Goal: Transaction & Acquisition: Purchase product/service

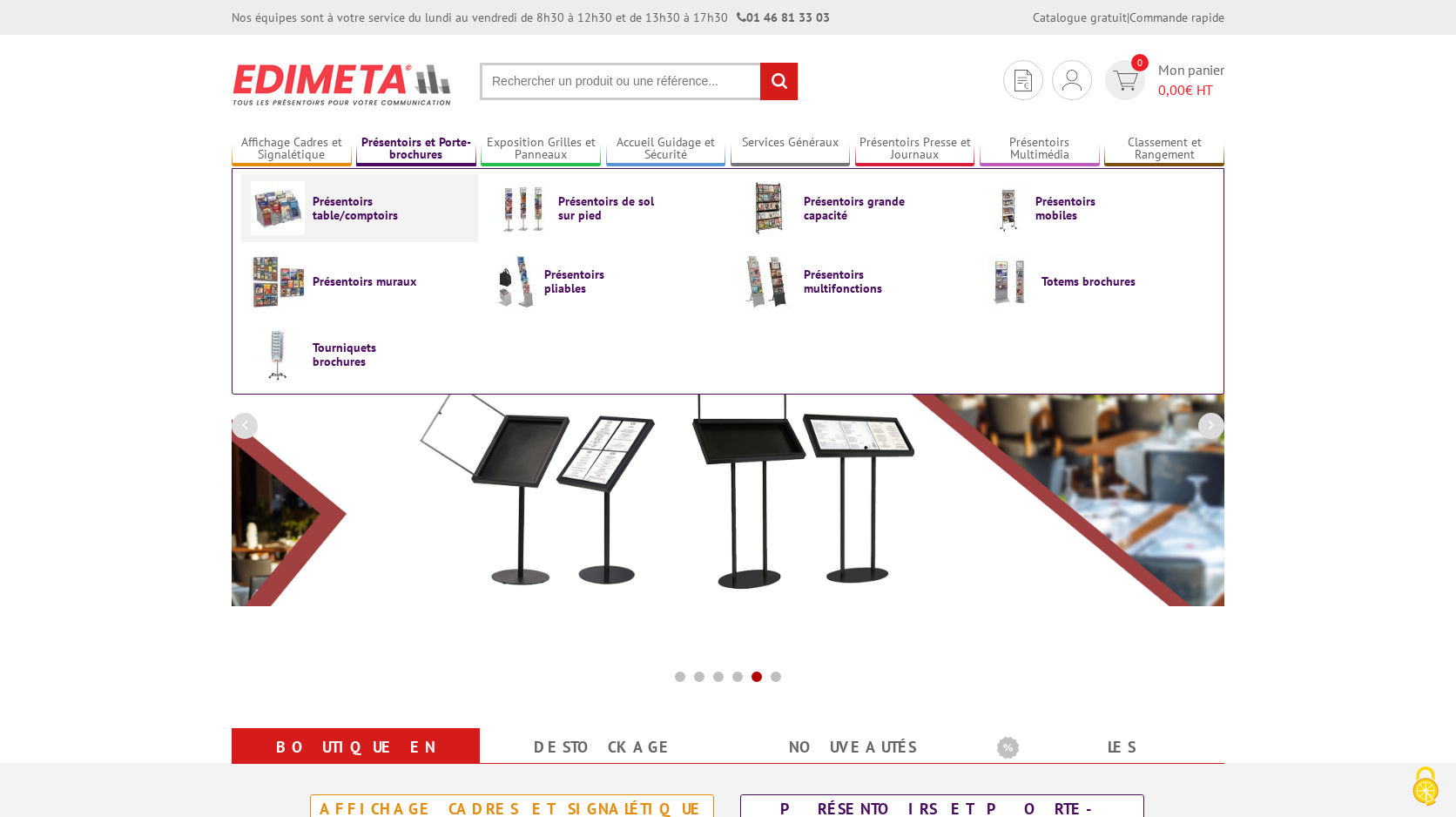
click at [361, 202] on span "Présentoirs table/comptoirs" at bounding box center [364, 209] width 105 height 28
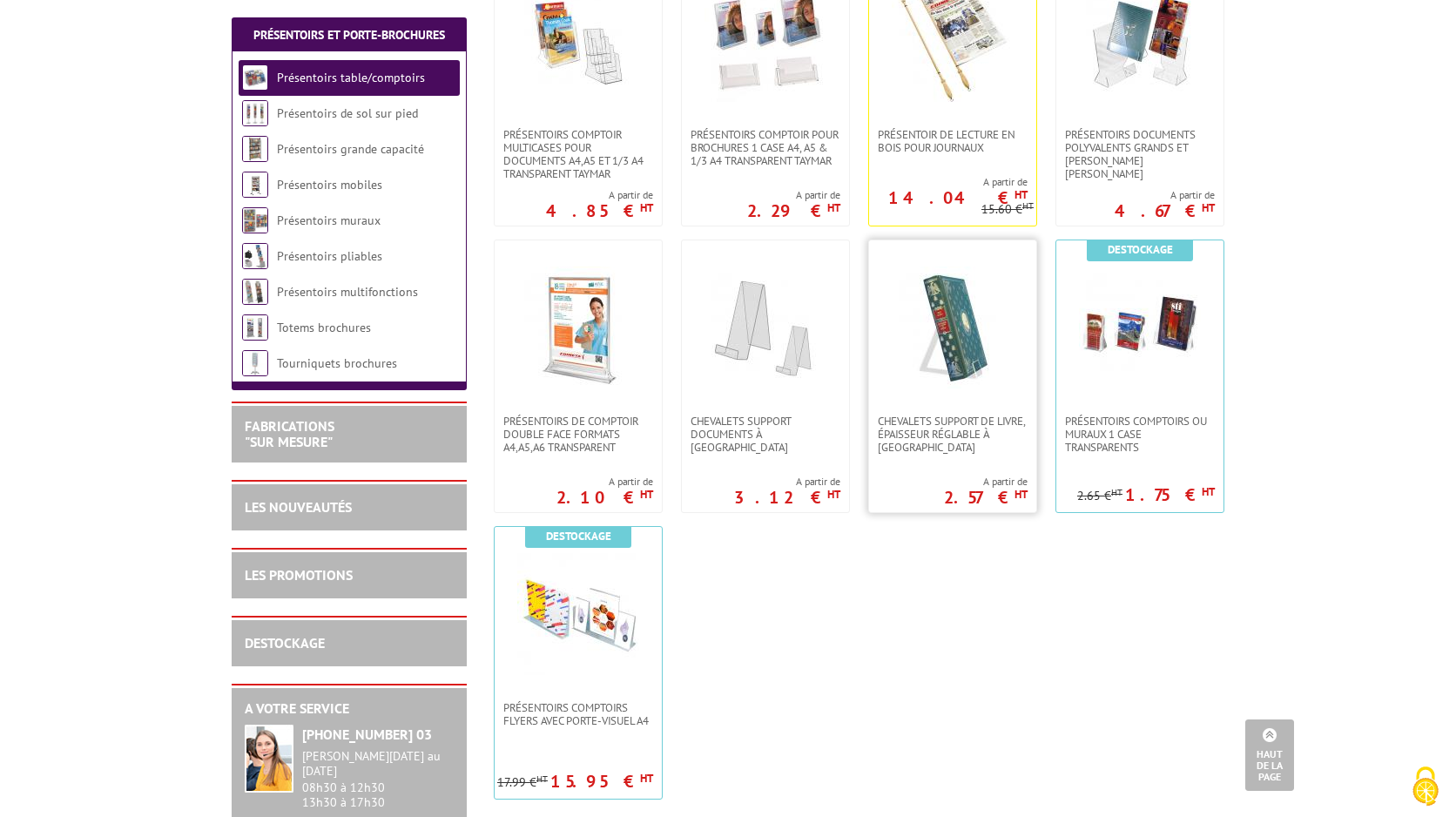
scroll to position [428, 0]
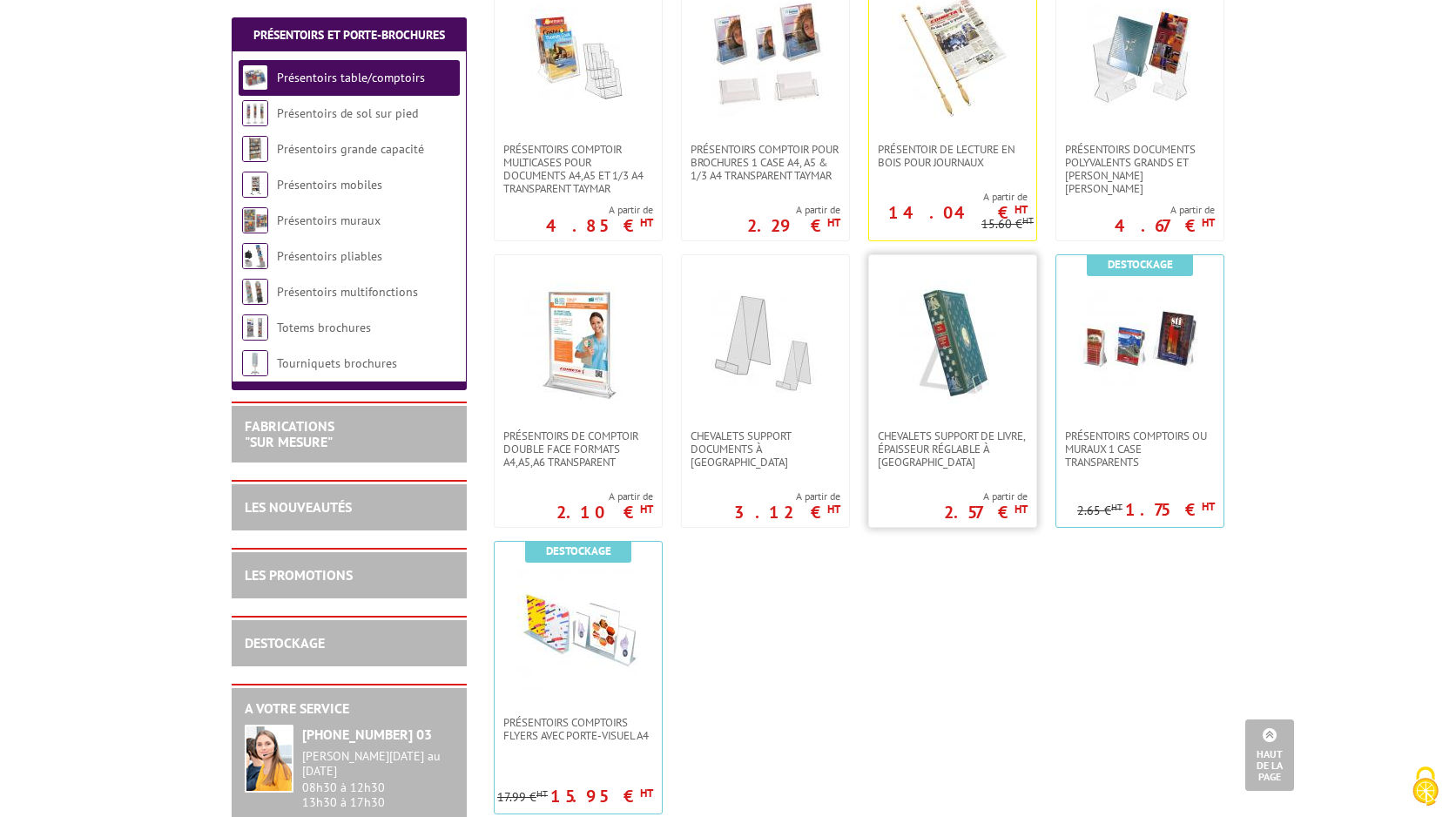
click at [938, 321] on img at bounding box center [953, 342] width 122 height 122
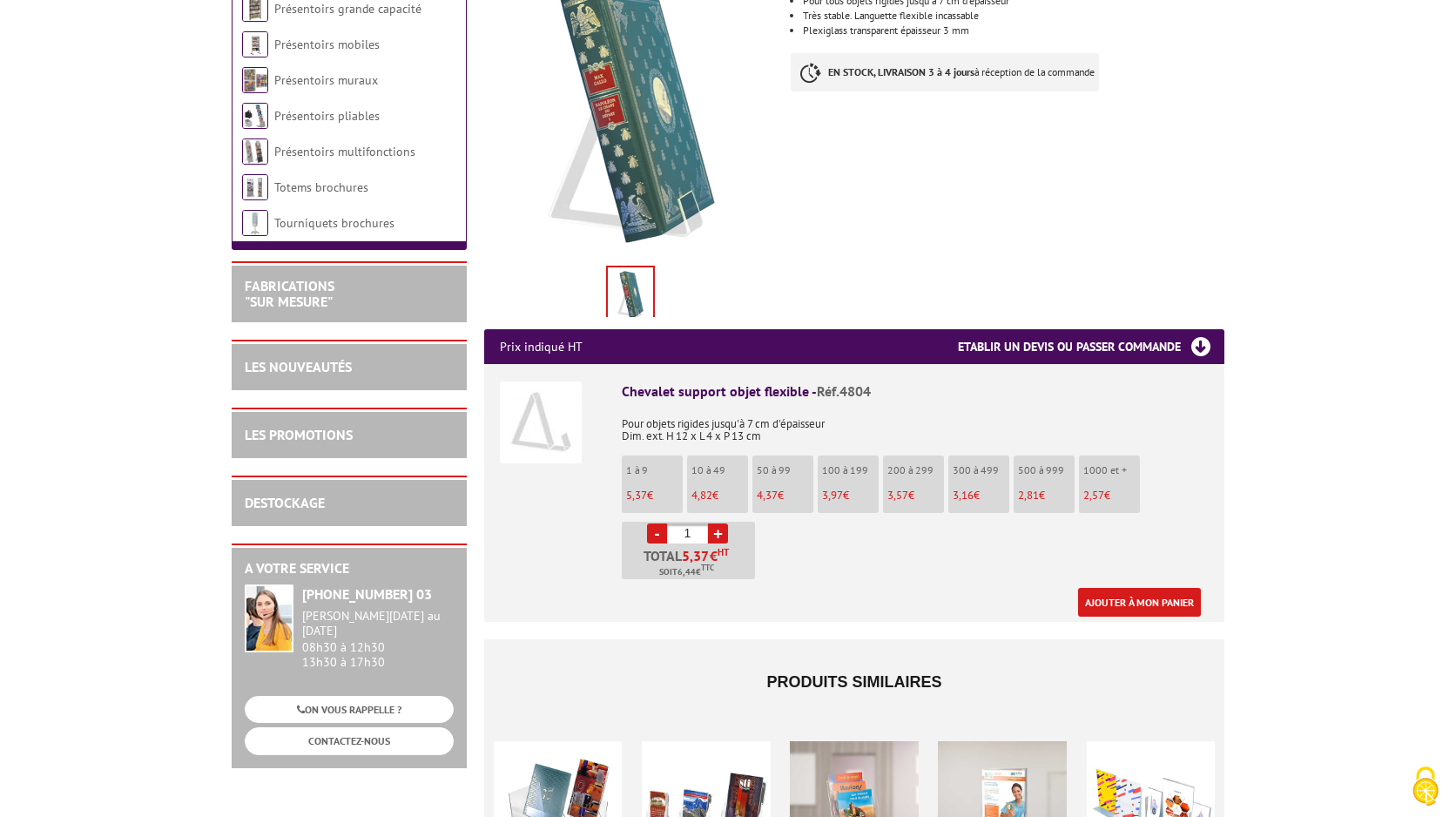
scroll to position [351, 0]
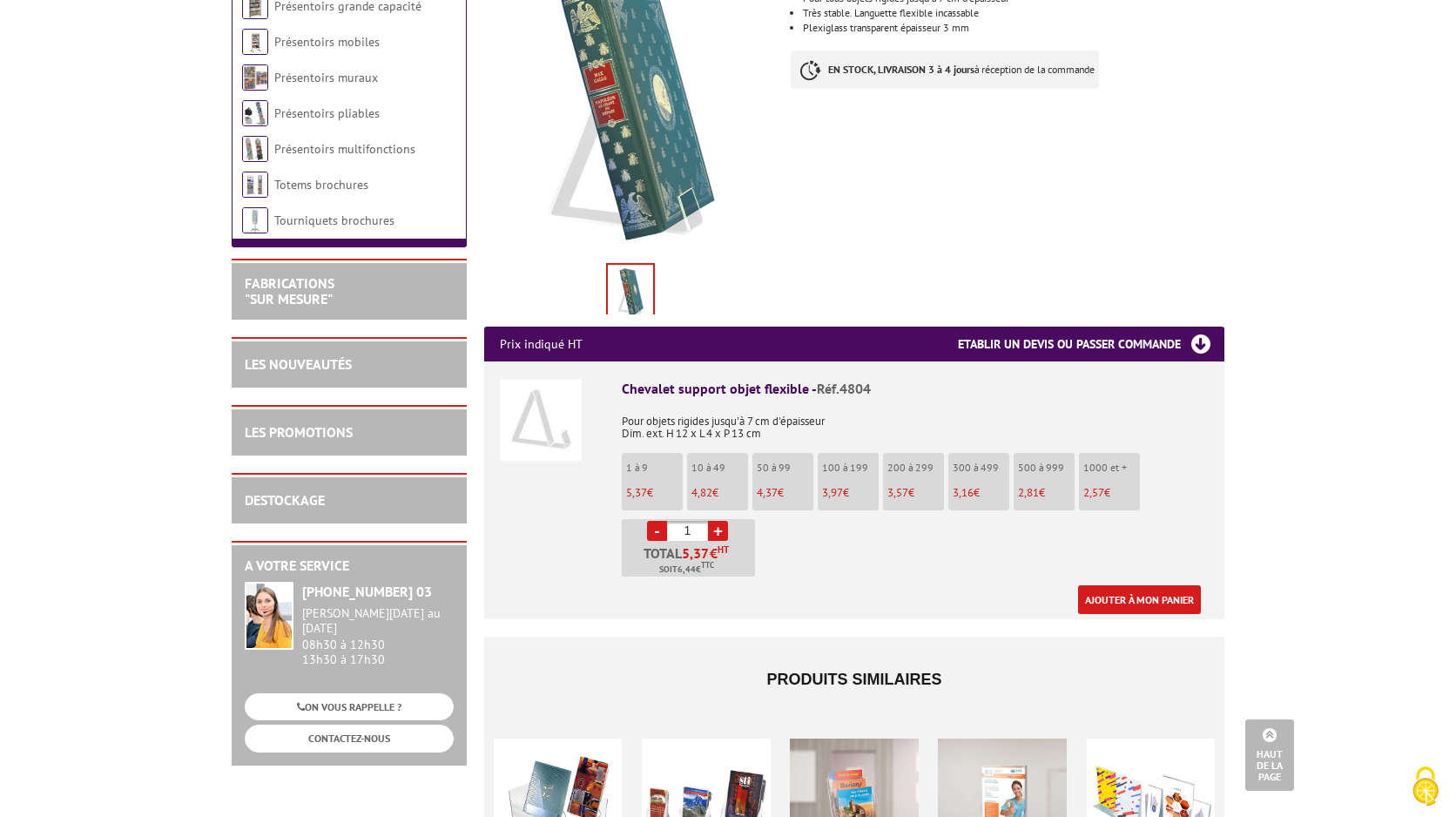
click at [715, 521] on link "+" at bounding box center [718, 531] width 20 height 20
type input "3"
click at [1143, 585] on link "Ajouter à mon panier" at bounding box center [1139, 599] width 122 height 29
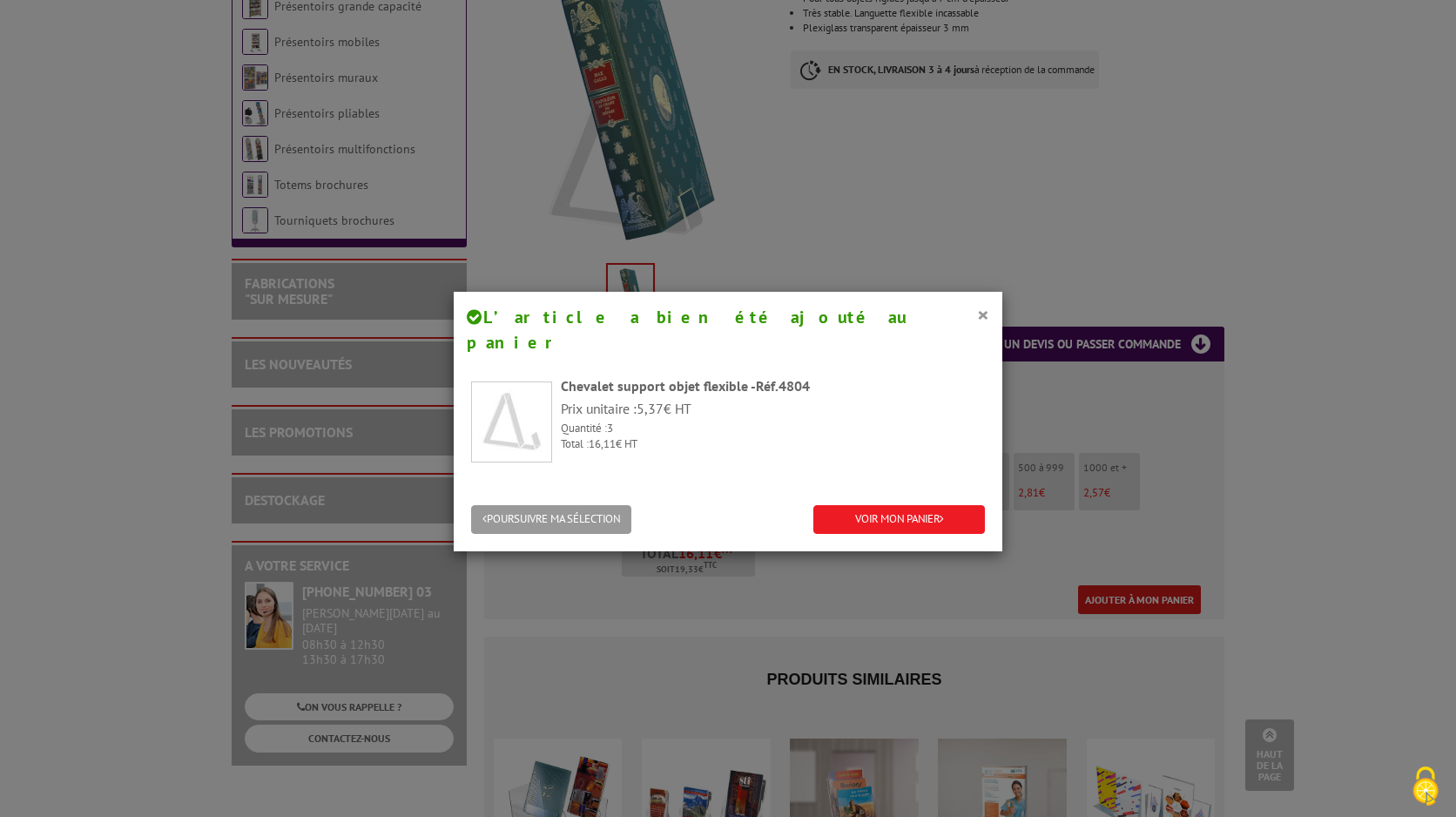
click at [563, 505] on button "POURSUIVRE MA SÉLECTION" at bounding box center [551, 519] width 160 height 29
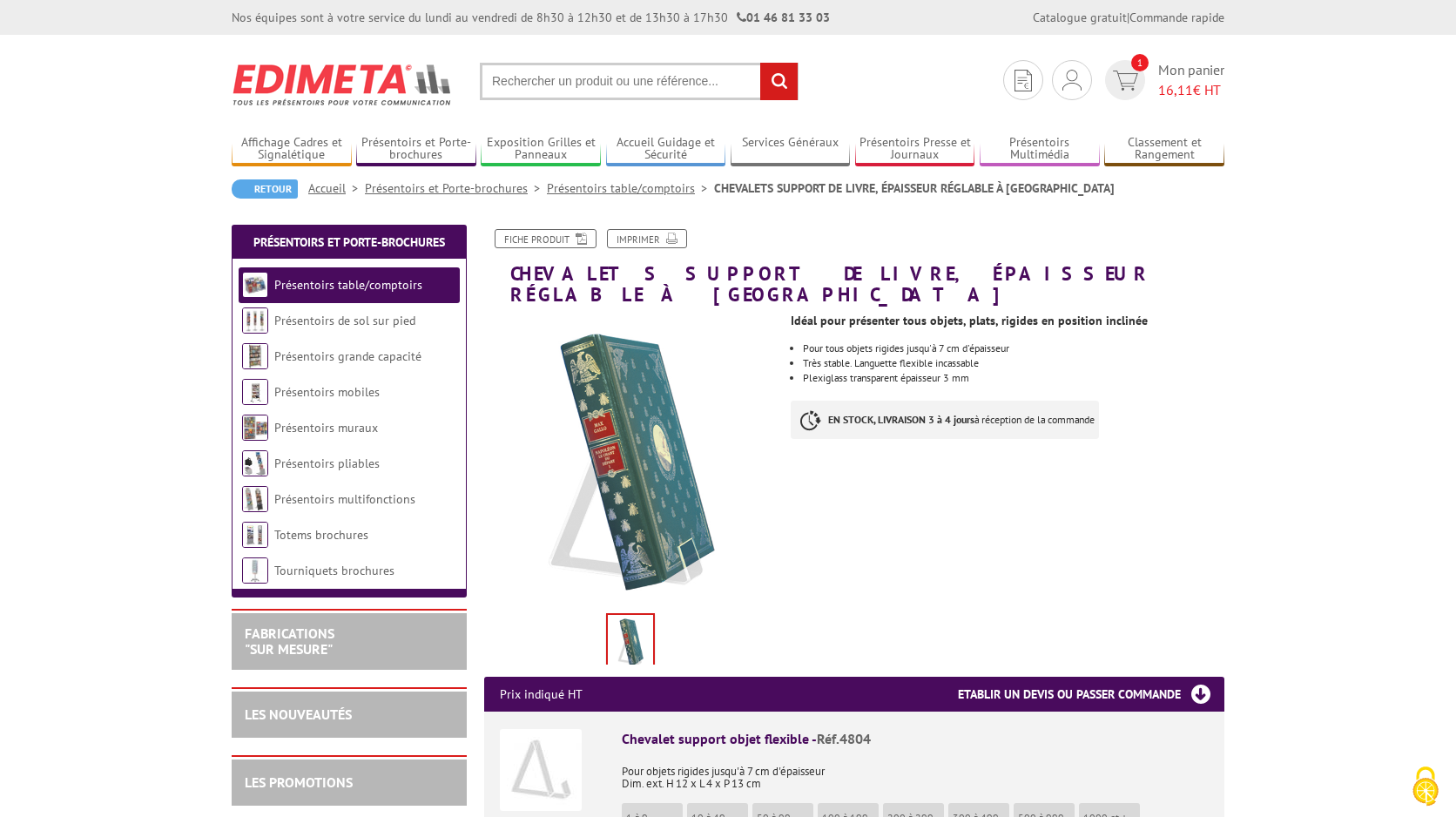
scroll to position [0, 0]
click at [1066, 79] on img at bounding box center [1071, 80] width 19 height 21
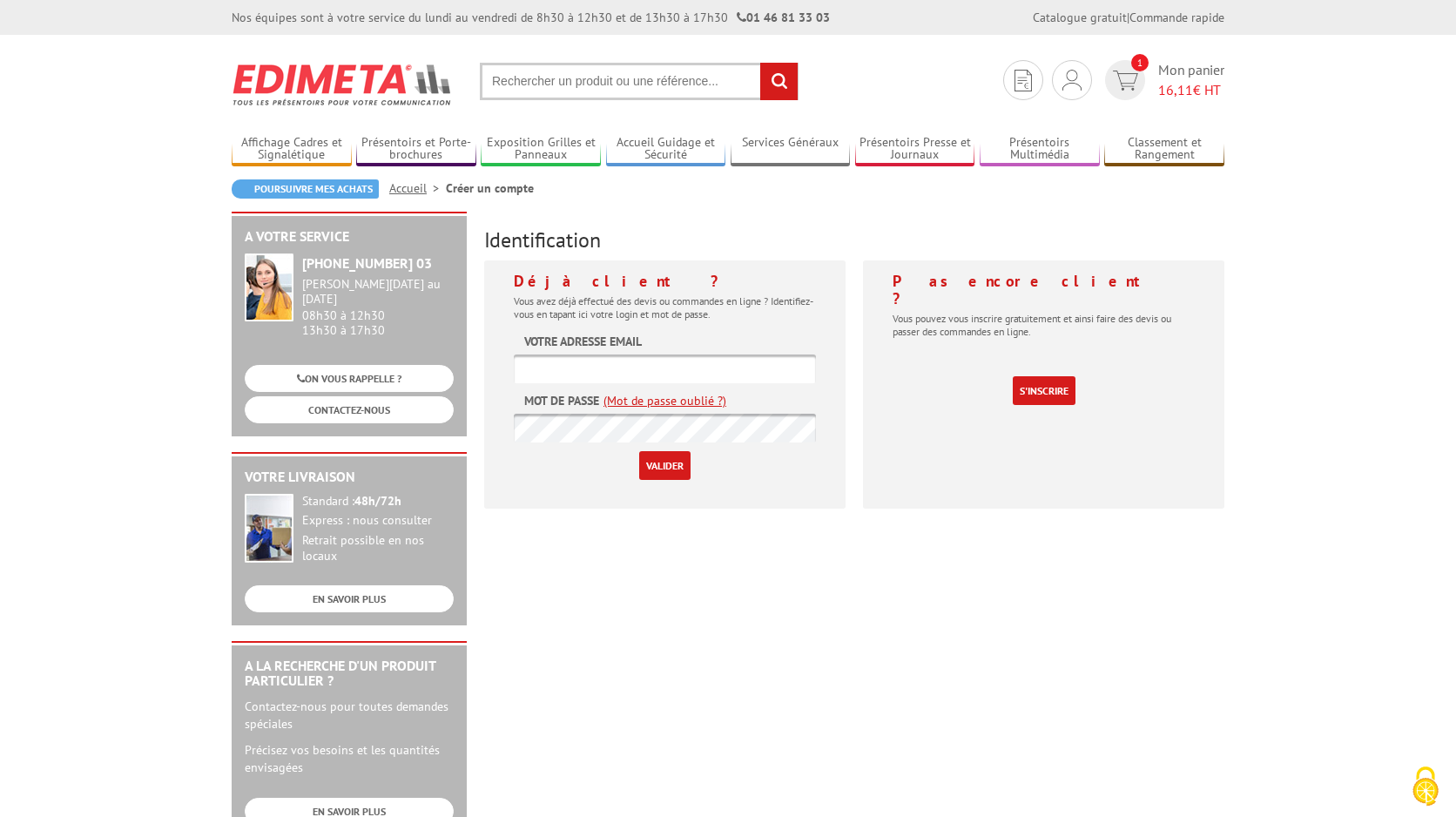
scroll to position [9, 0]
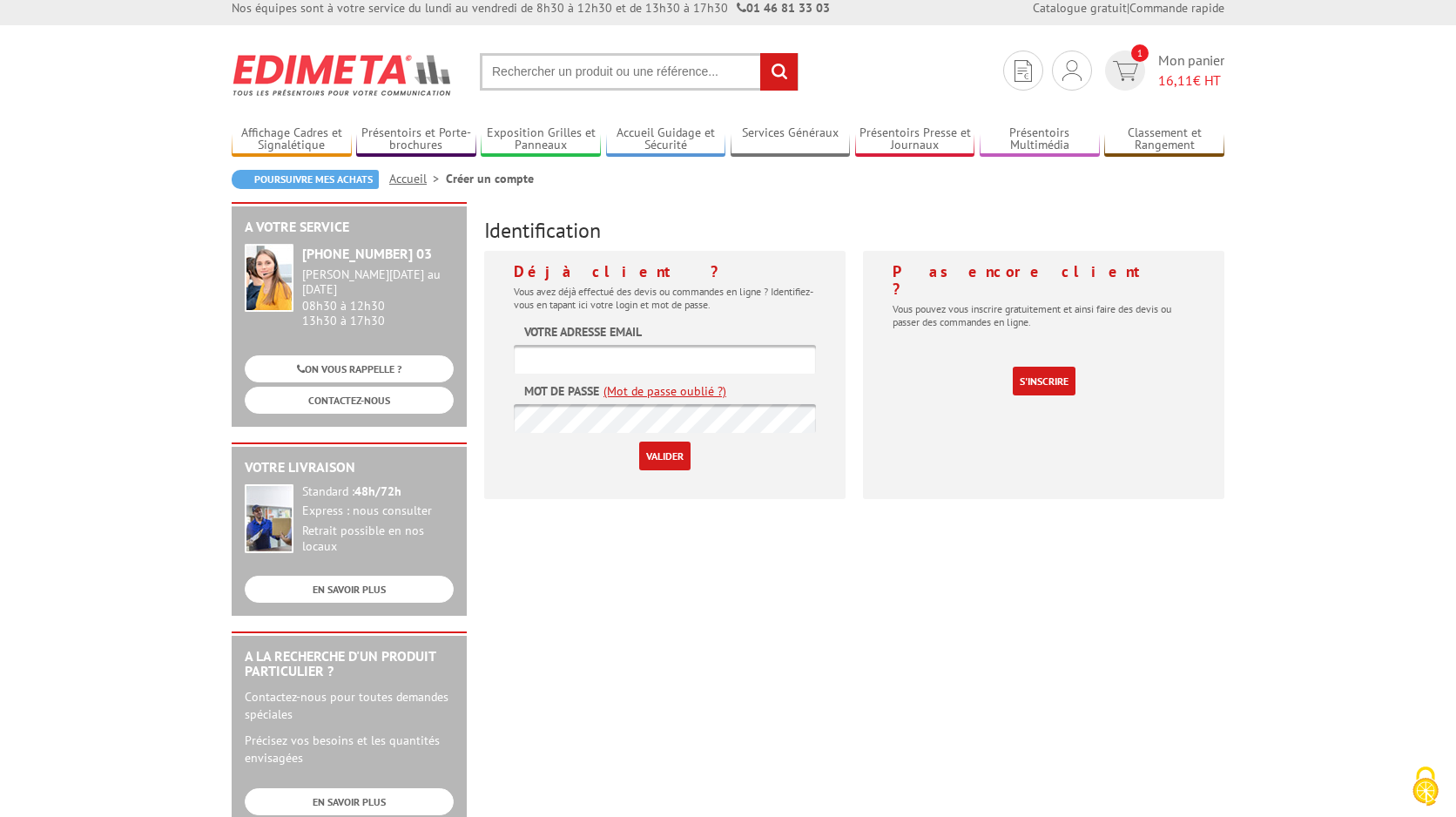
click at [151, 0] on div "Nos équipes sont à votre service du lundi au vendredi de 8h30 à 12h30 et de 13h…" at bounding box center [728, 8] width 1456 height 35
click at [1093, 128] on link "Nouveau client ? Inscrivez-vous" at bounding box center [1071, 130] width 184 height 21
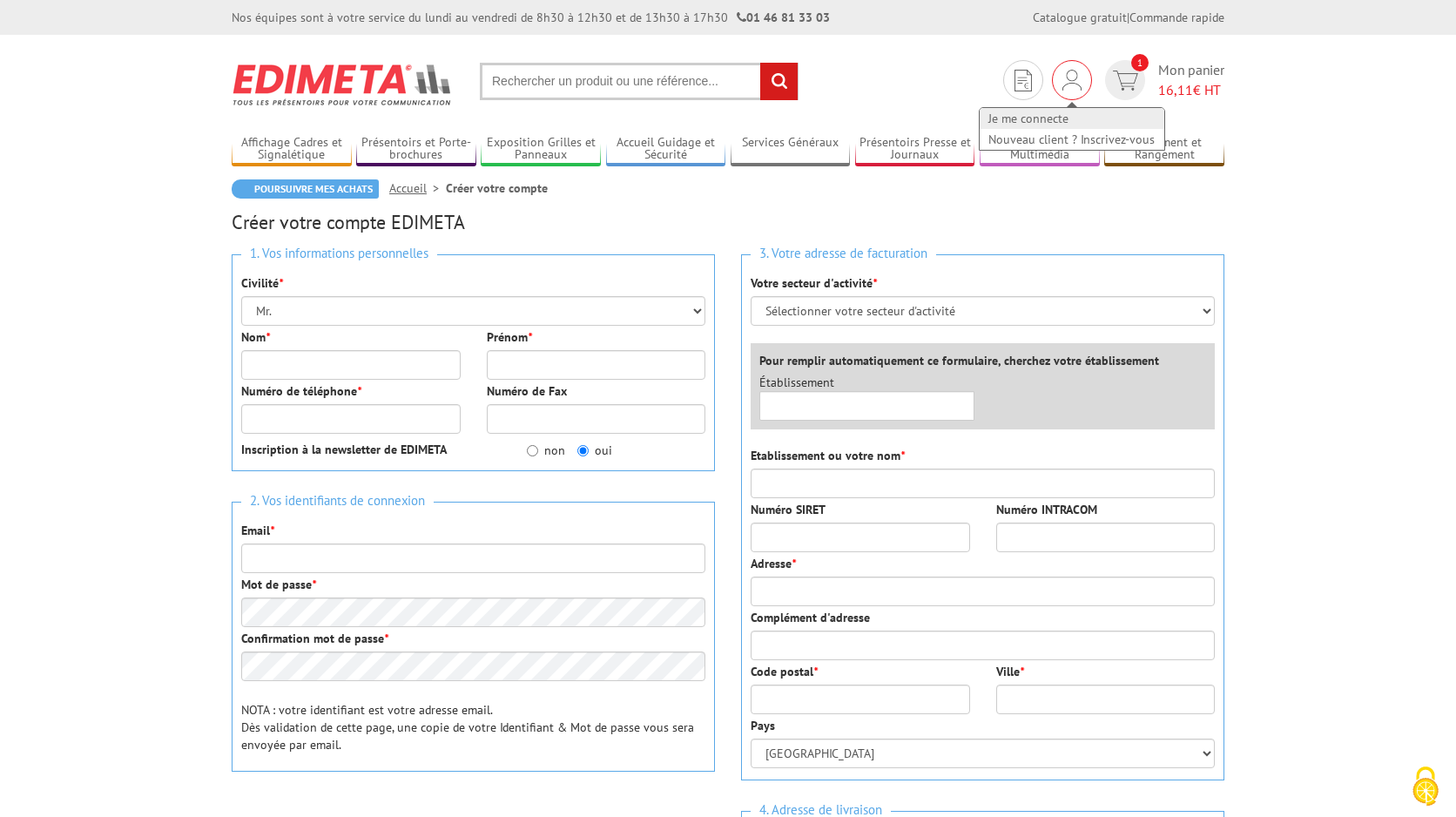
click at [1045, 121] on link "Je me connecte" at bounding box center [1071, 118] width 184 height 21
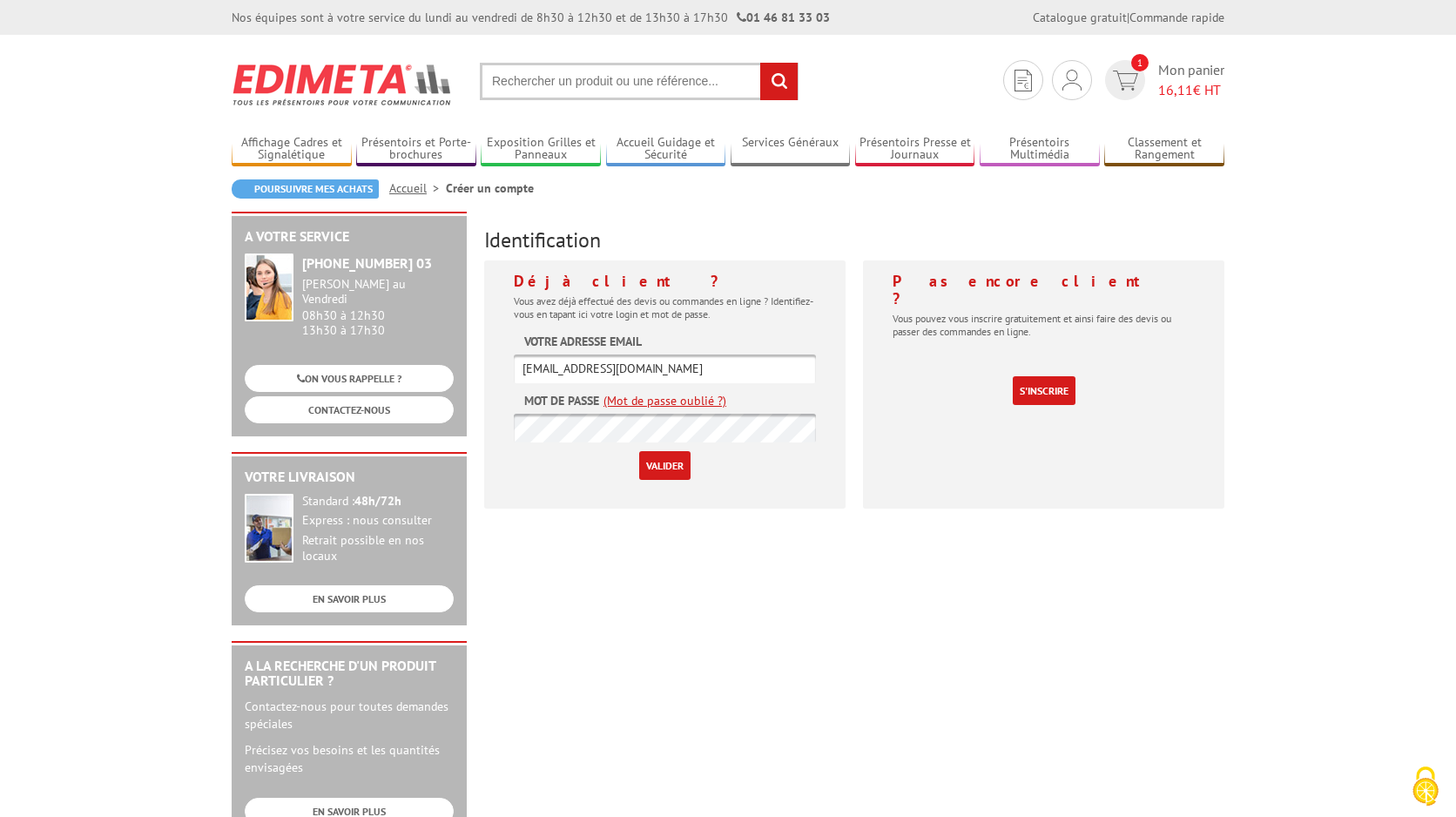
type input "communication@musicalarue.com"
click at [679, 402] on link "(Mot de passe oublié ?)" at bounding box center [665, 401] width 122 height 18
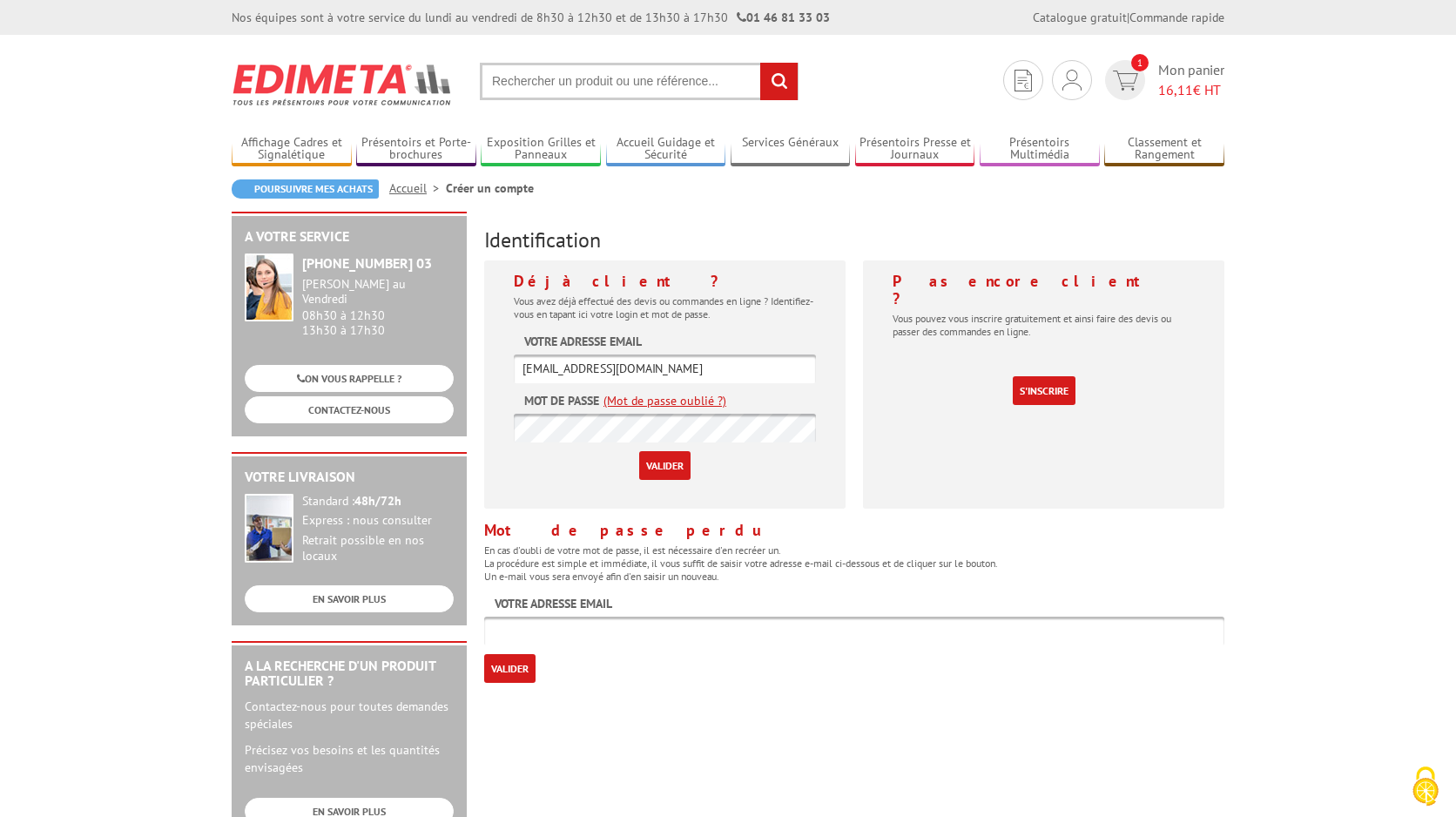
click at [542, 630] on input "text" at bounding box center [854, 631] width 741 height 29
type input "[EMAIL_ADDRESS][DOMAIN_NAME]"
click at [515, 668] on input "Valider" at bounding box center [509, 669] width 51 height 29
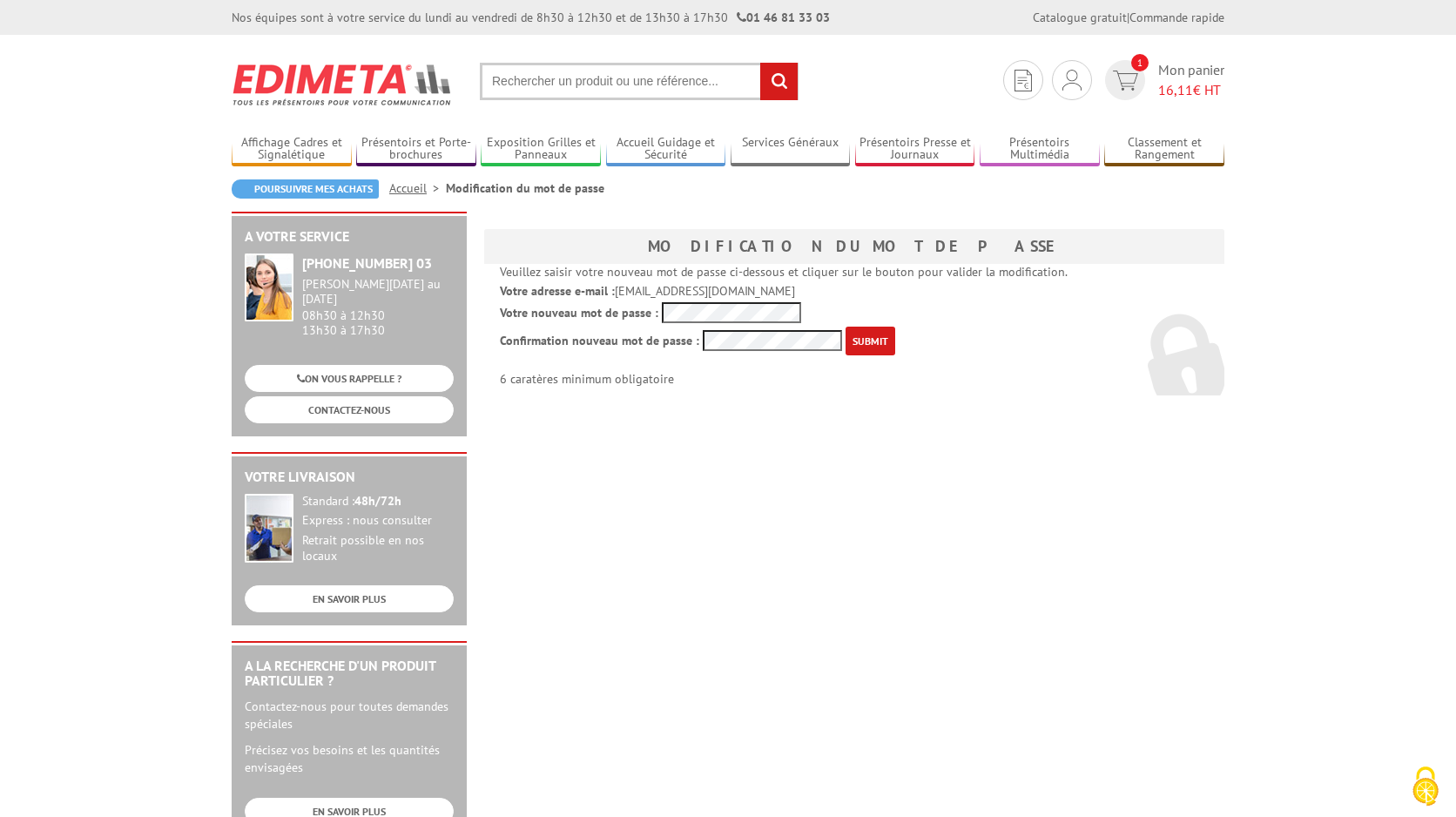
click at [858, 341] on input "submit" at bounding box center [870, 340] width 50 height 29
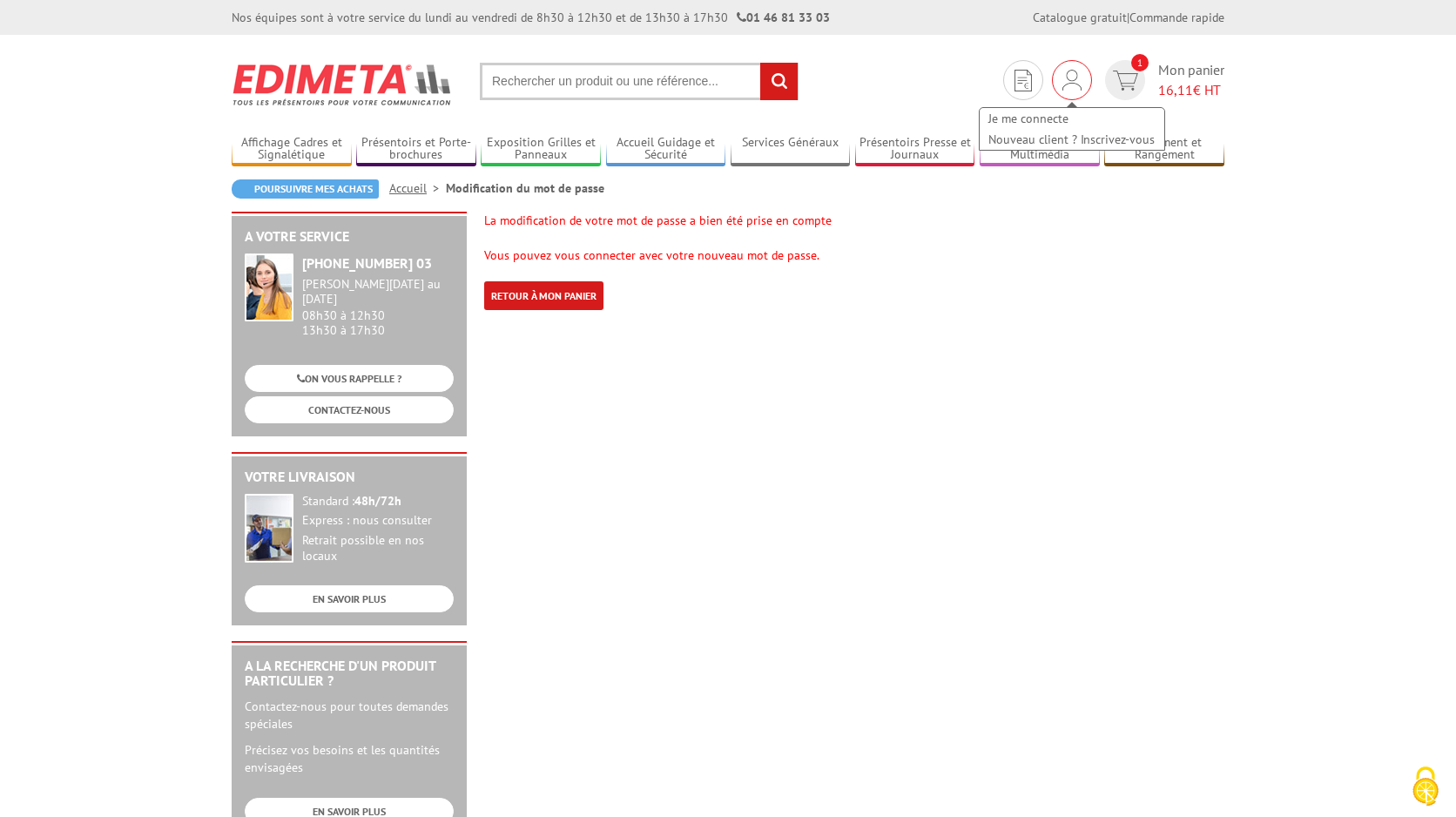
click at [1073, 82] on img at bounding box center [1071, 80] width 19 height 21
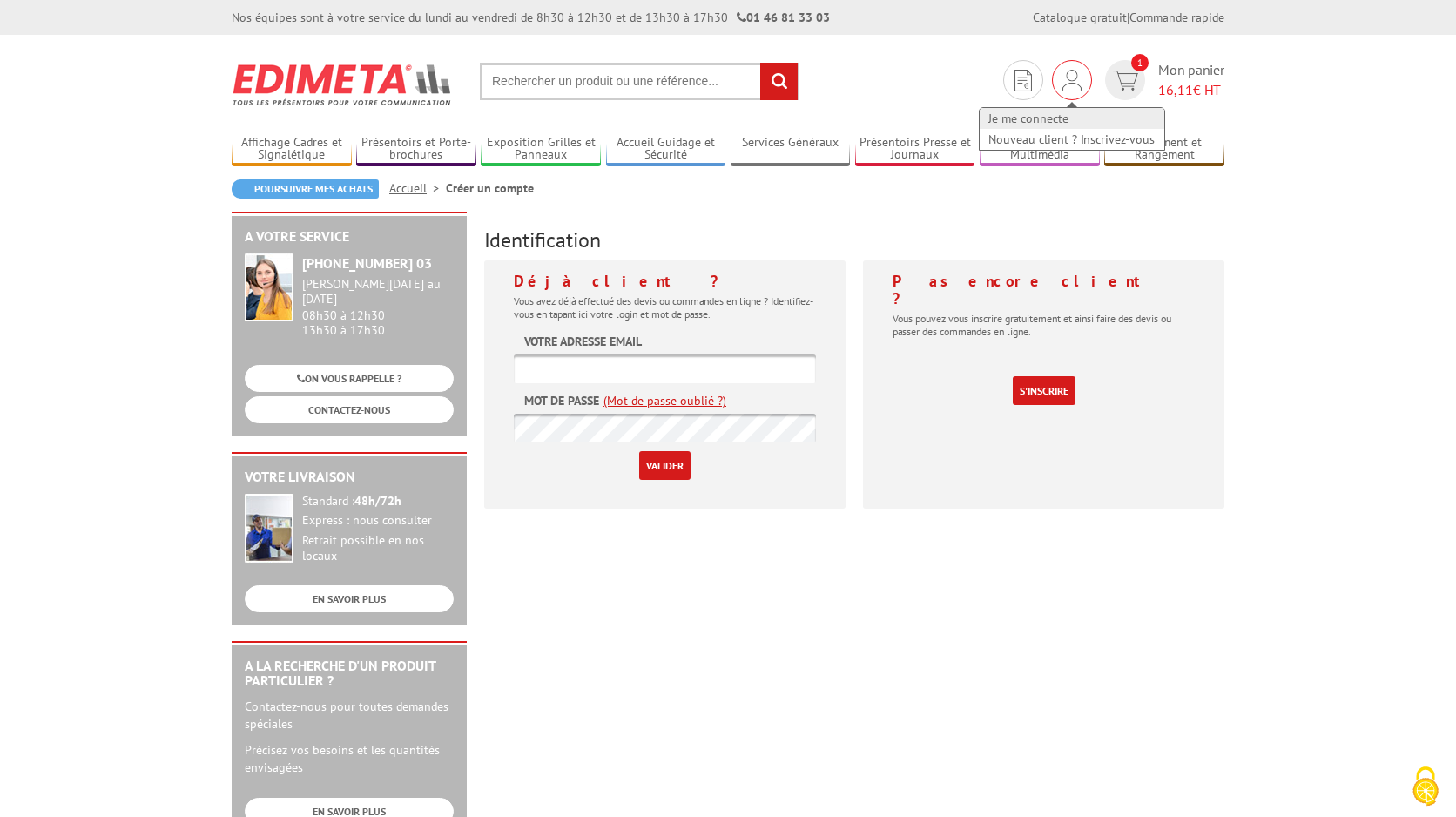
click at [1022, 115] on link "Je me connecte" at bounding box center [1071, 118] width 184 height 21
type input "communication@musicalarue.com"
click at [670, 469] on input "Valider" at bounding box center [665, 466] width 51 height 29
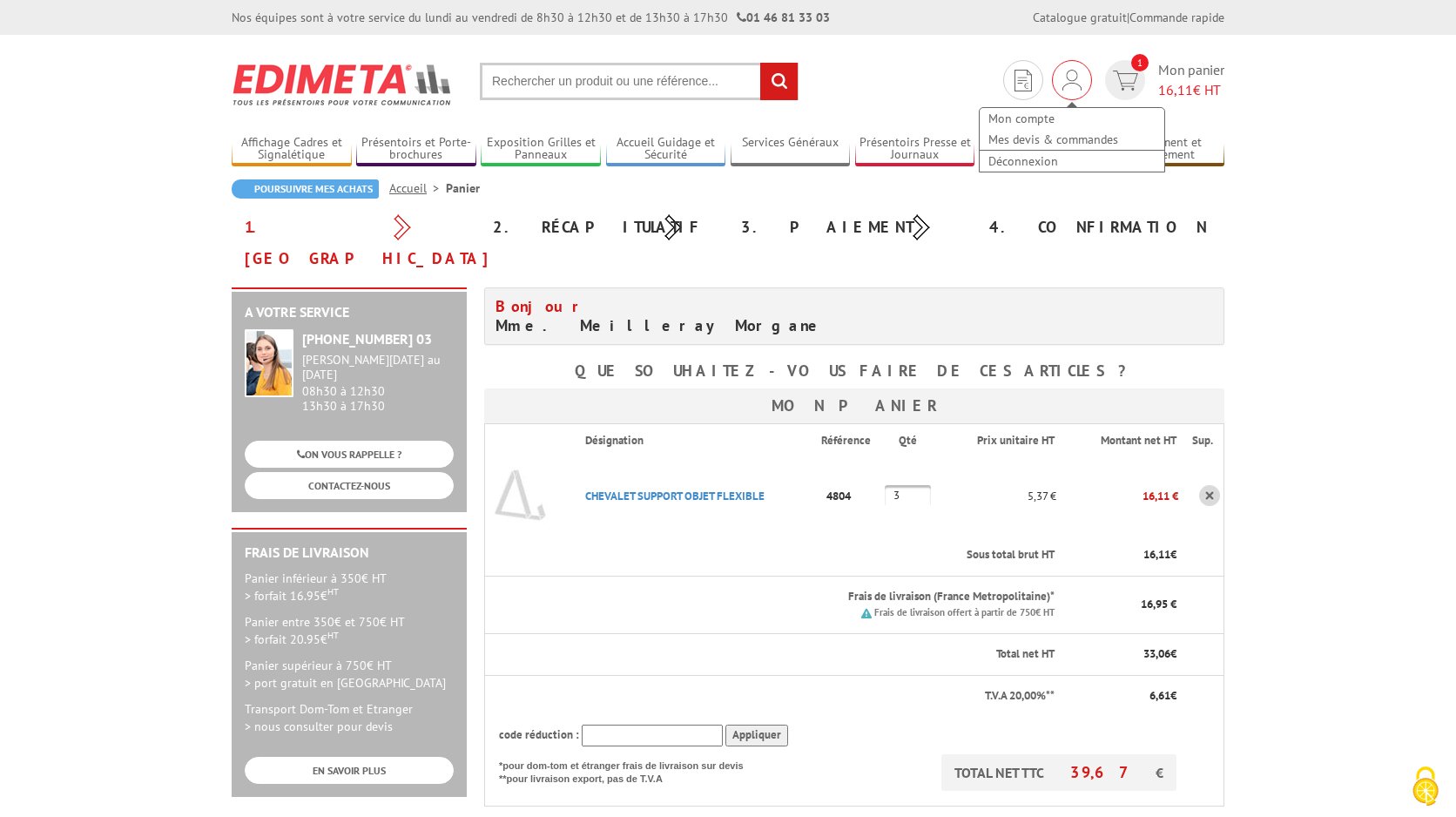
click at [1070, 83] on img at bounding box center [1071, 80] width 19 height 21
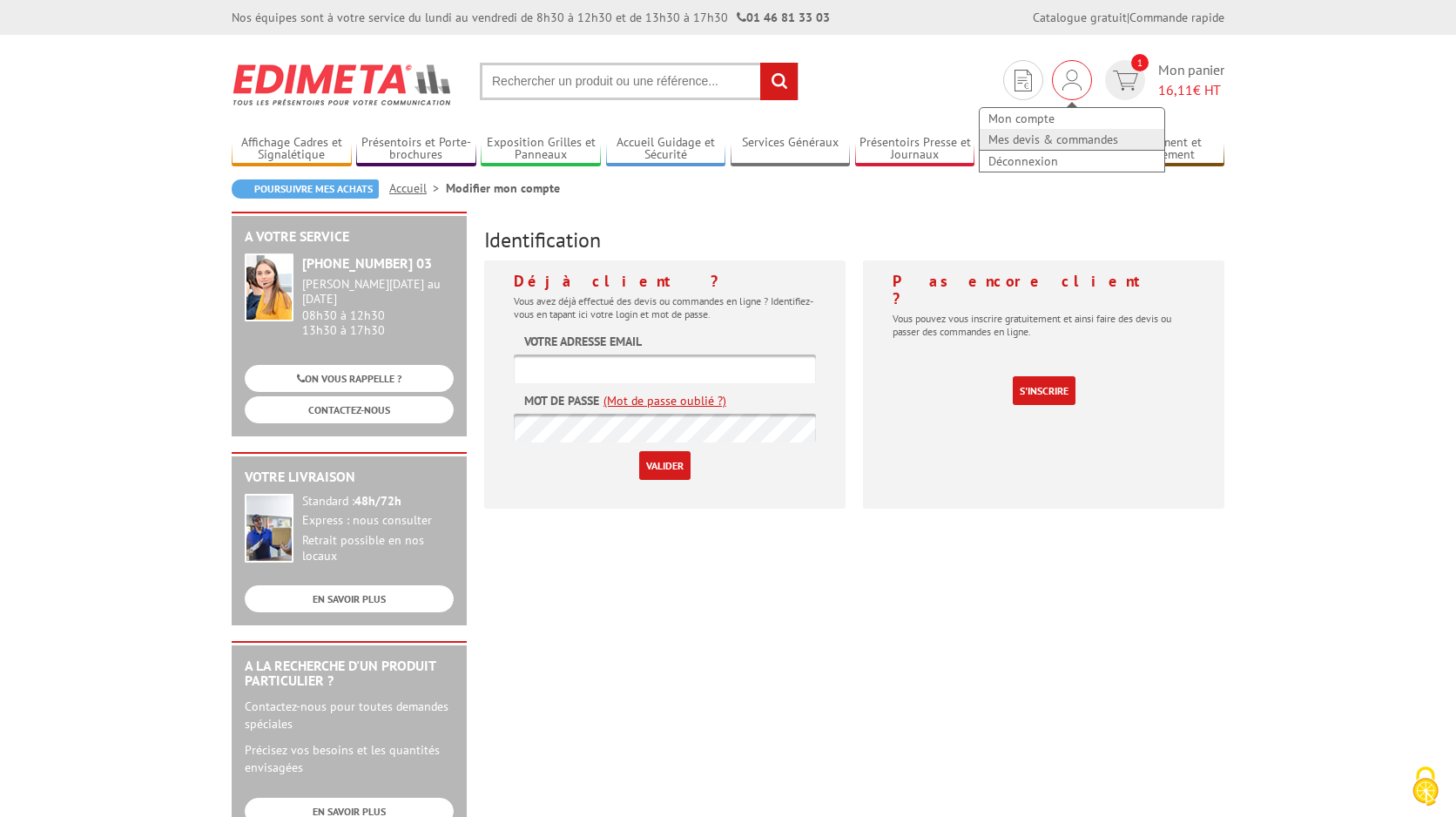
click at [1050, 138] on link "Mes devis & commandes" at bounding box center [1071, 139] width 184 height 21
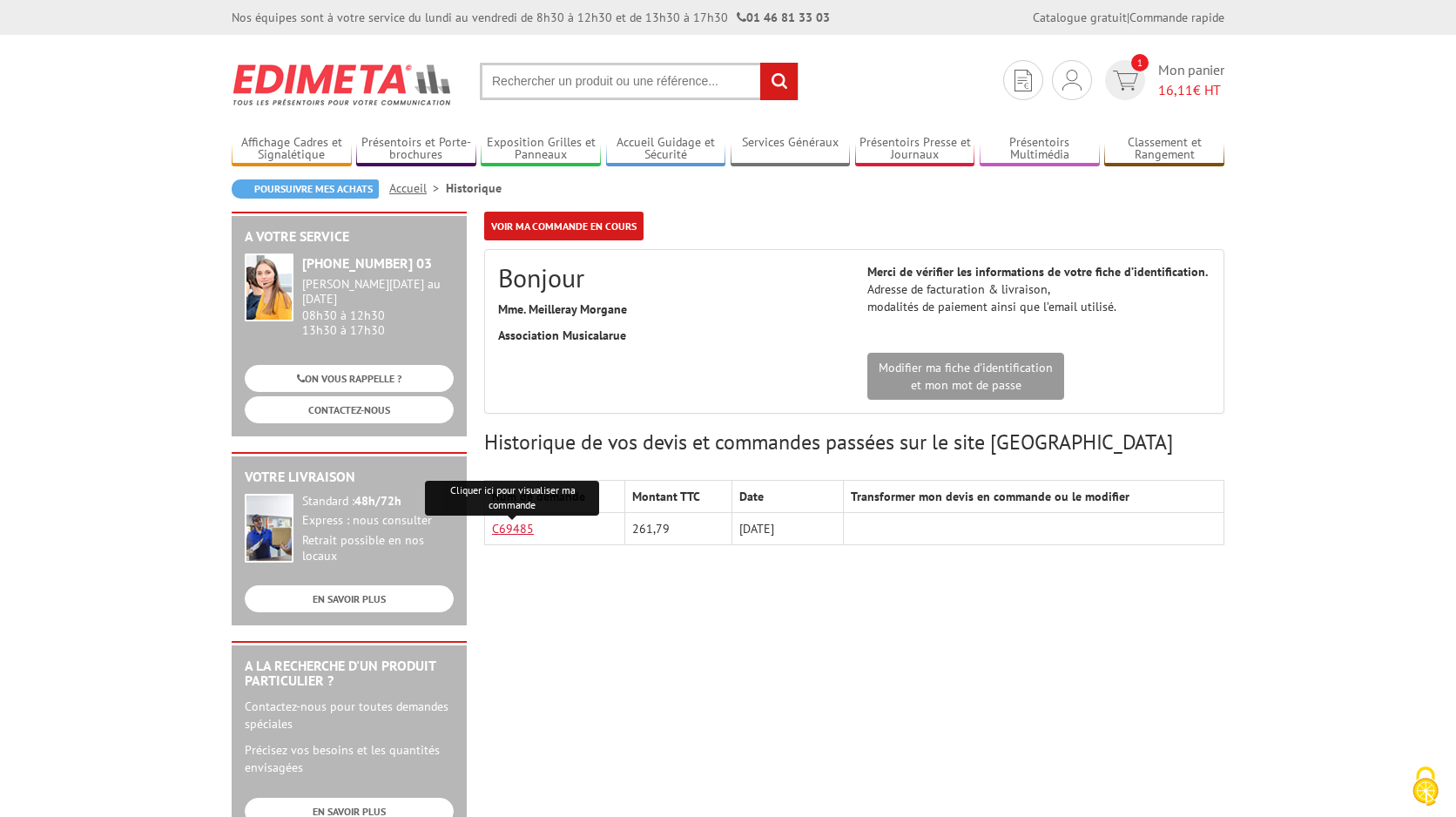
click at [508, 526] on link "C69485" at bounding box center [513, 529] width 42 height 16
click at [554, 80] on input "text" at bounding box center [639, 82] width 319 height 37
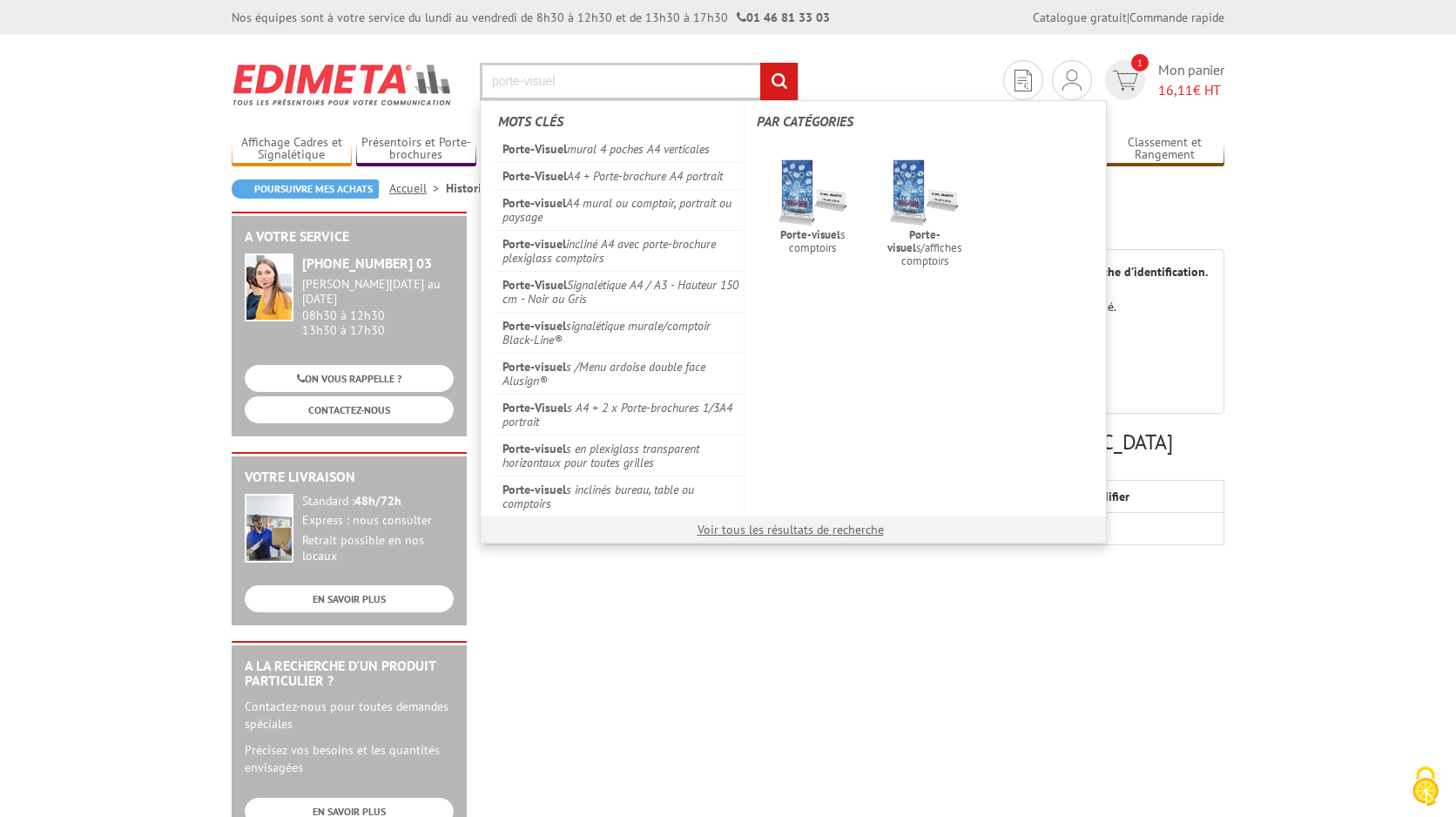
type input "porte-visuel"
click at [779, 81] on input "rechercher" at bounding box center [779, 82] width 37 height 37
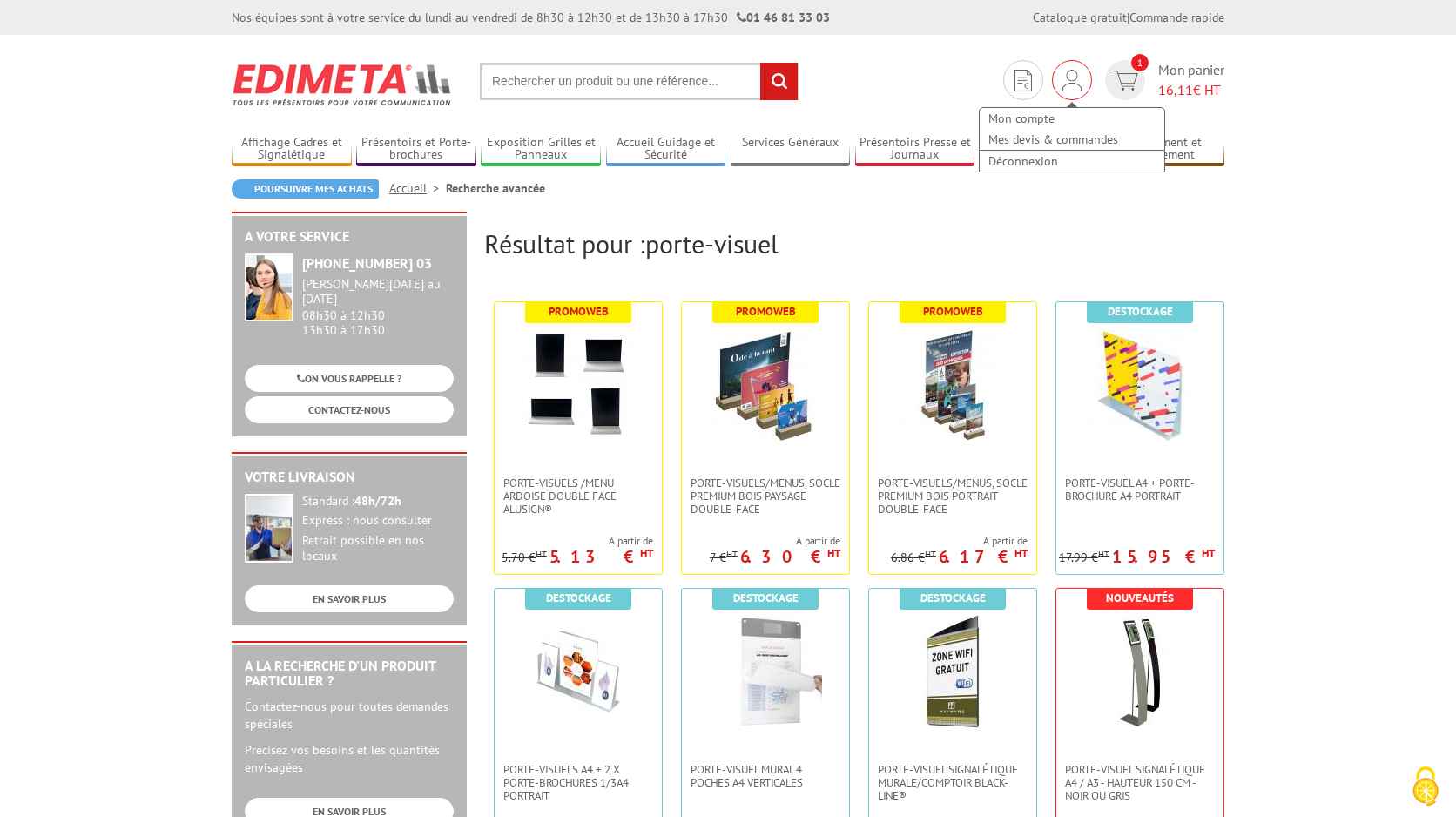
click at [1084, 83] on div "Mon compte Mes devis & commandes Déconnexion" at bounding box center [1071, 80] width 40 height 40
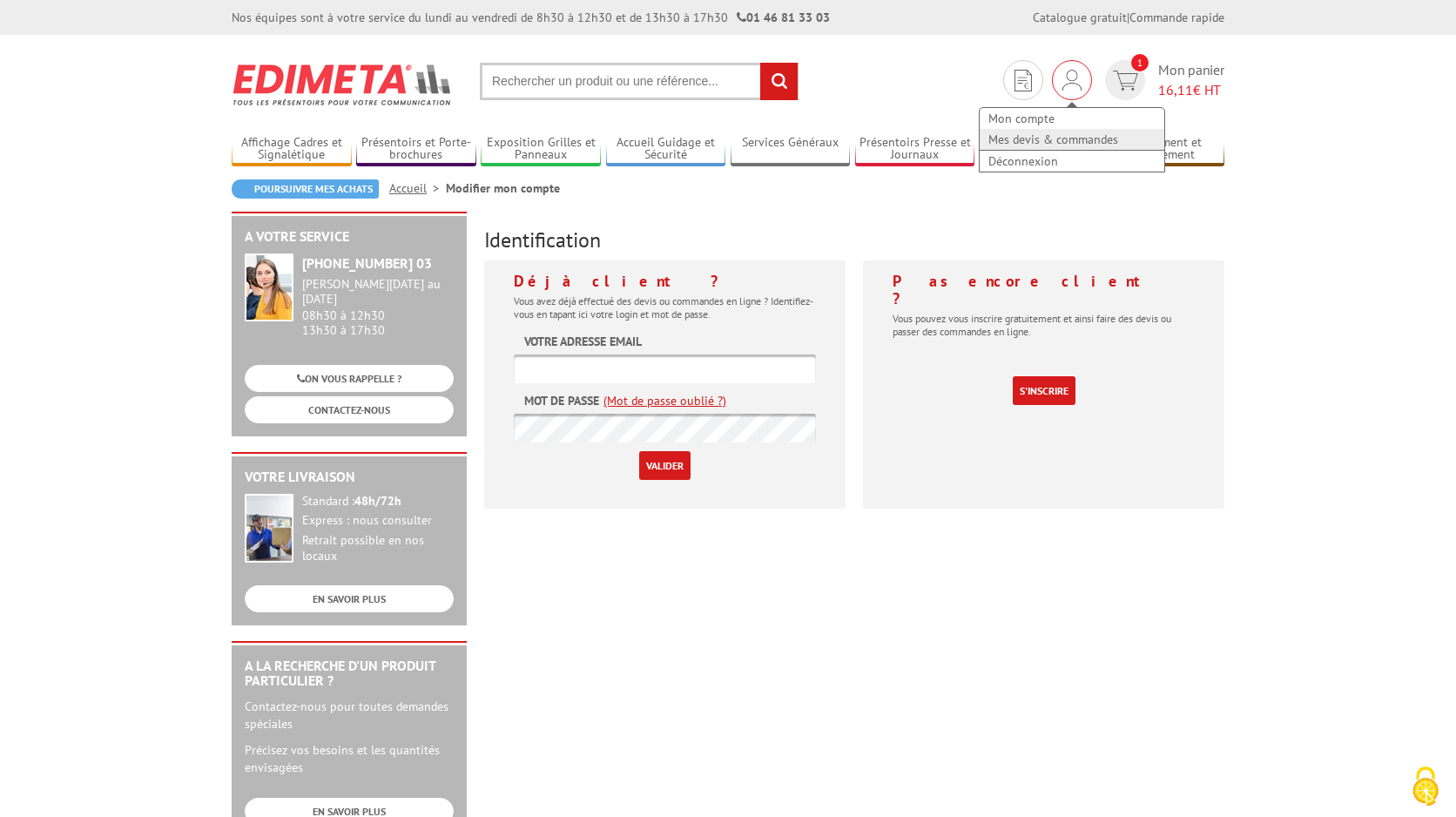
click at [1039, 138] on link "Mes devis & commandes" at bounding box center [1071, 139] width 184 height 21
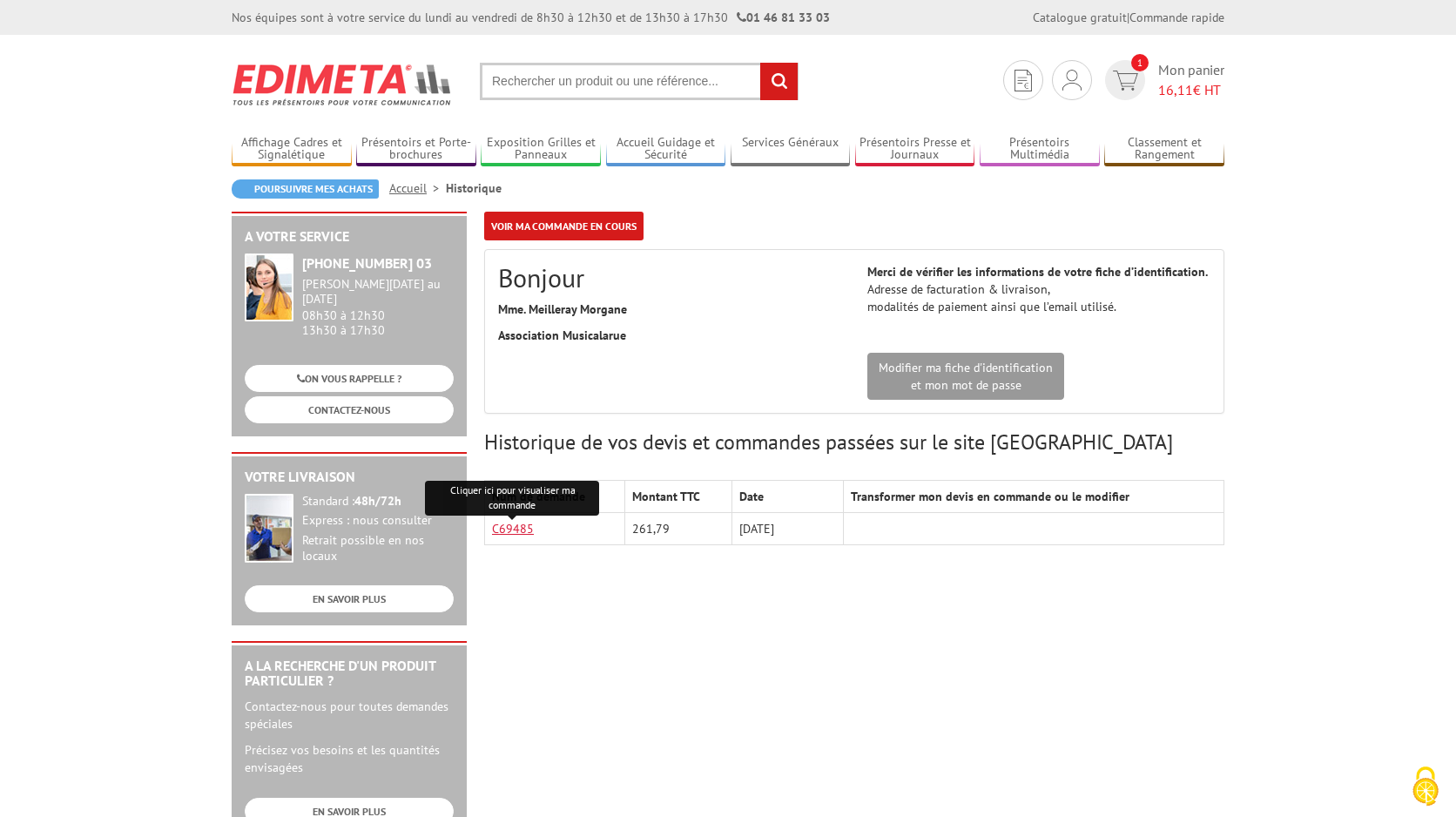
click at [509, 525] on link "C69485" at bounding box center [513, 529] width 42 height 16
click at [573, 82] on input "text" at bounding box center [639, 82] width 319 height 37
paste input "405600"
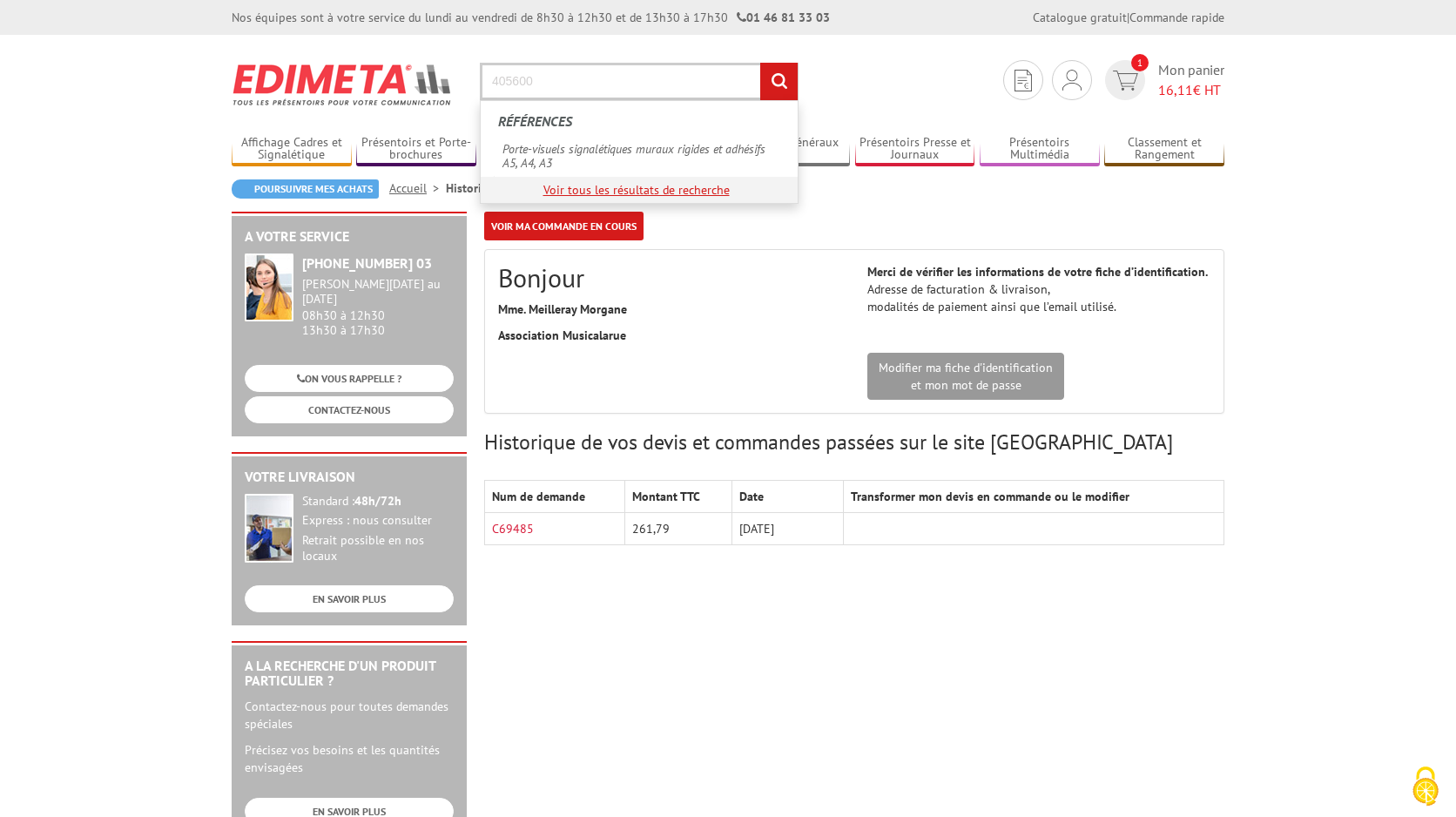
type input "405600"
click at [661, 192] on link "Voir tous les résultats de recherche" at bounding box center [636, 189] width 186 height 16
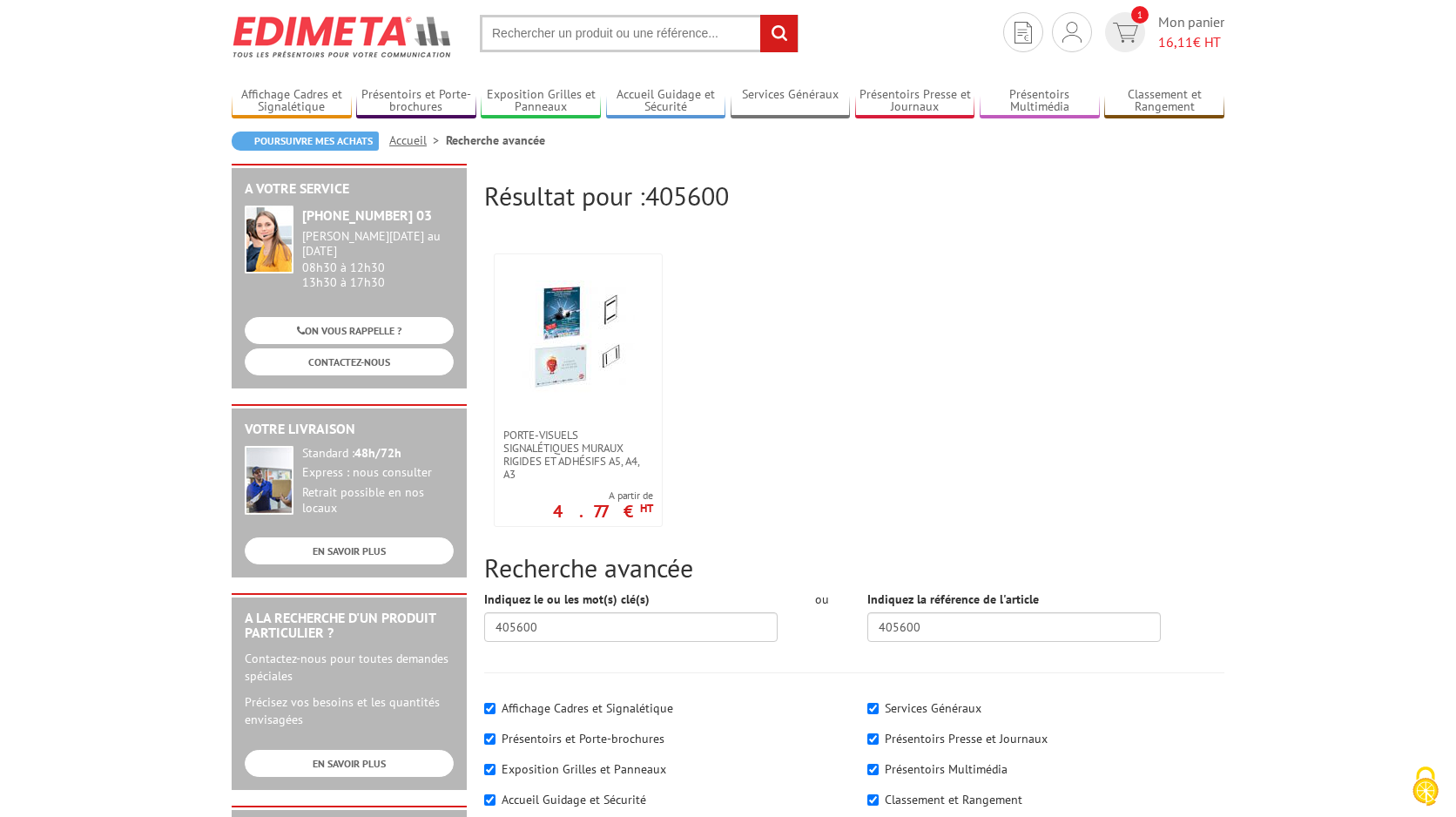
scroll to position [50, 0]
click at [581, 318] on img at bounding box center [578, 336] width 113 height 113
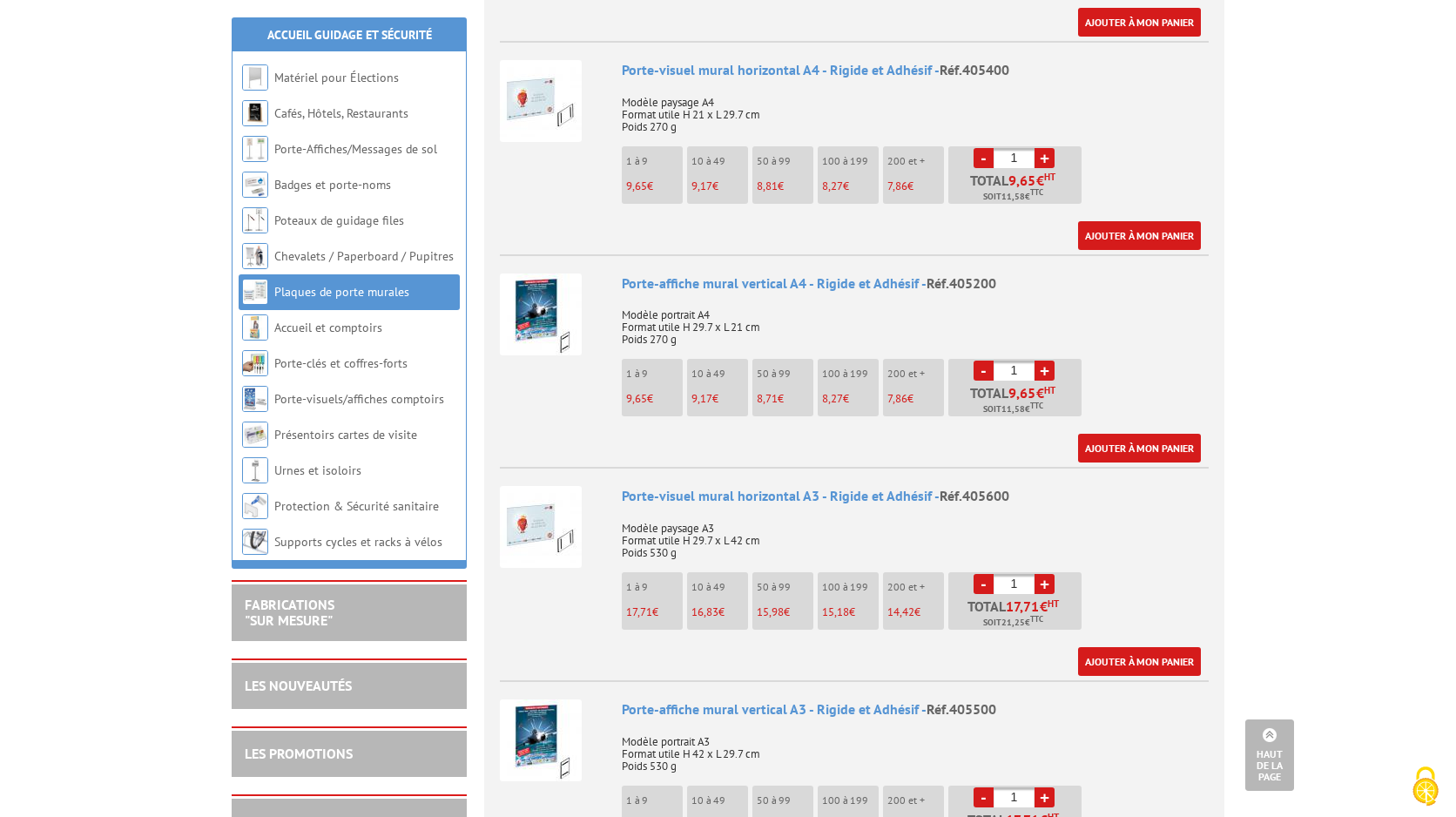
scroll to position [1261, 0]
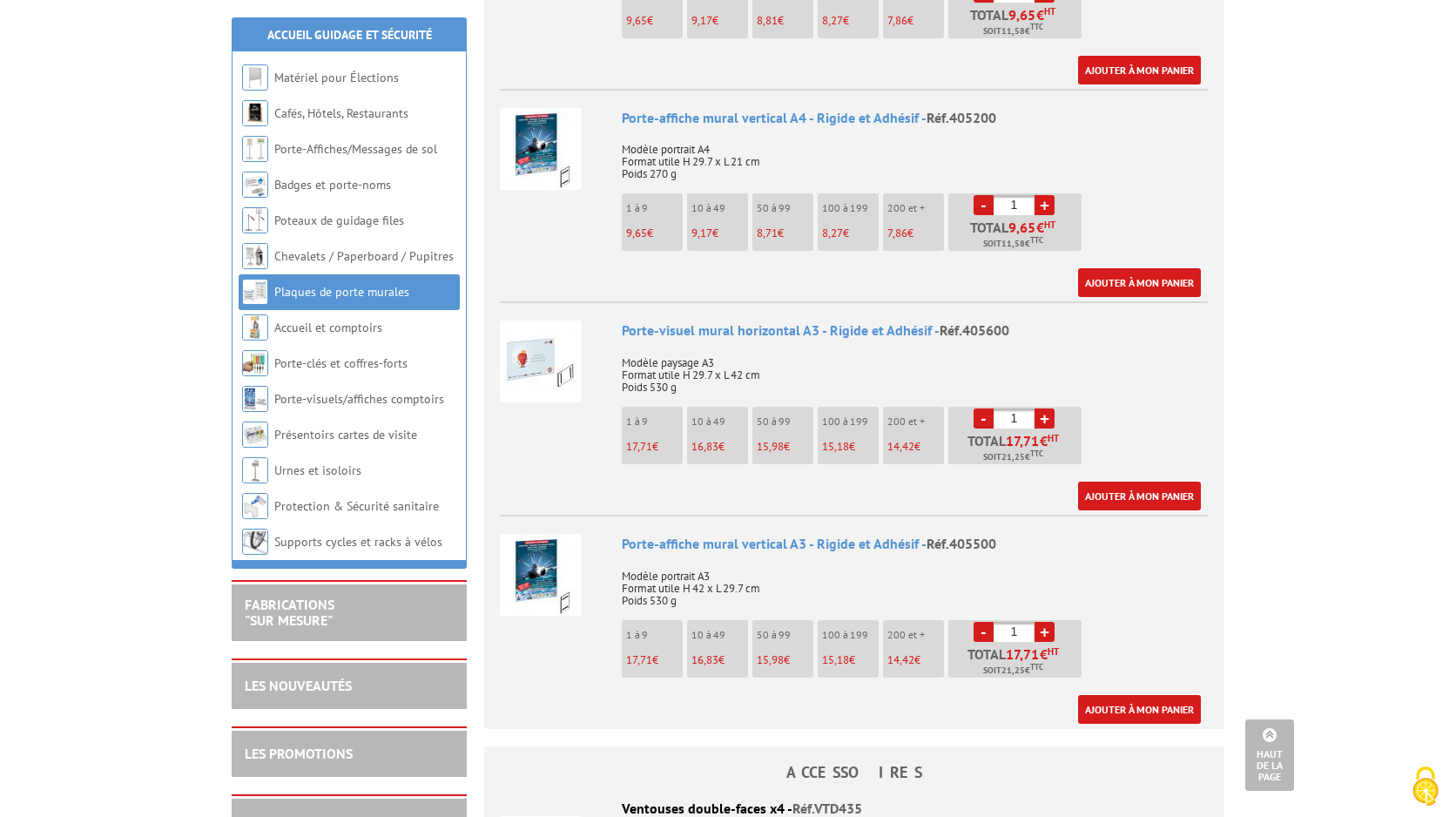
click at [713, 620] on li "10 à 49 16,83 €" at bounding box center [717, 649] width 61 height 57
click at [1045, 622] on link "+" at bounding box center [1045, 632] width 20 height 20
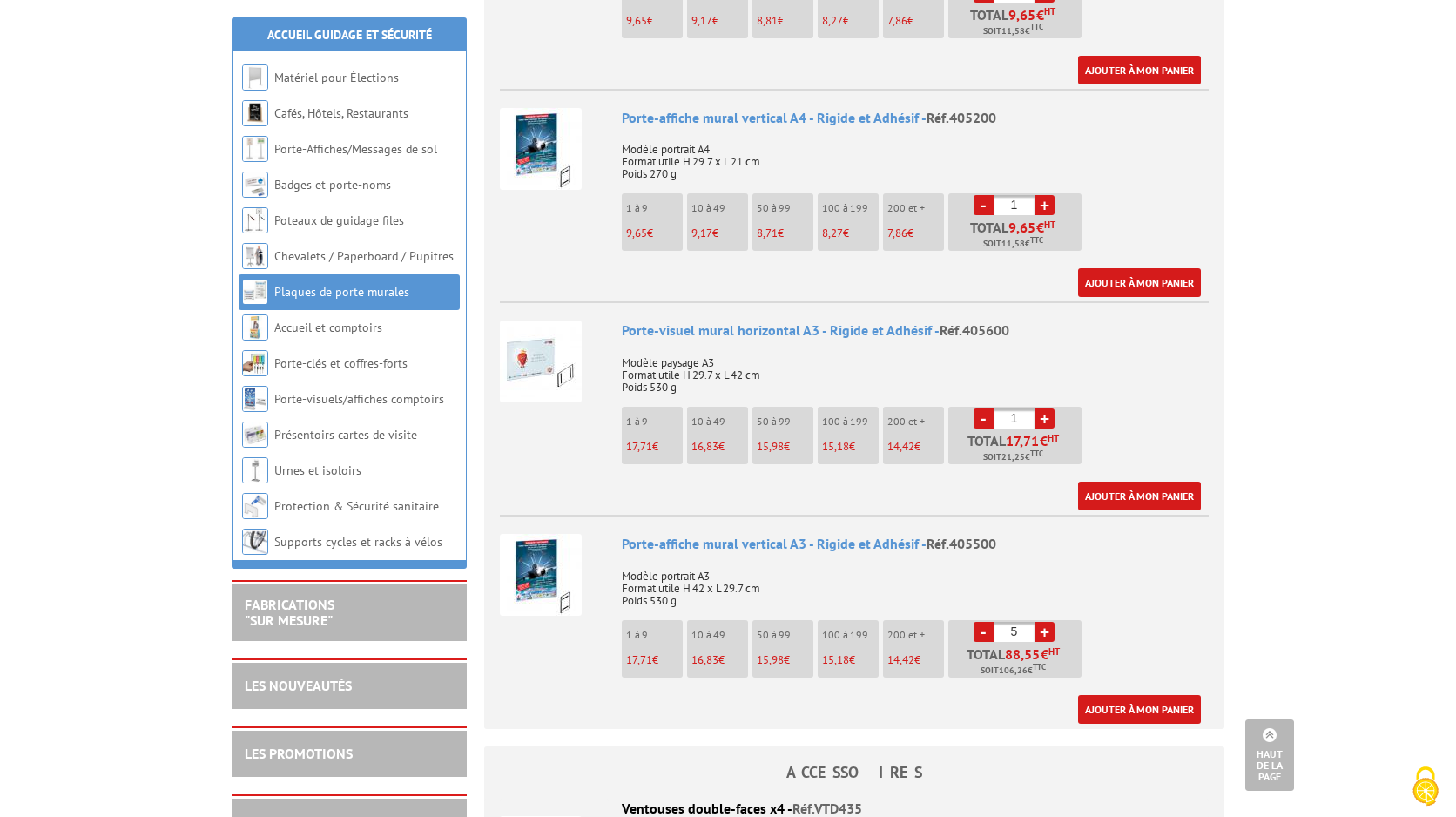
click at [1045, 622] on link "+" at bounding box center [1045, 632] width 20 height 20
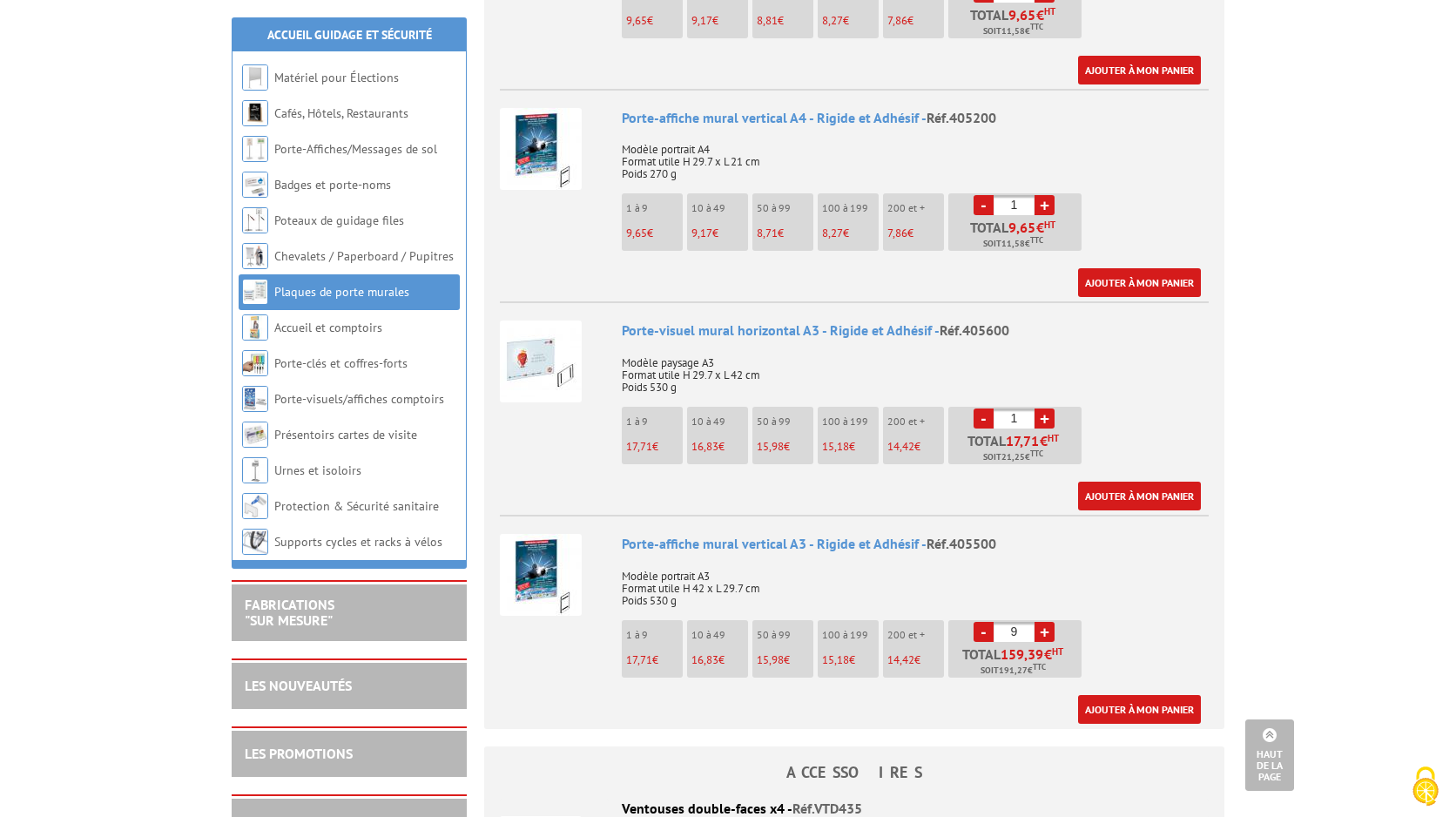
type input "10"
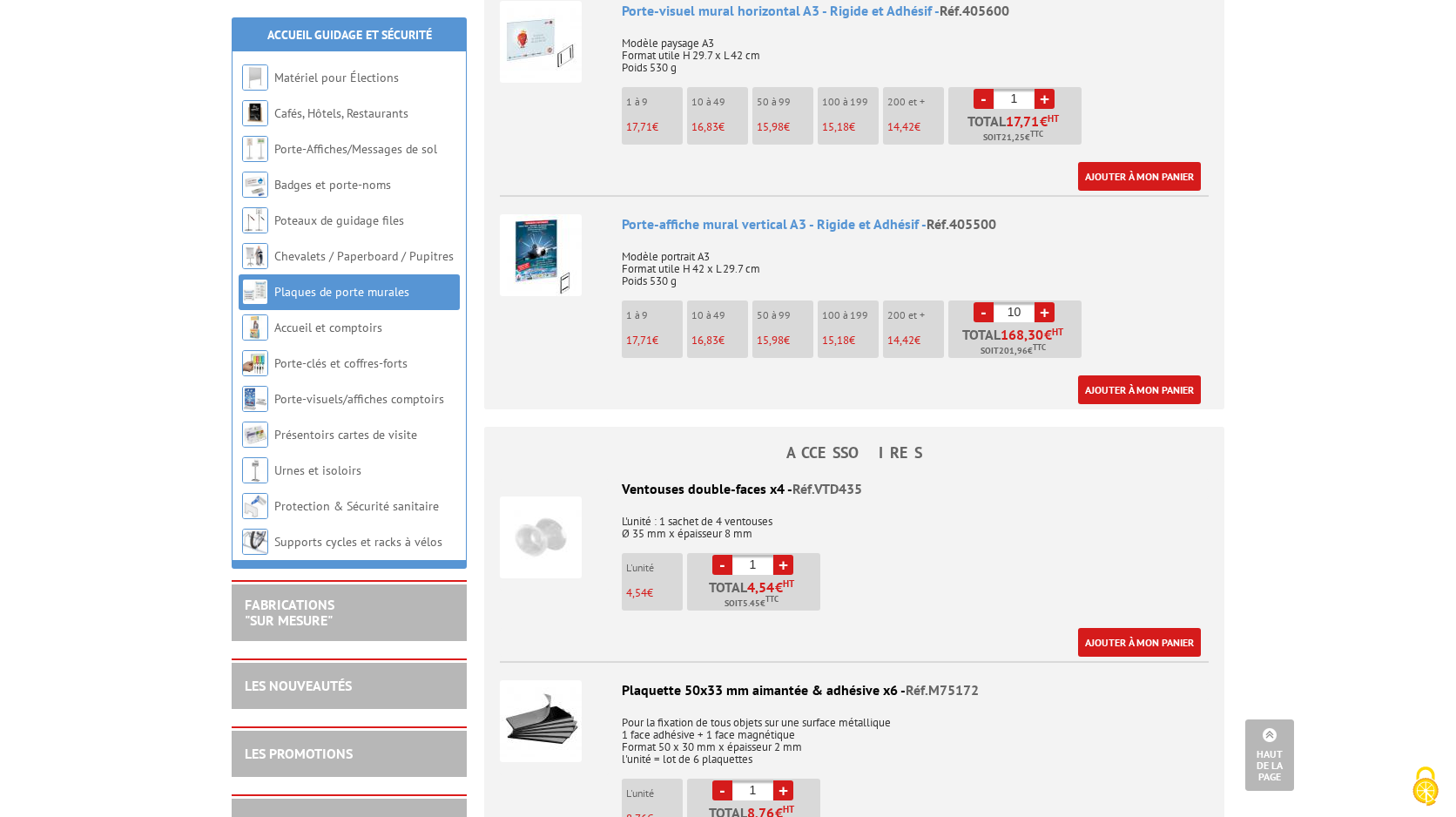
scroll to position [1573, 0]
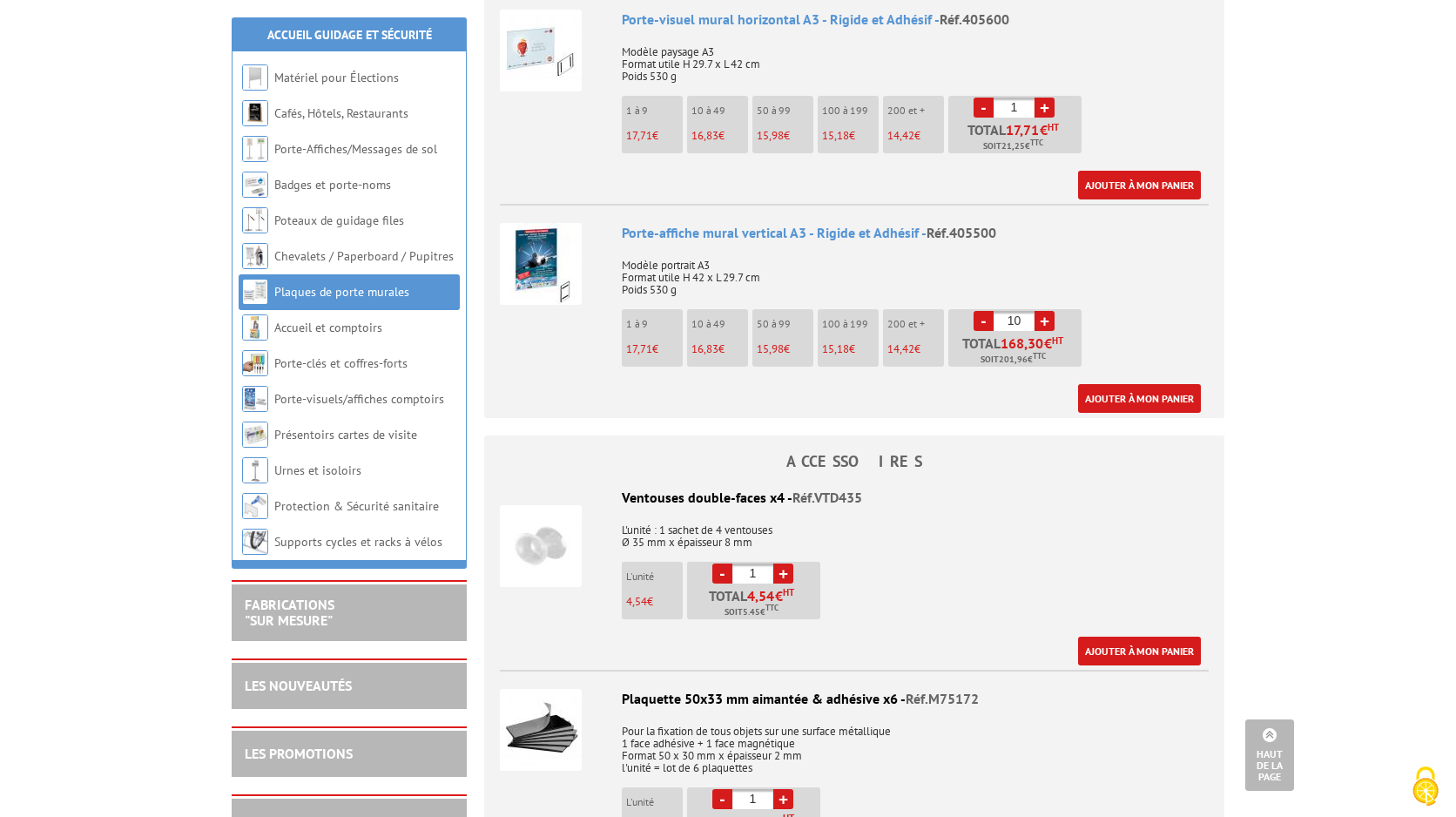
click at [783, 564] on link "+" at bounding box center [783, 574] width 20 height 20
click at [782, 564] on link "+" at bounding box center [783, 574] width 20 height 20
click at [783, 564] on link "+" at bounding box center [783, 574] width 20 height 20
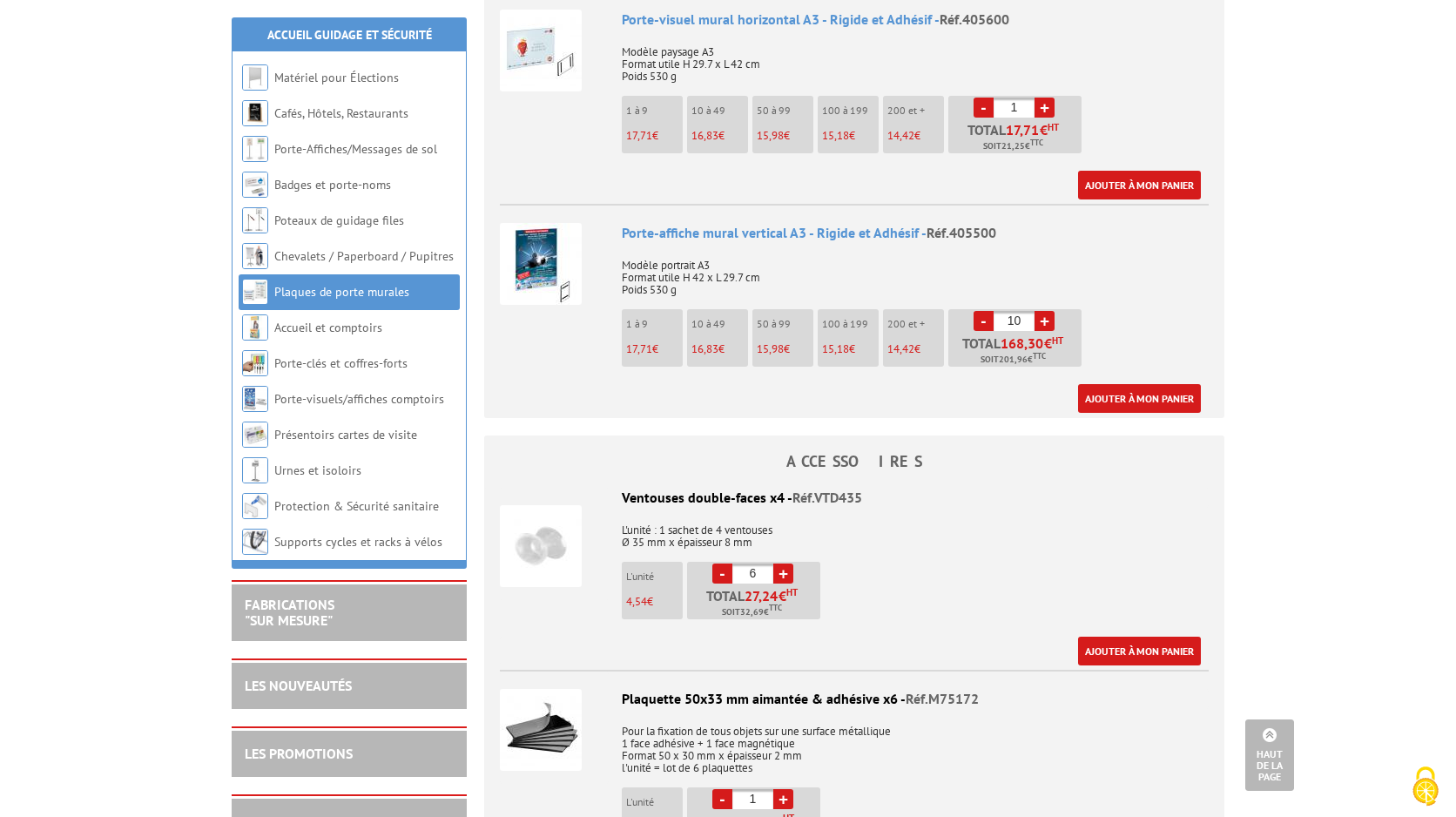
click at [783, 564] on link "+" at bounding box center [783, 574] width 20 height 20
click at [784, 564] on link "+" at bounding box center [783, 574] width 20 height 20
type input "10"
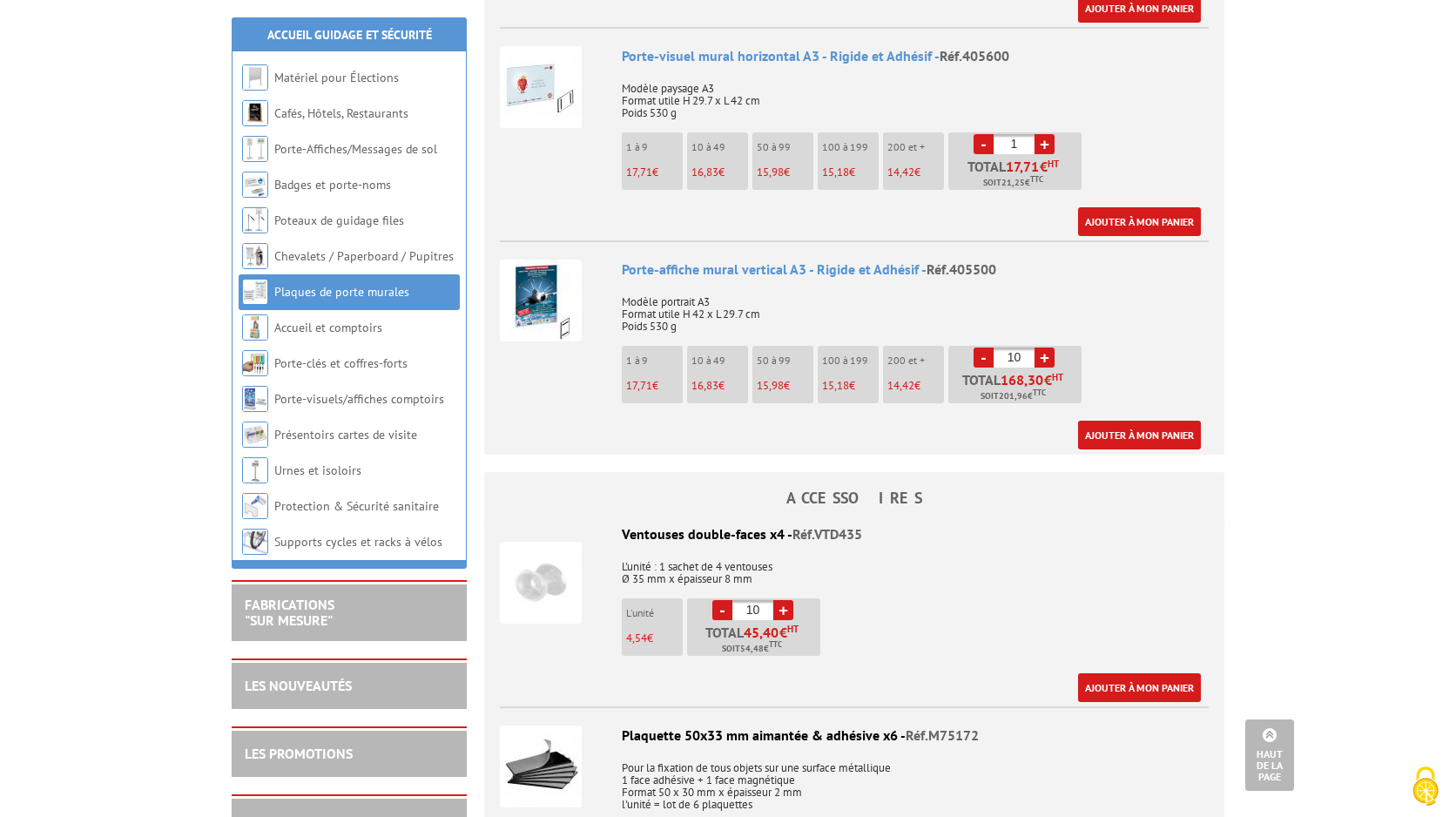
scroll to position [1534, 0]
click at [1134, 423] on link "Ajouter à mon panier" at bounding box center [1139, 437] width 122 height 29
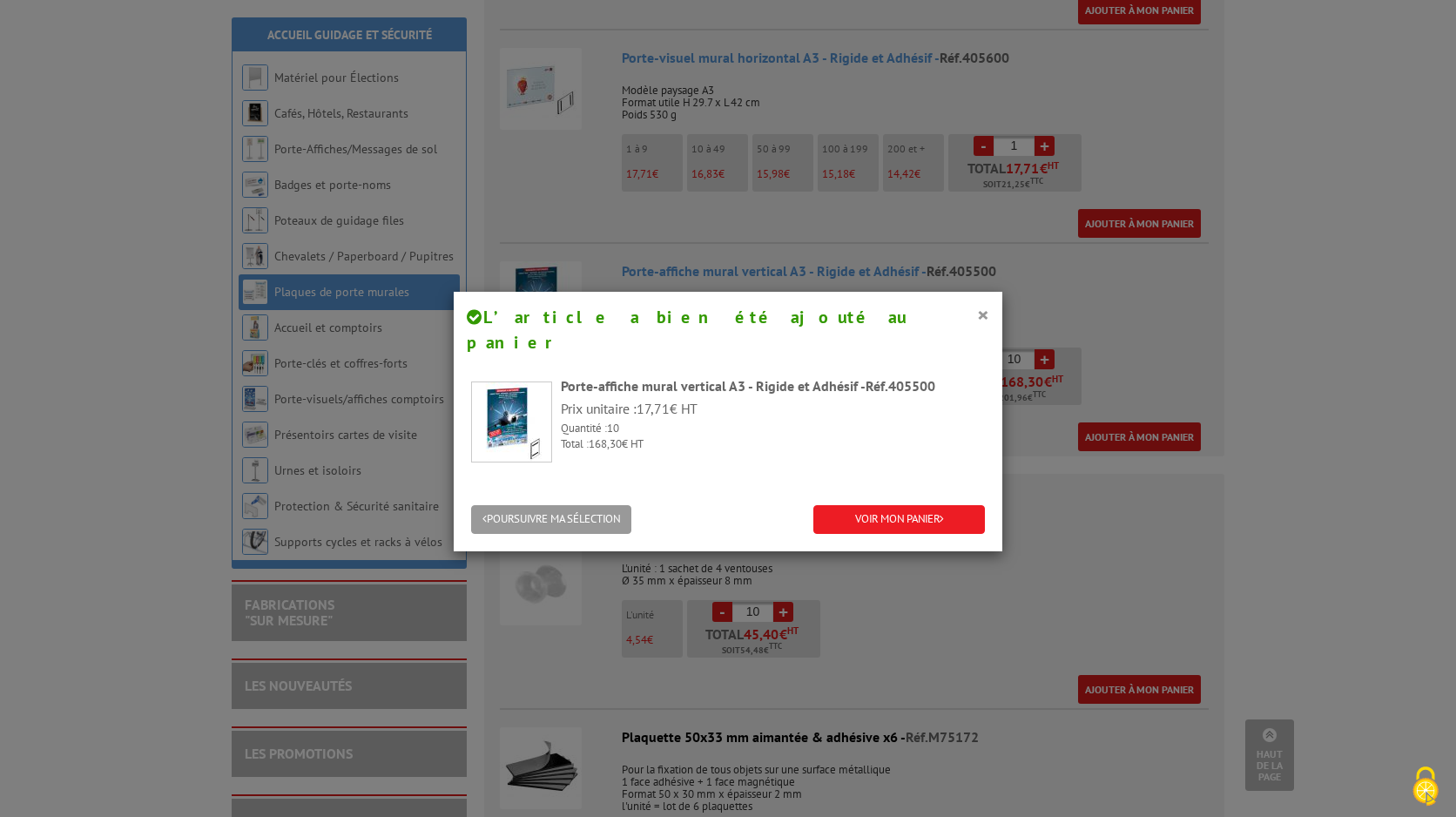
click at [614, 505] on button "POURSUIVRE MA SÉLECTION" at bounding box center [551, 519] width 160 height 29
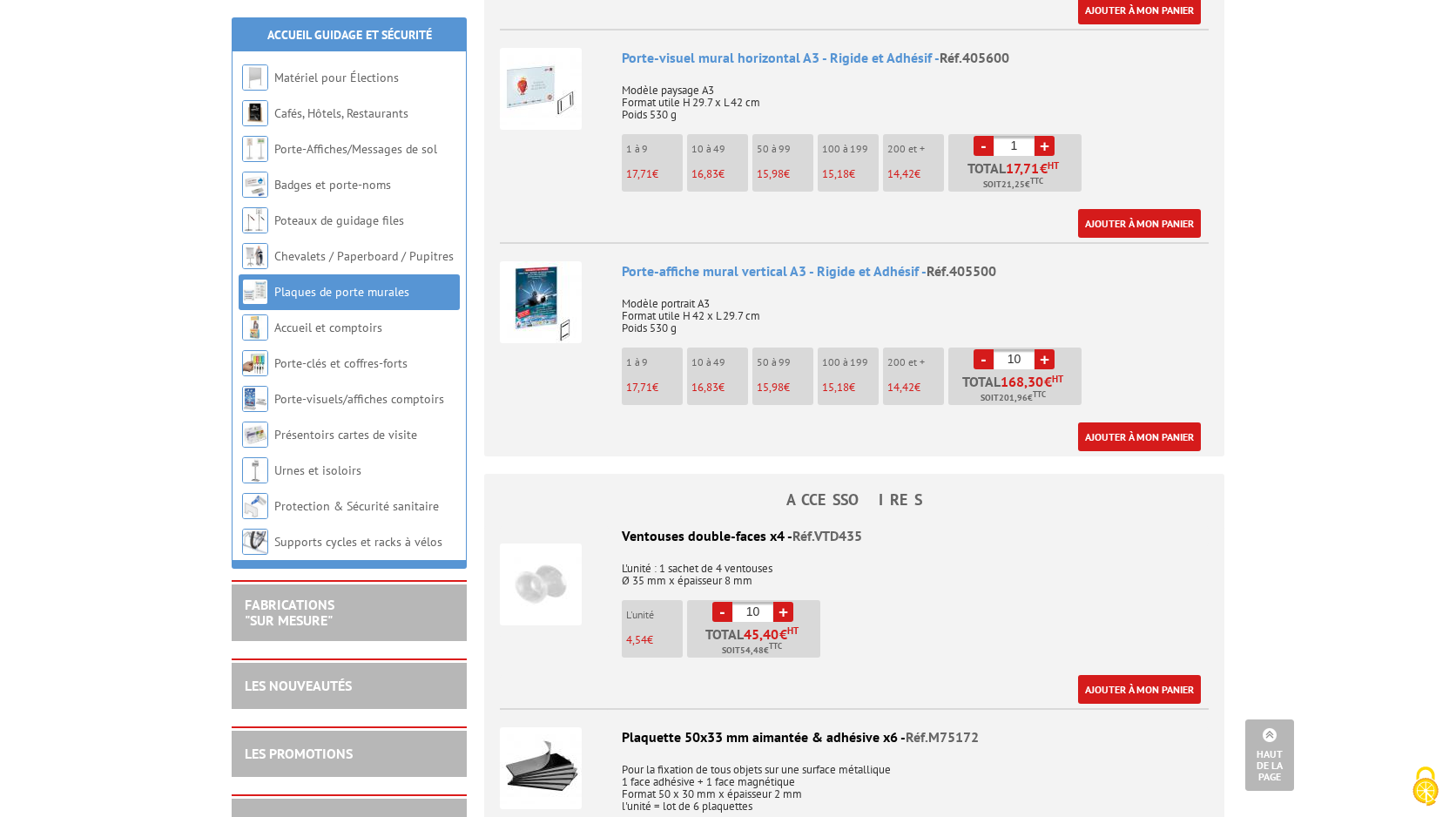
click at [1119, 675] on link "Ajouter à mon panier" at bounding box center [1139, 689] width 122 height 29
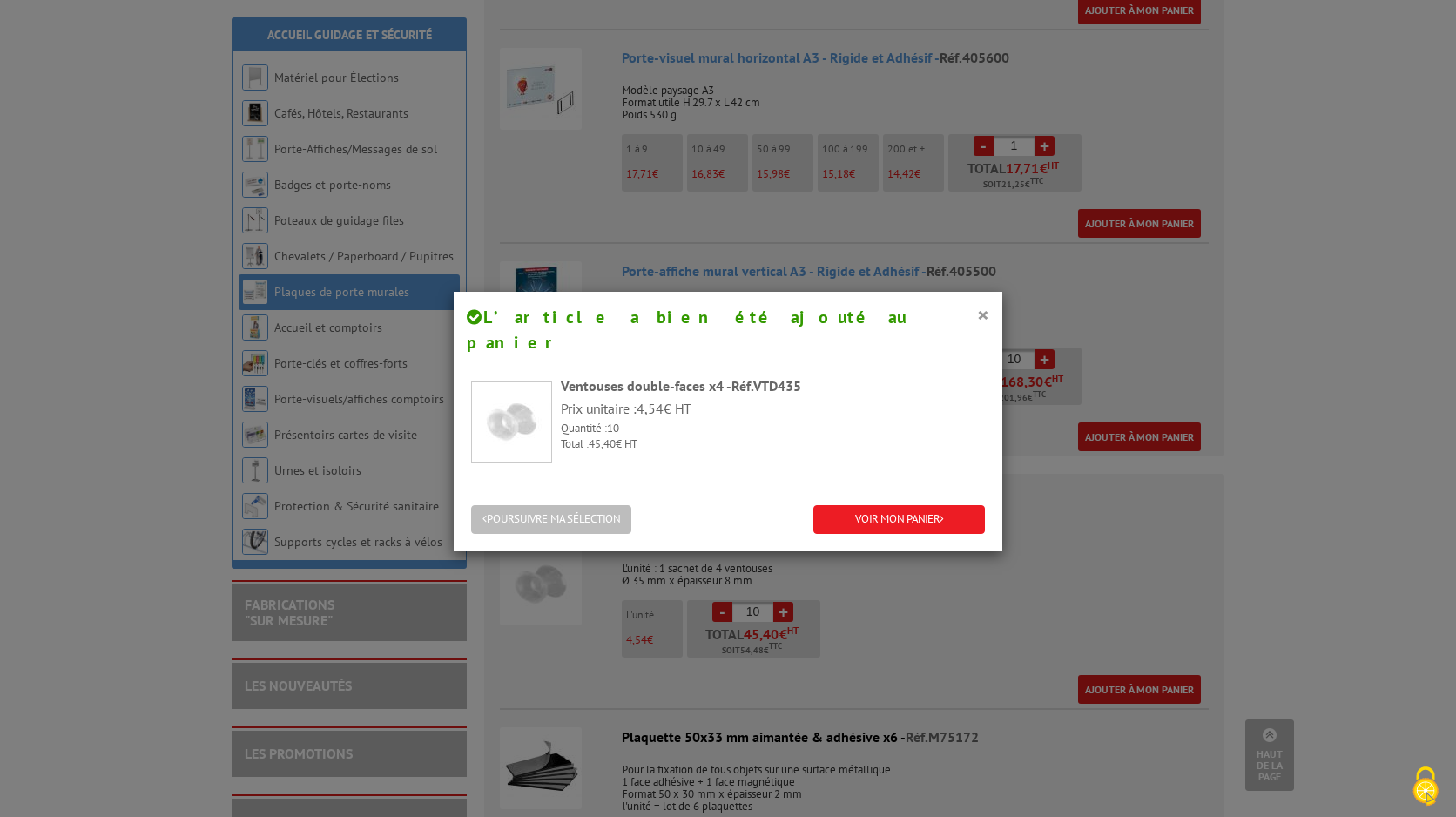
click at [518, 505] on button "POURSUIVRE MA SÉLECTION" at bounding box center [551, 519] width 160 height 29
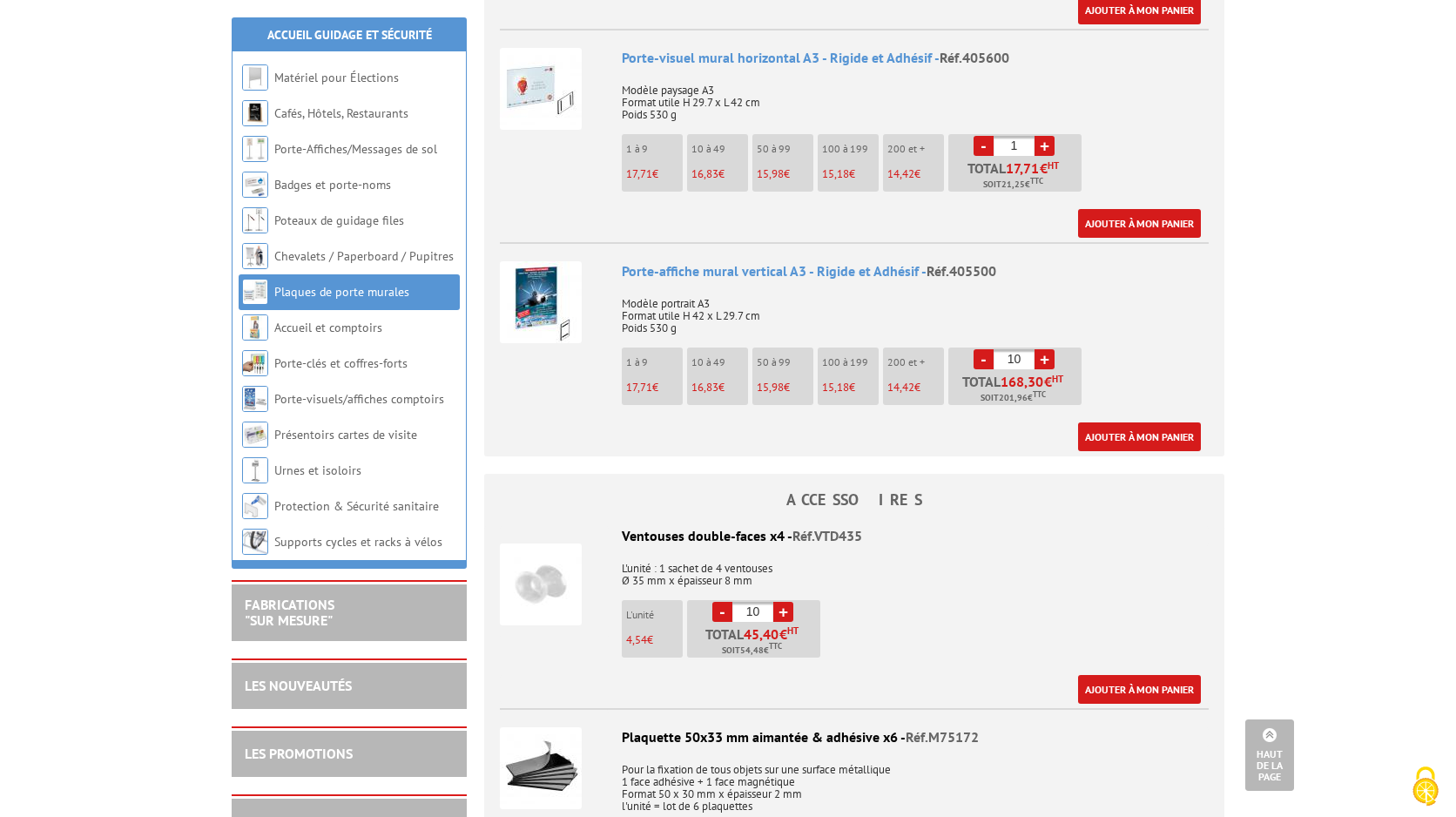
click at [538, 553] on img at bounding box center [540, 584] width 82 height 82
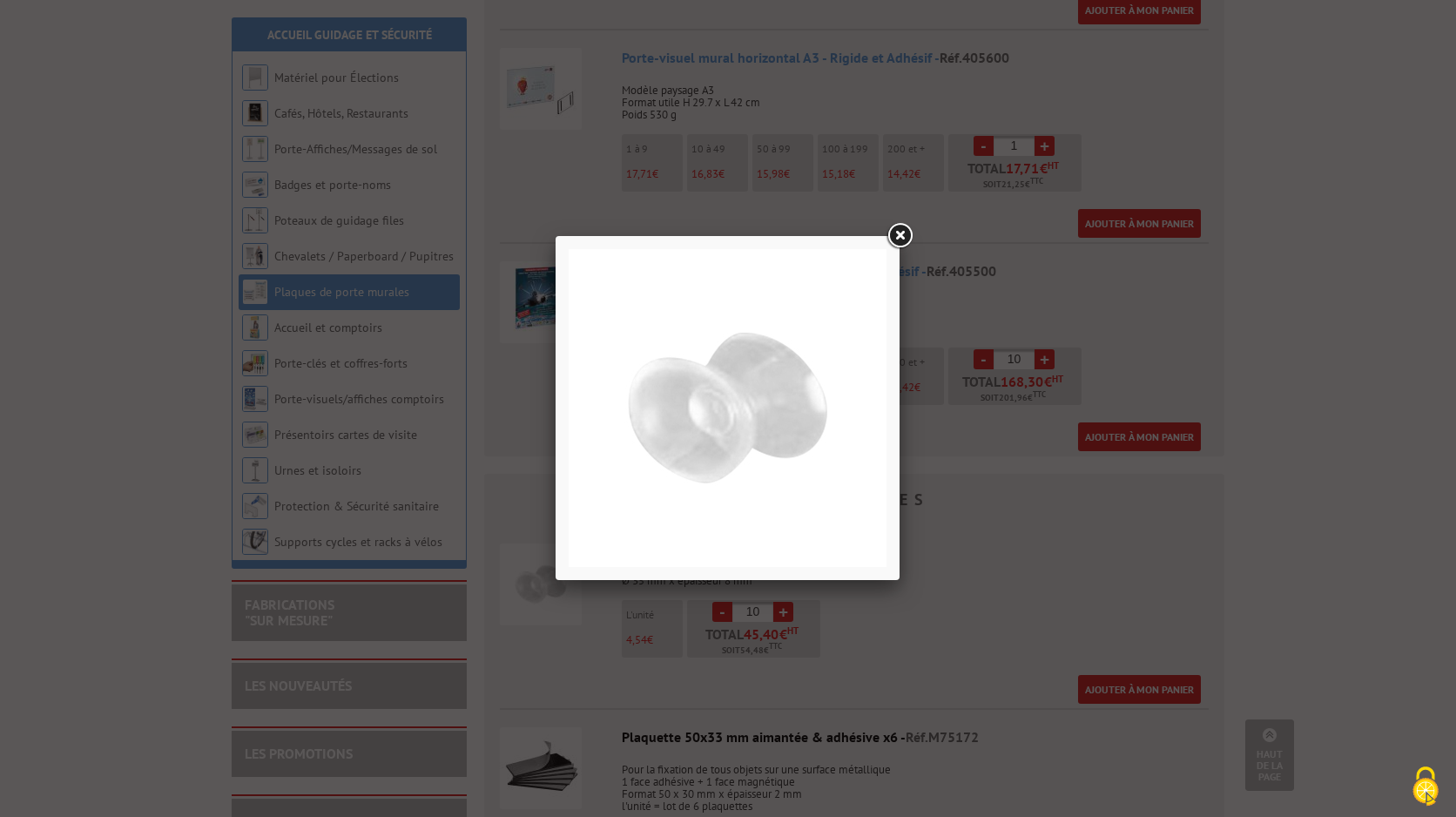
click at [899, 237] on link at bounding box center [900, 236] width 32 height 32
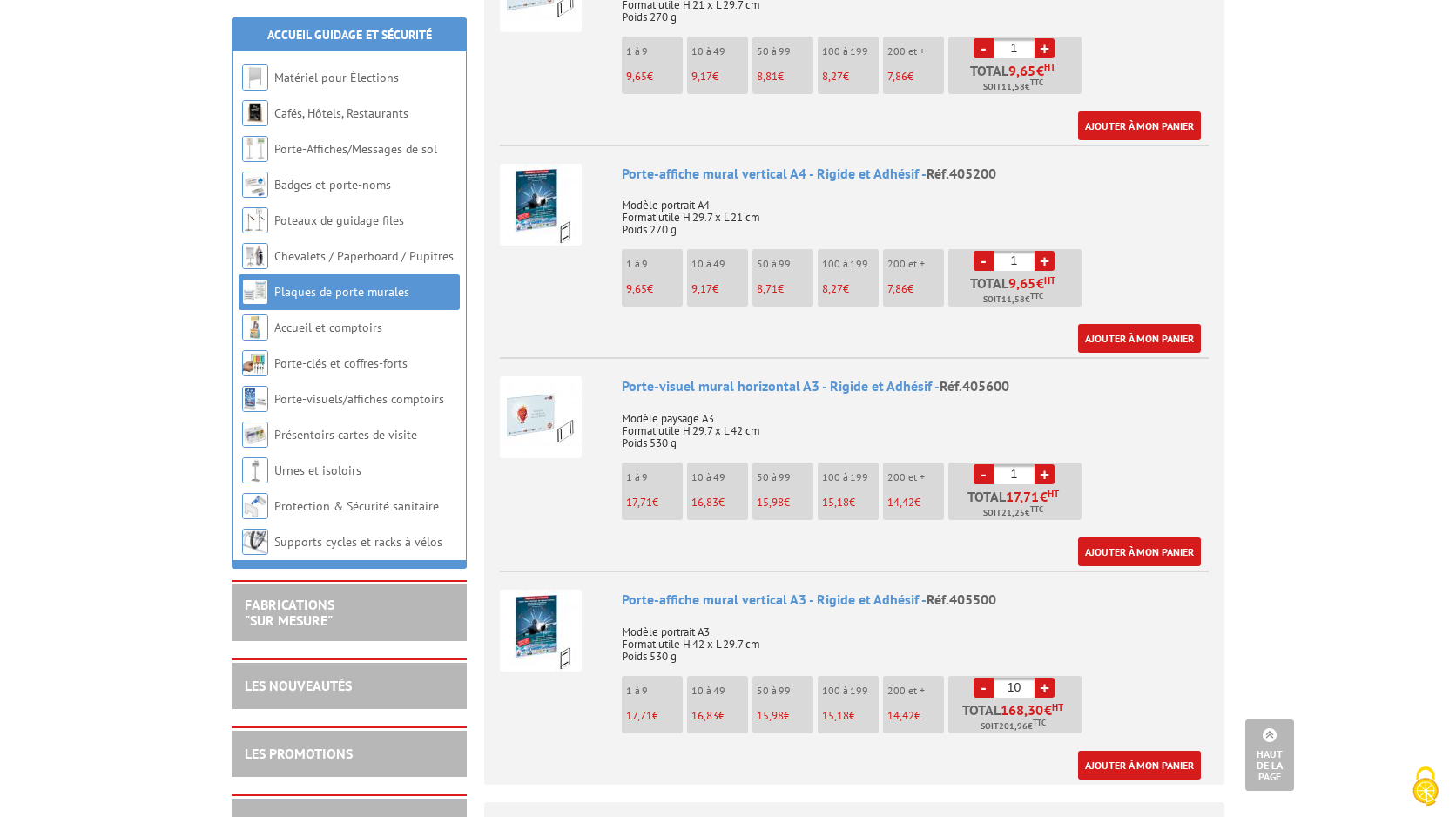
scroll to position [1202, 0]
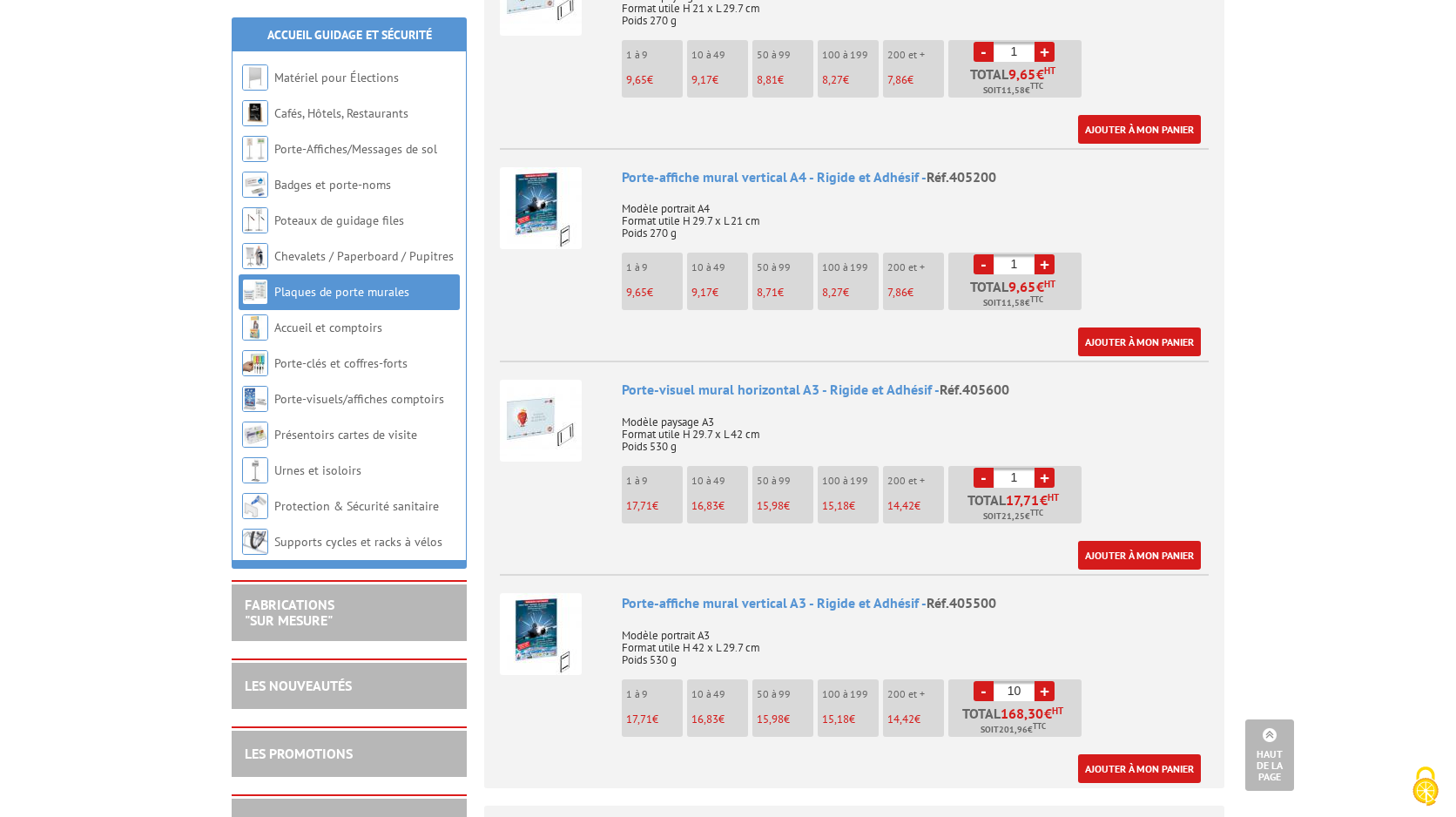
click at [563, 608] on img at bounding box center [540, 634] width 82 height 82
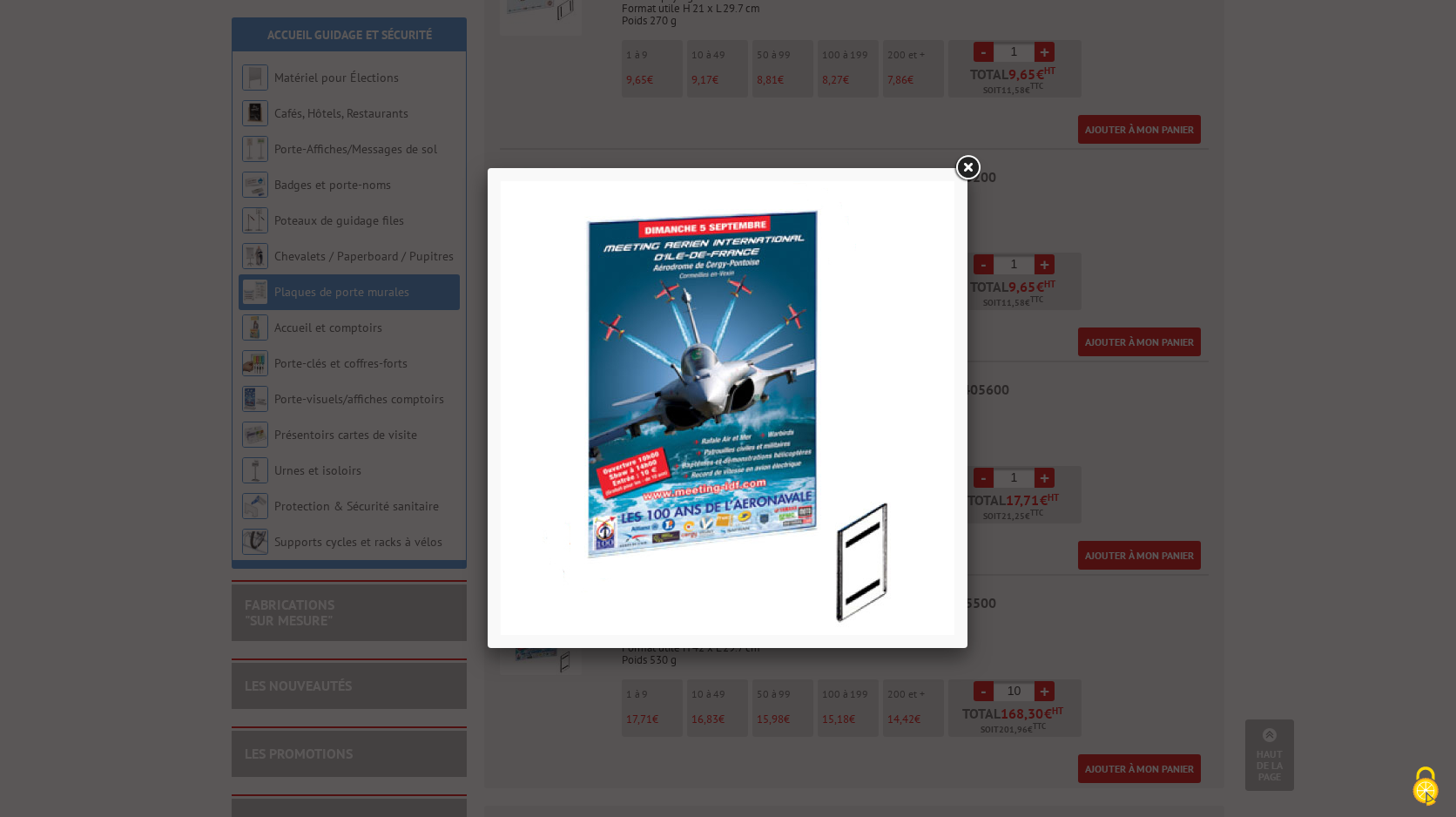
click at [957, 169] on link at bounding box center [968, 168] width 32 height 32
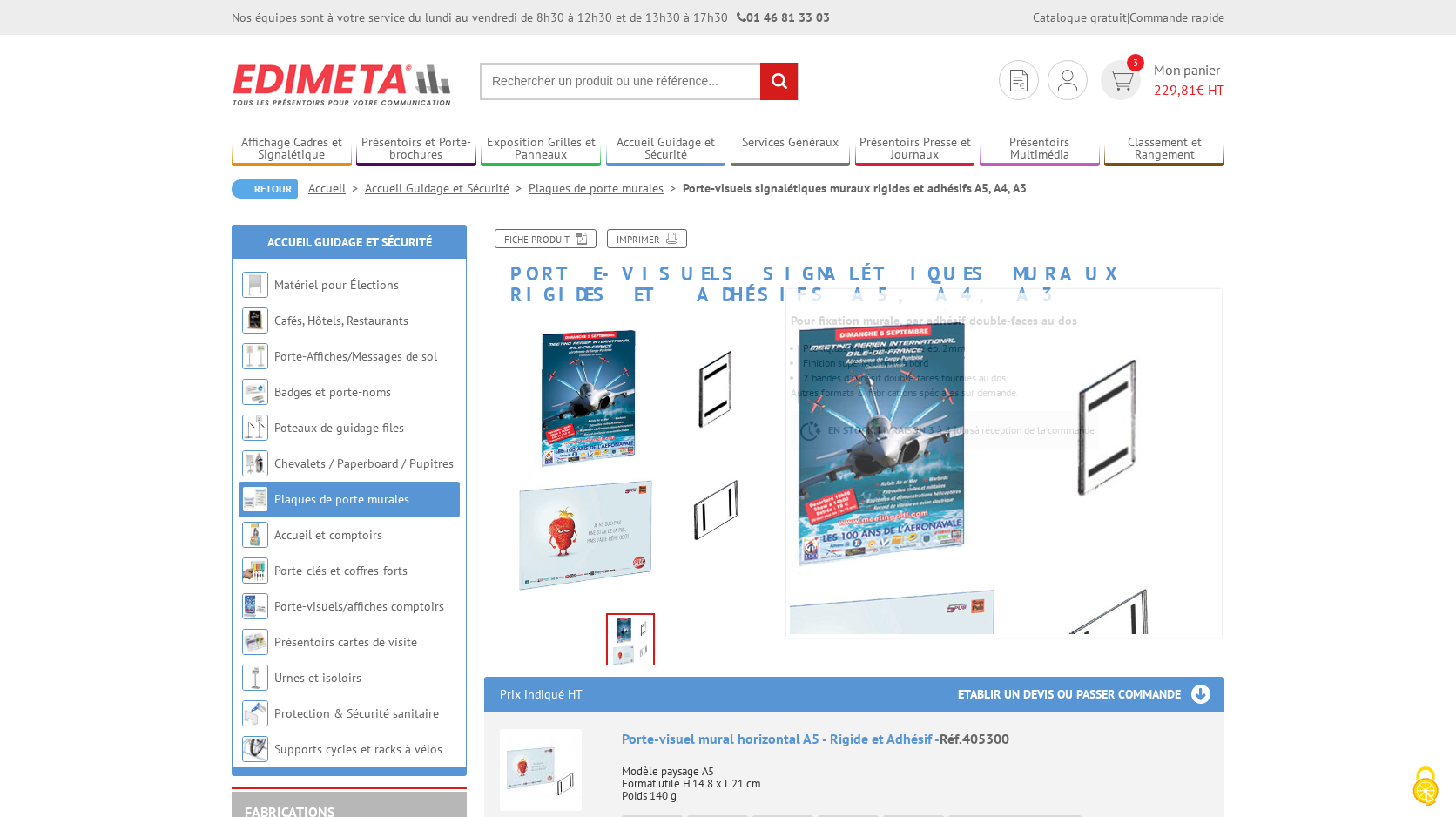
scroll to position [0, 0]
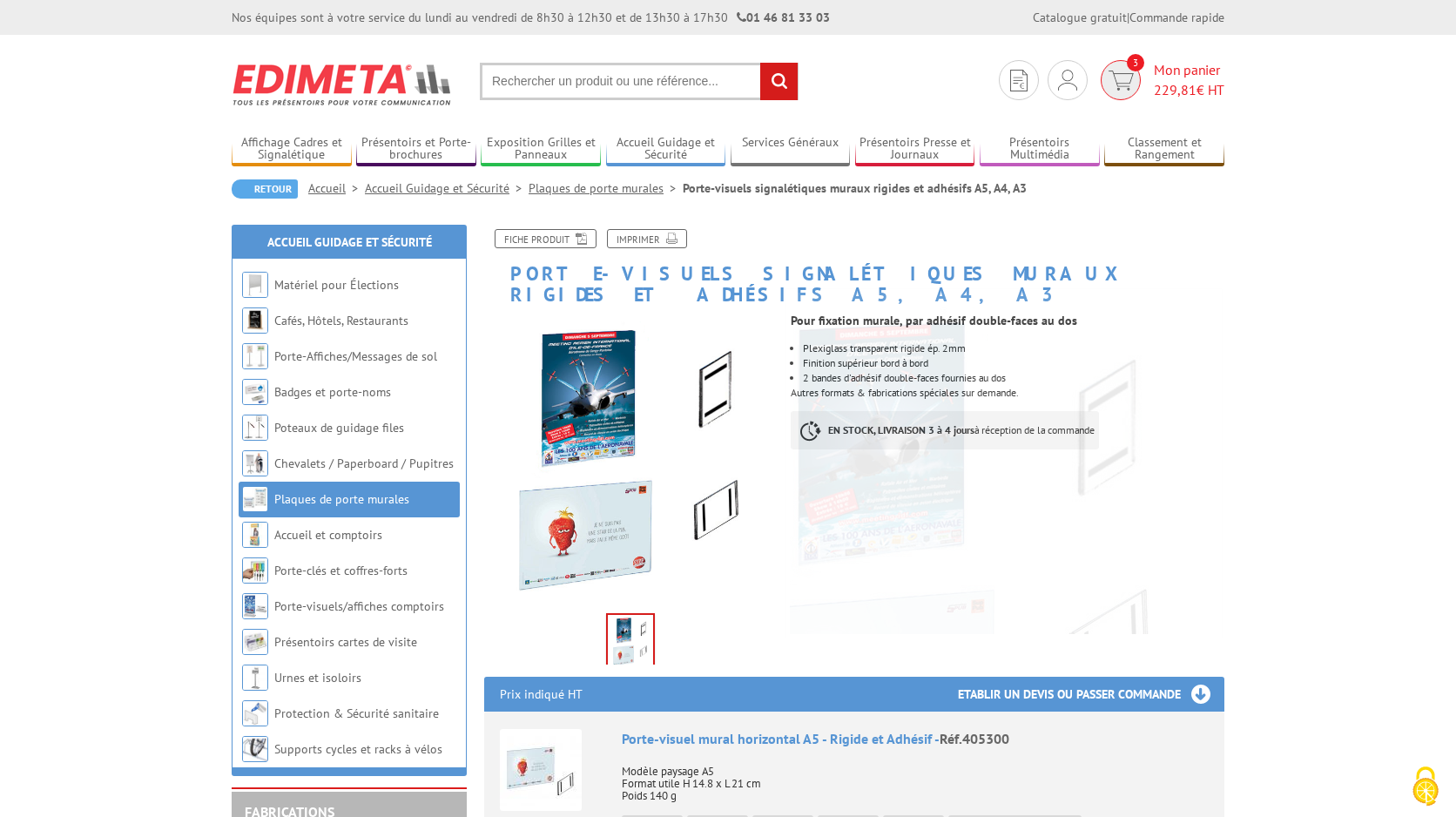
click at [1196, 73] on span "Mon panier 229,81 € HT" at bounding box center [1189, 80] width 70 height 40
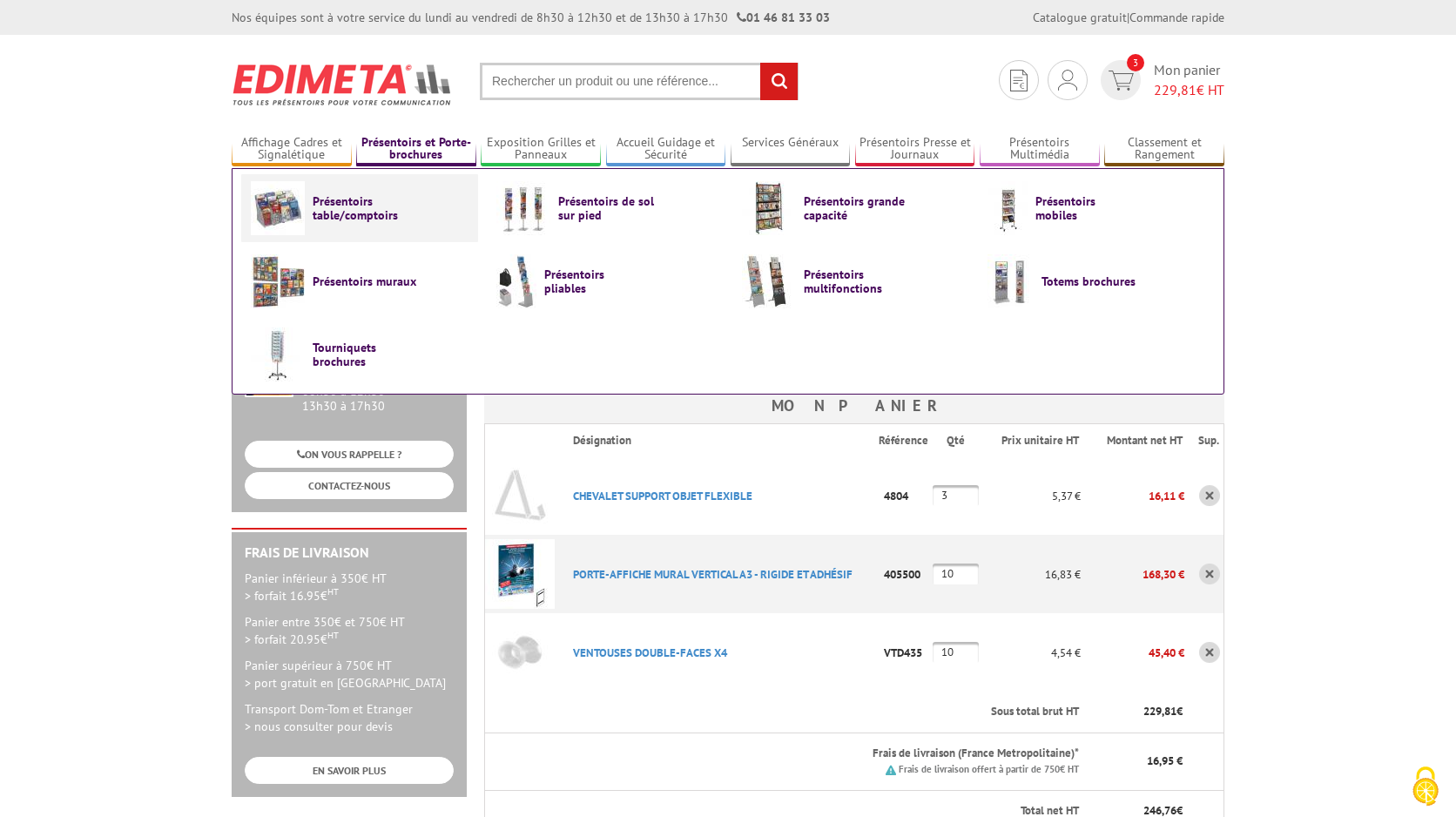
click at [369, 209] on span "Présentoirs table/comptoirs" at bounding box center [364, 209] width 105 height 28
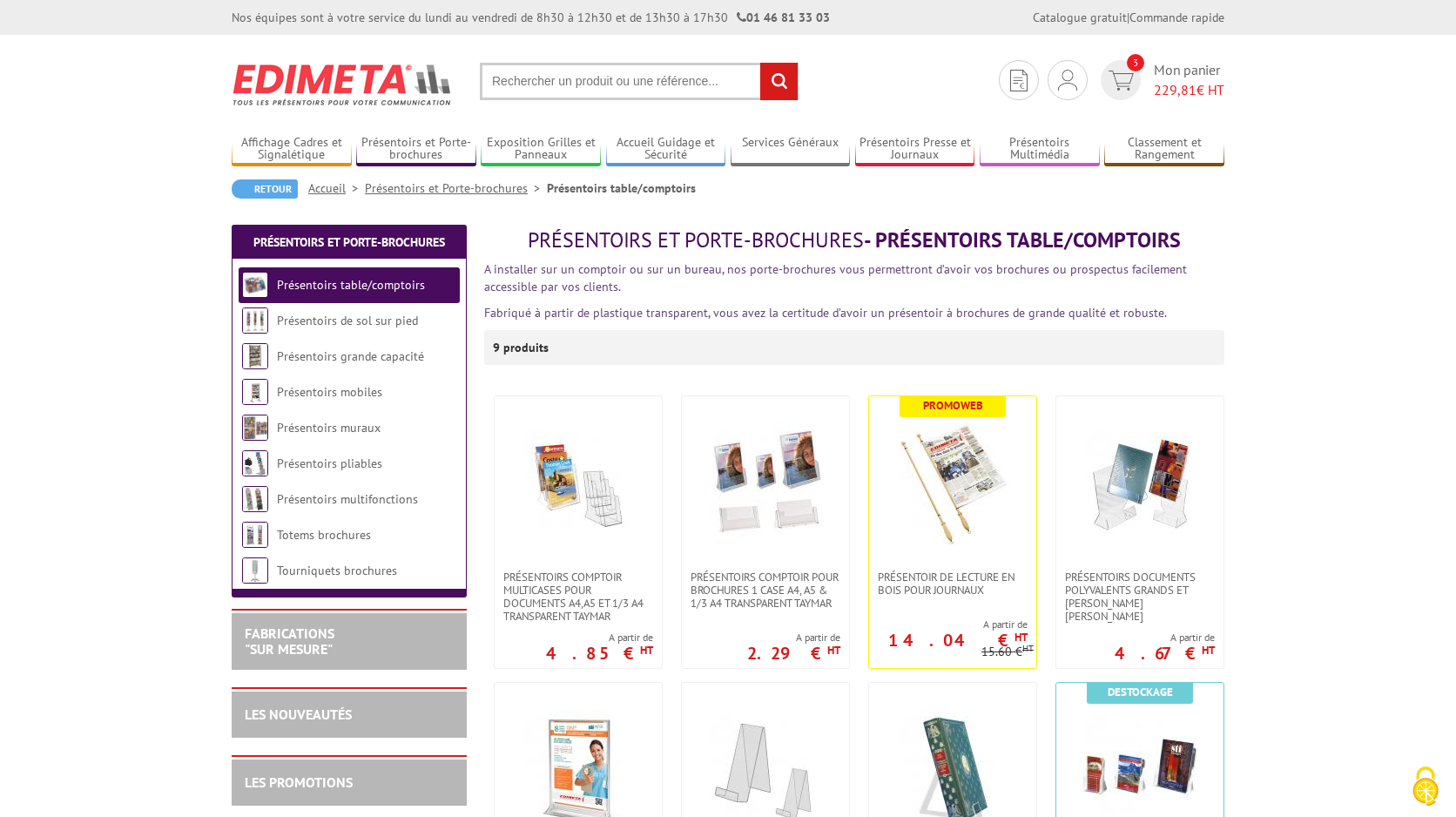
click at [589, 85] on input "text" at bounding box center [639, 82] width 319 height 37
type input "porte brochure bois"
click at [779, 81] on input "rechercher" at bounding box center [779, 82] width 37 height 37
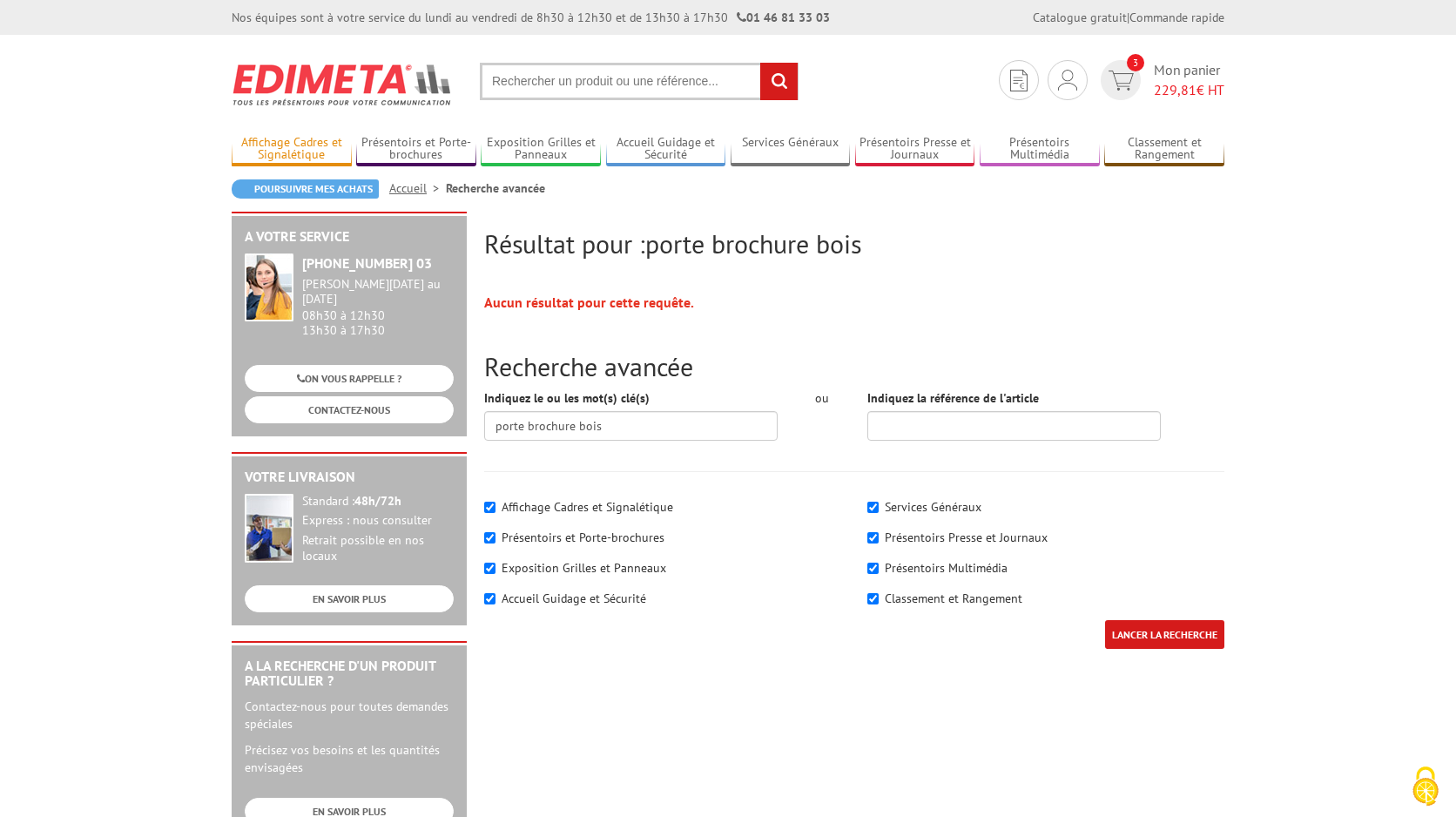
click at [294, 150] on link "Affichage Cadres et Signalétique" at bounding box center [292, 149] width 120 height 29
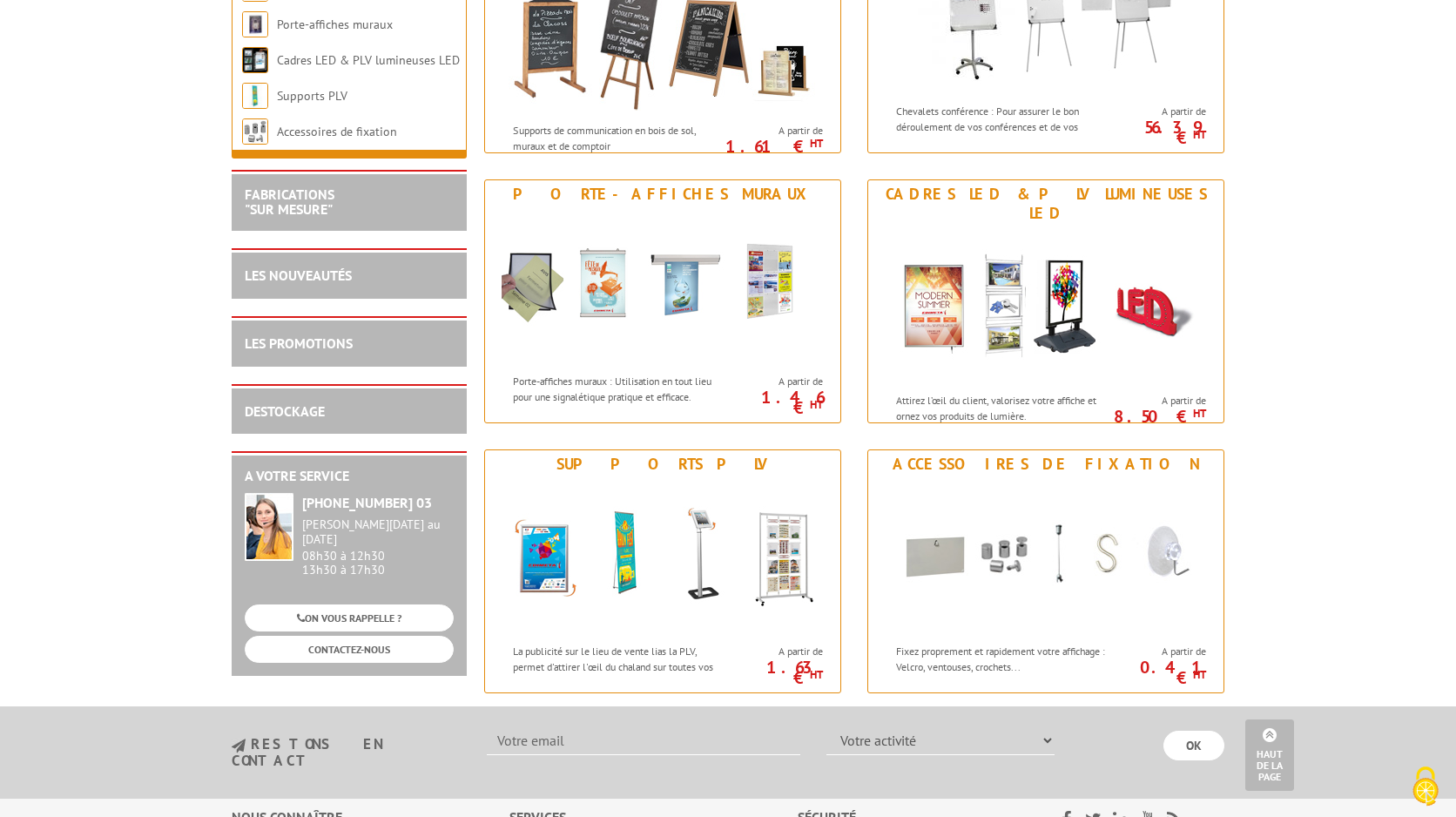
scroll to position [1986, 0]
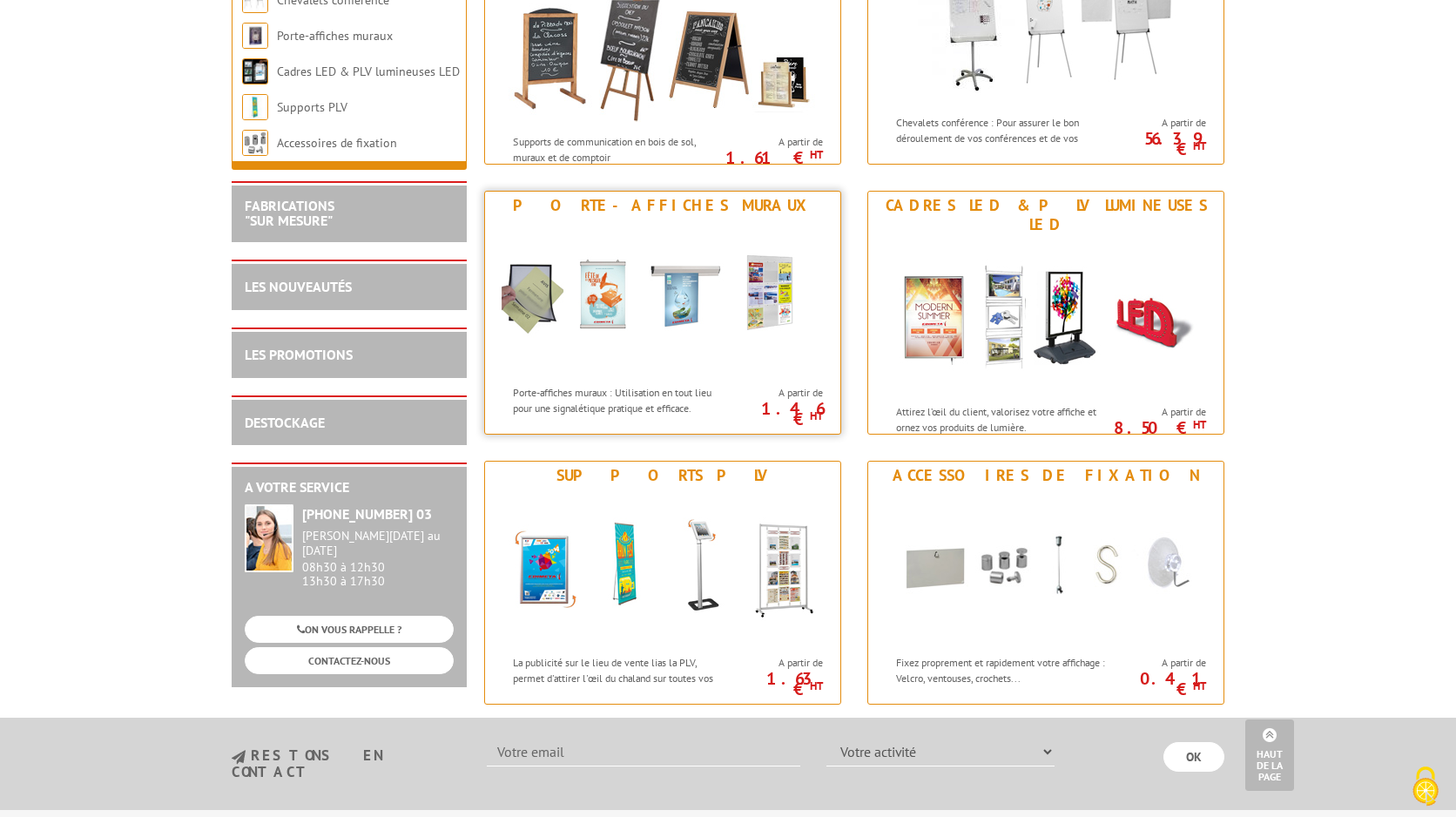
click at [608, 262] on img at bounding box center [663, 298] width 323 height 157
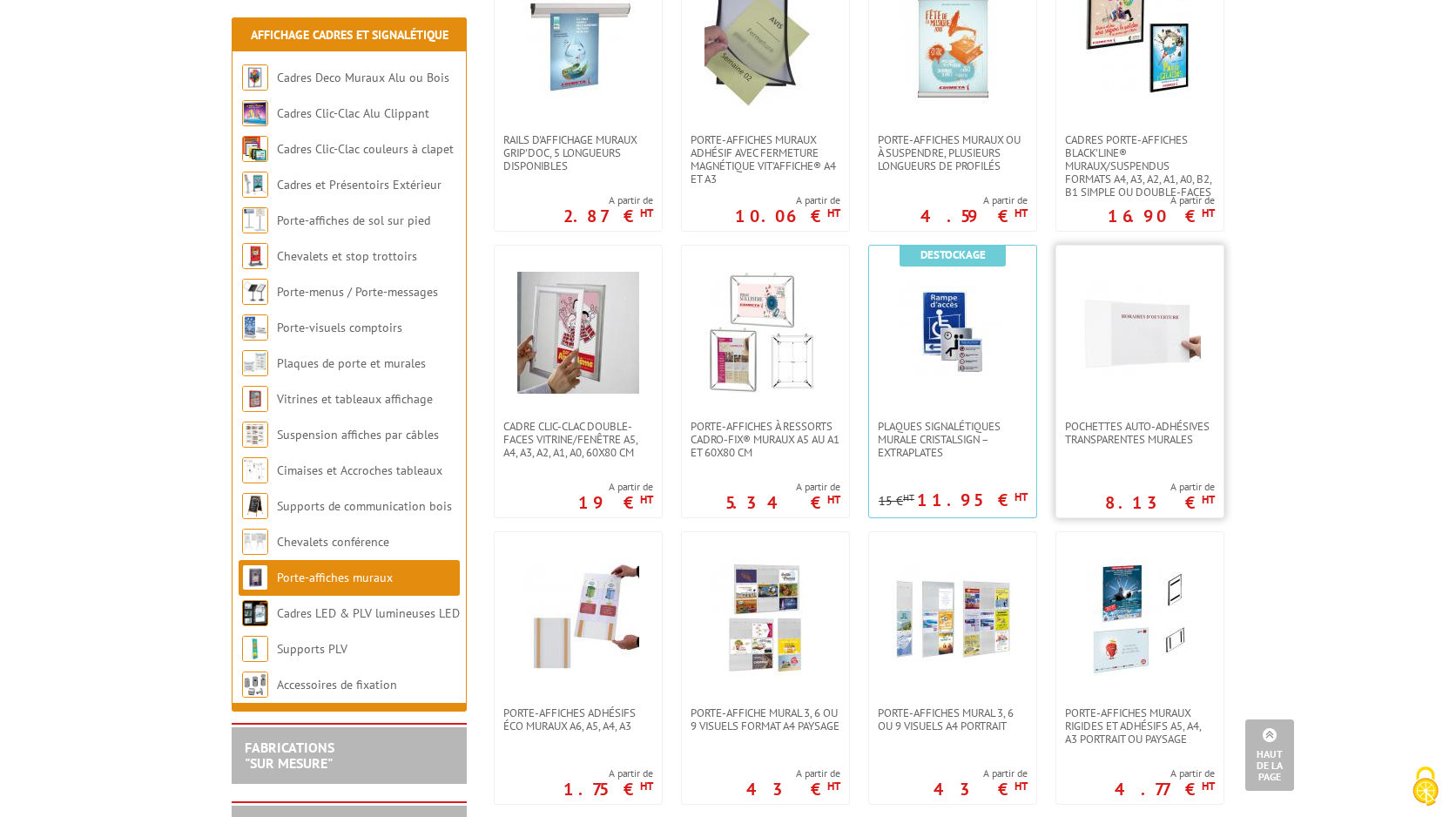
scroll to position [714, 0]
click at [1134, 338] on img at bounding box center [1140, 334] width 122 height 122
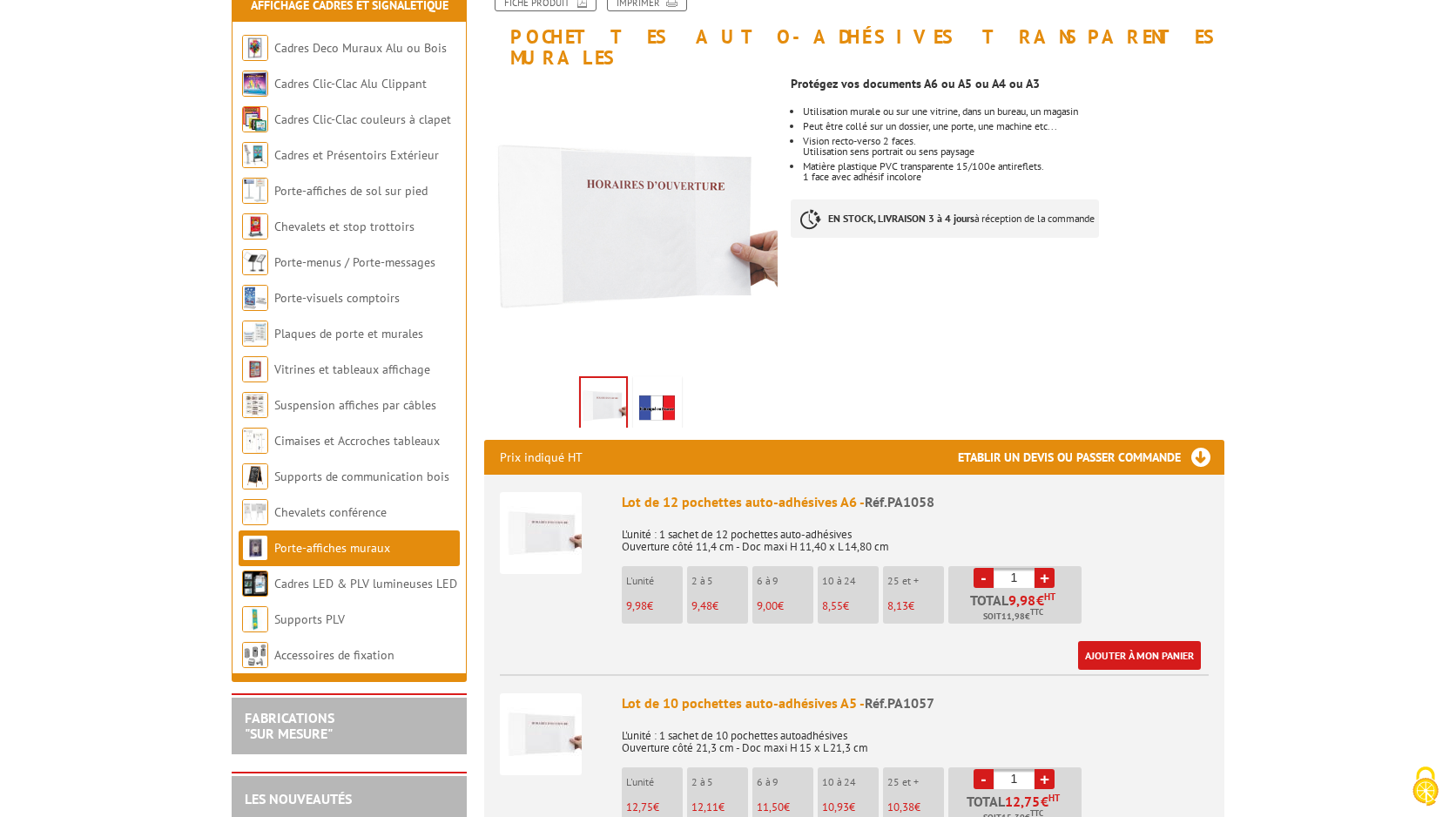
scroll to position [330, 0]
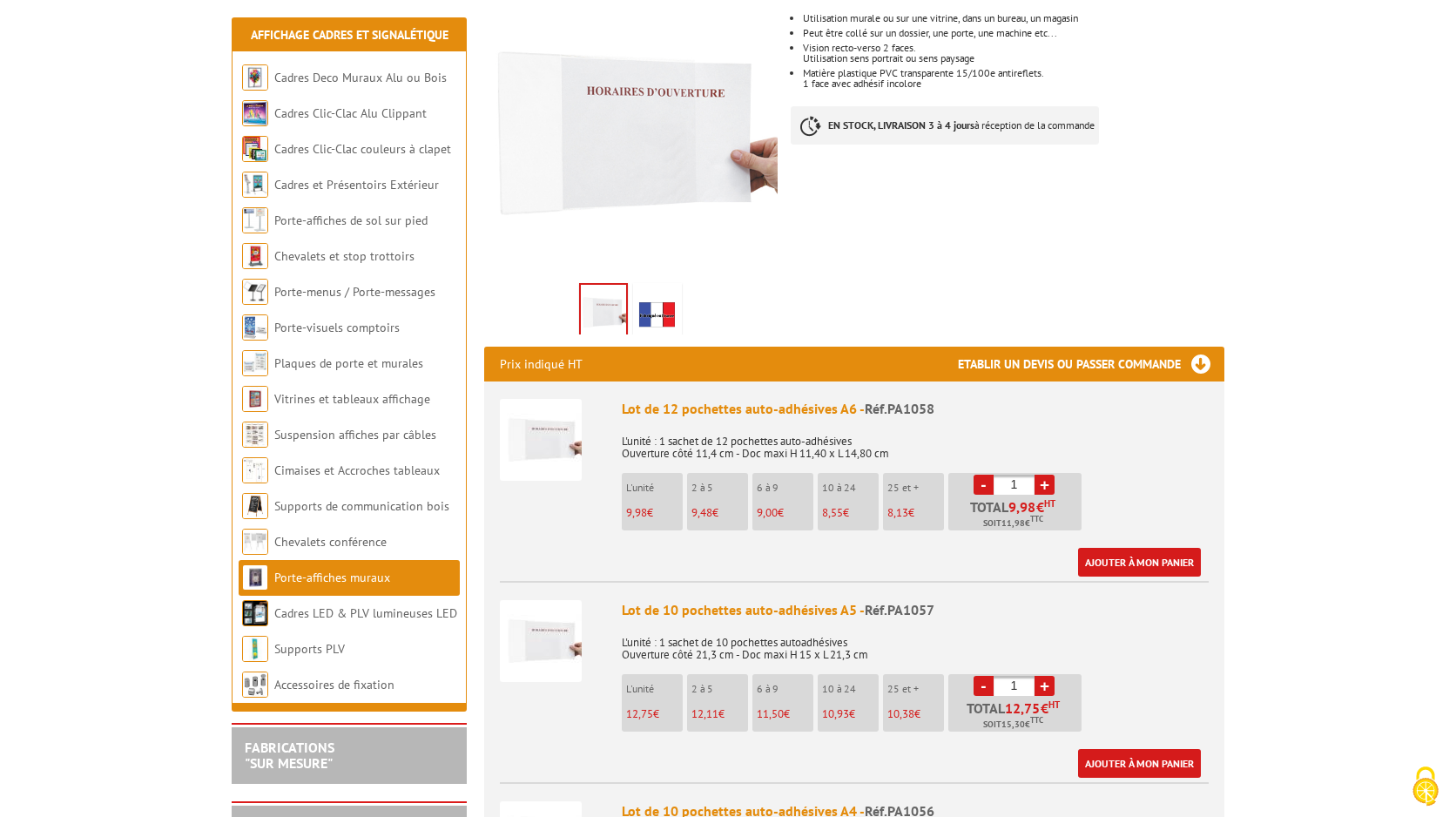
click at [566, 426] on img at bounding box center [540, 440] width 82 height 82
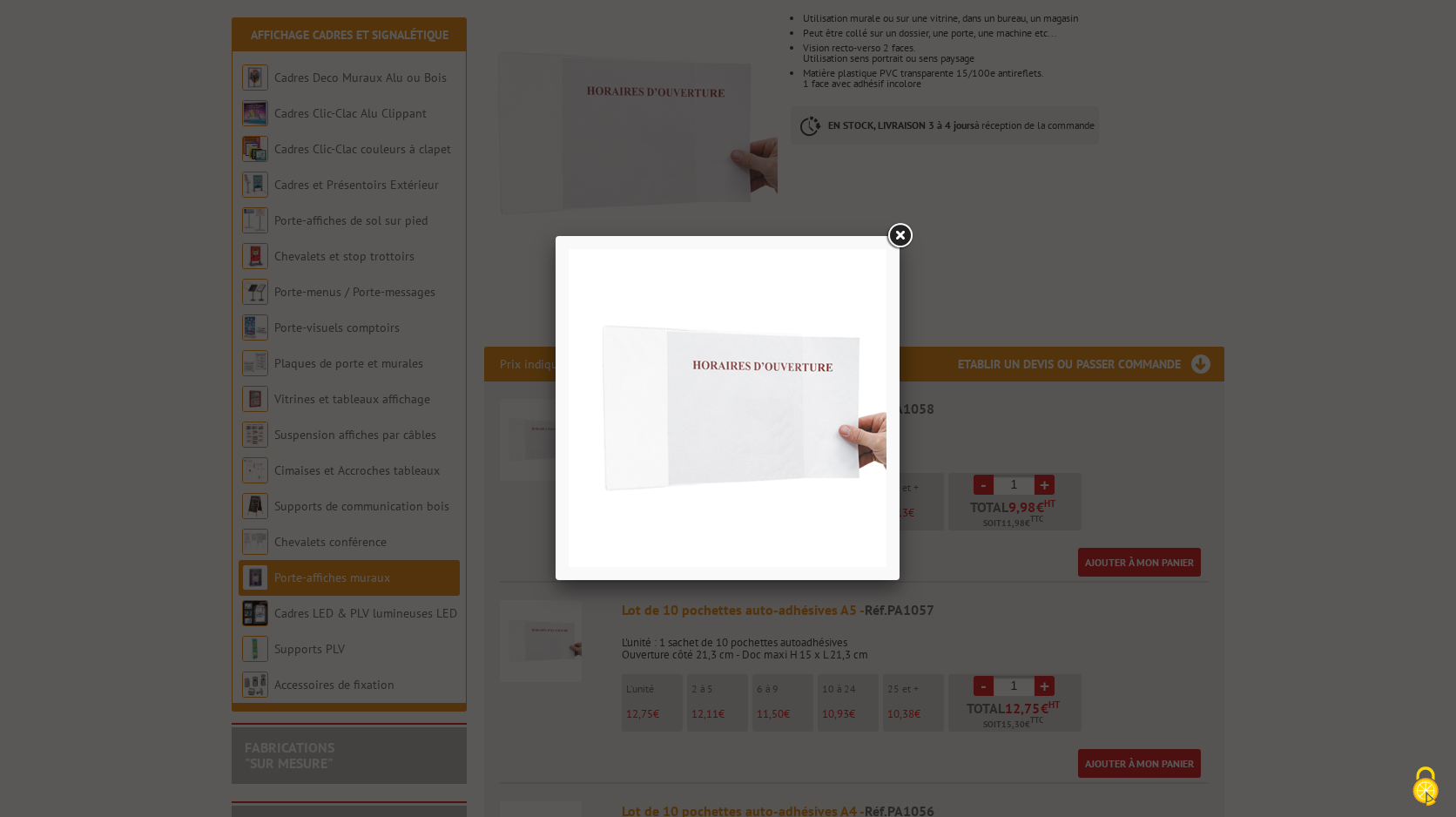
click at [901, 234] on link at bounding box center [900, 236] width 32 height 32
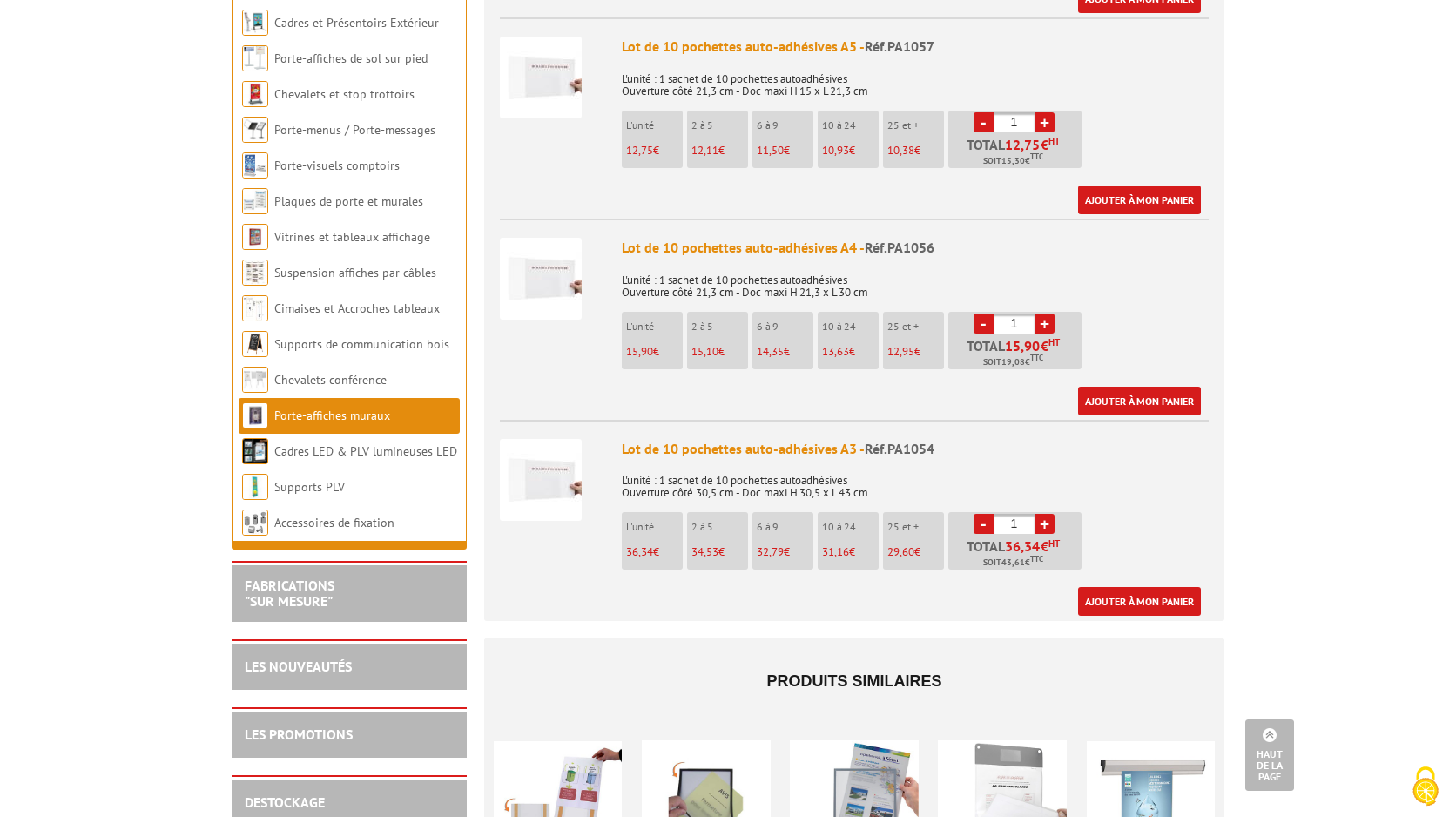
scroll to position [897, 0]
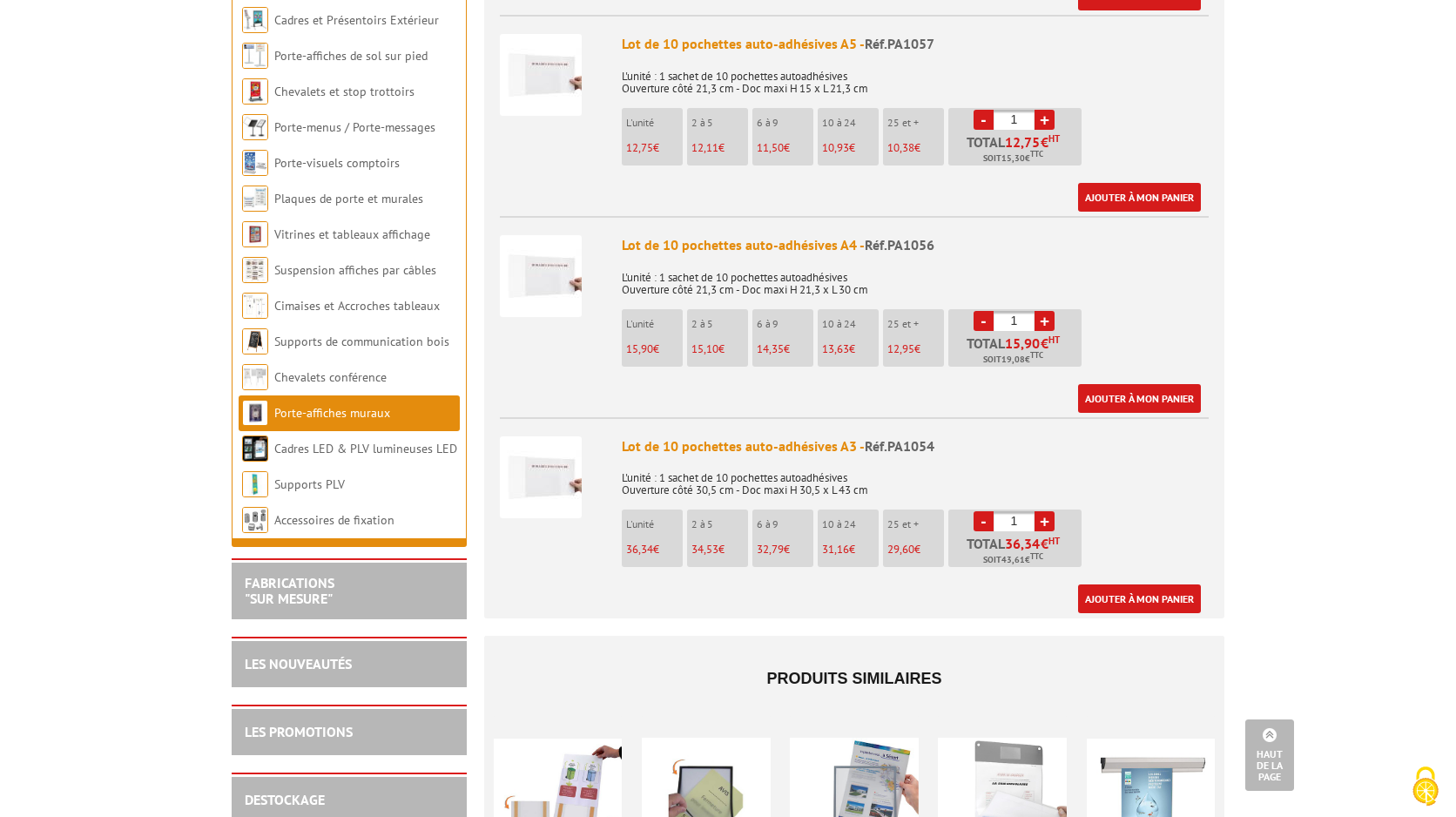
click at [535, 455] on img at bounding box center [540, 478] width 82 height 82
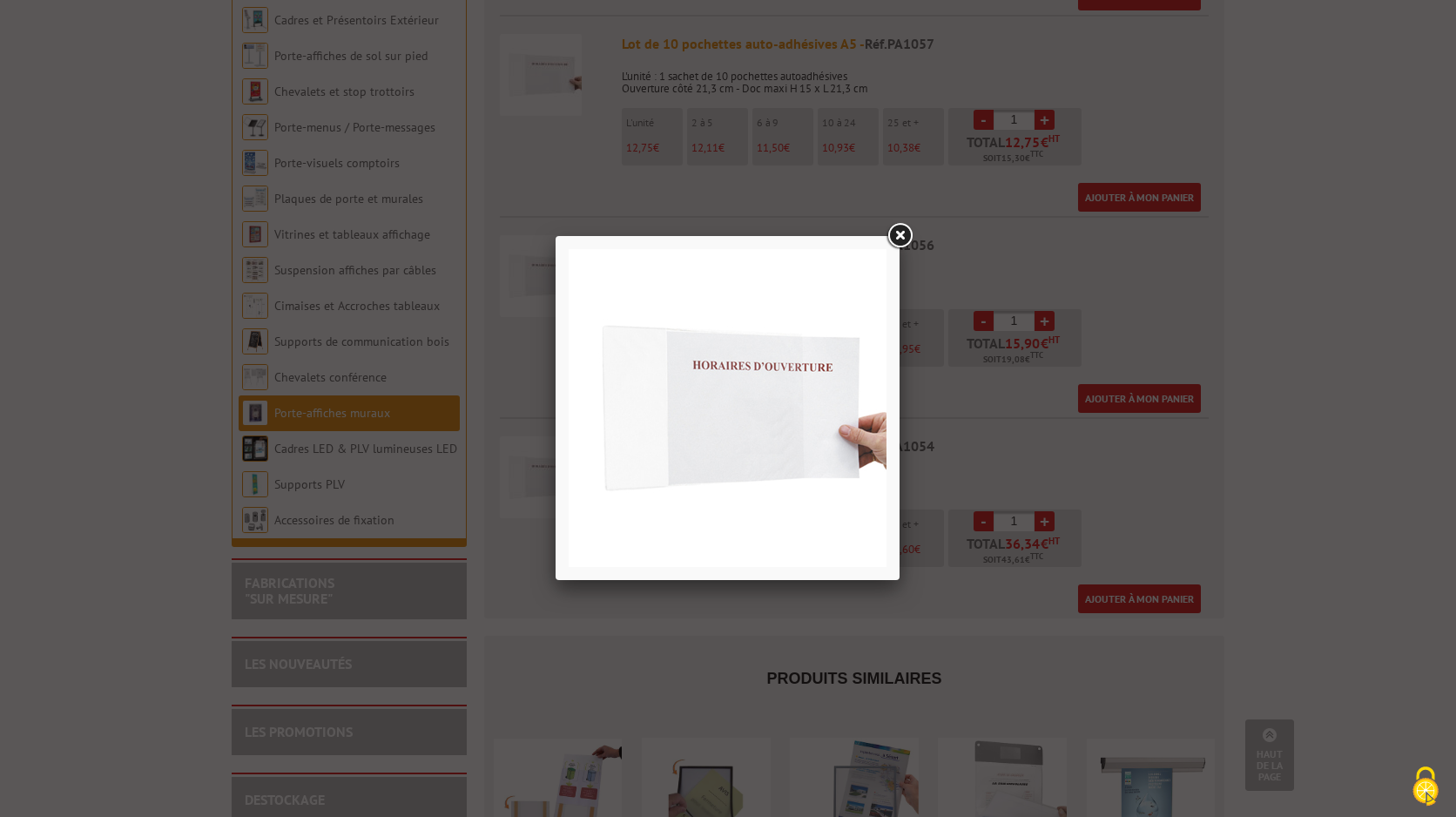
click at [904, 237] on link at bounding box center [900, 236] width 32 height 32
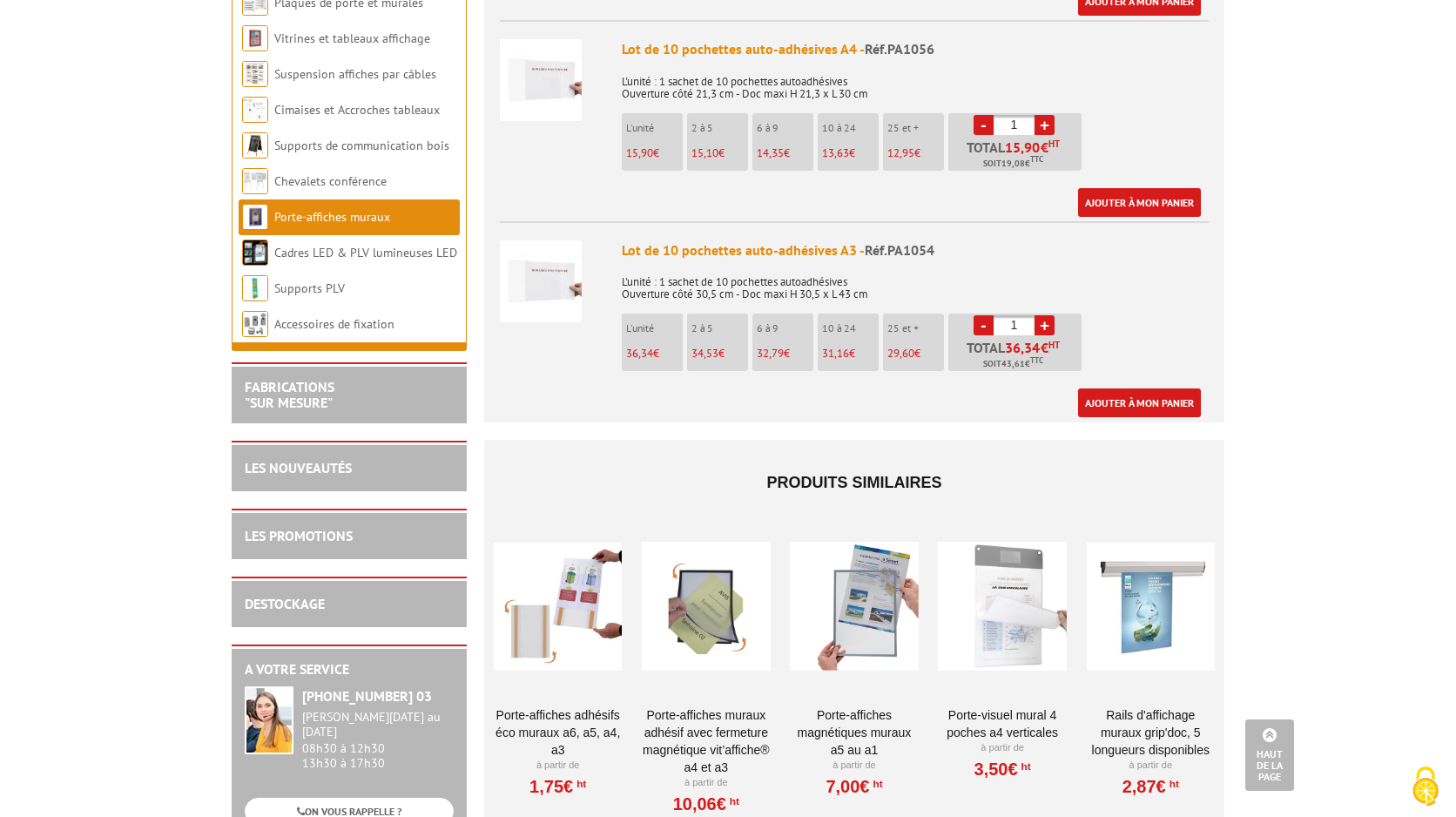
scroll to position [1089, 0]
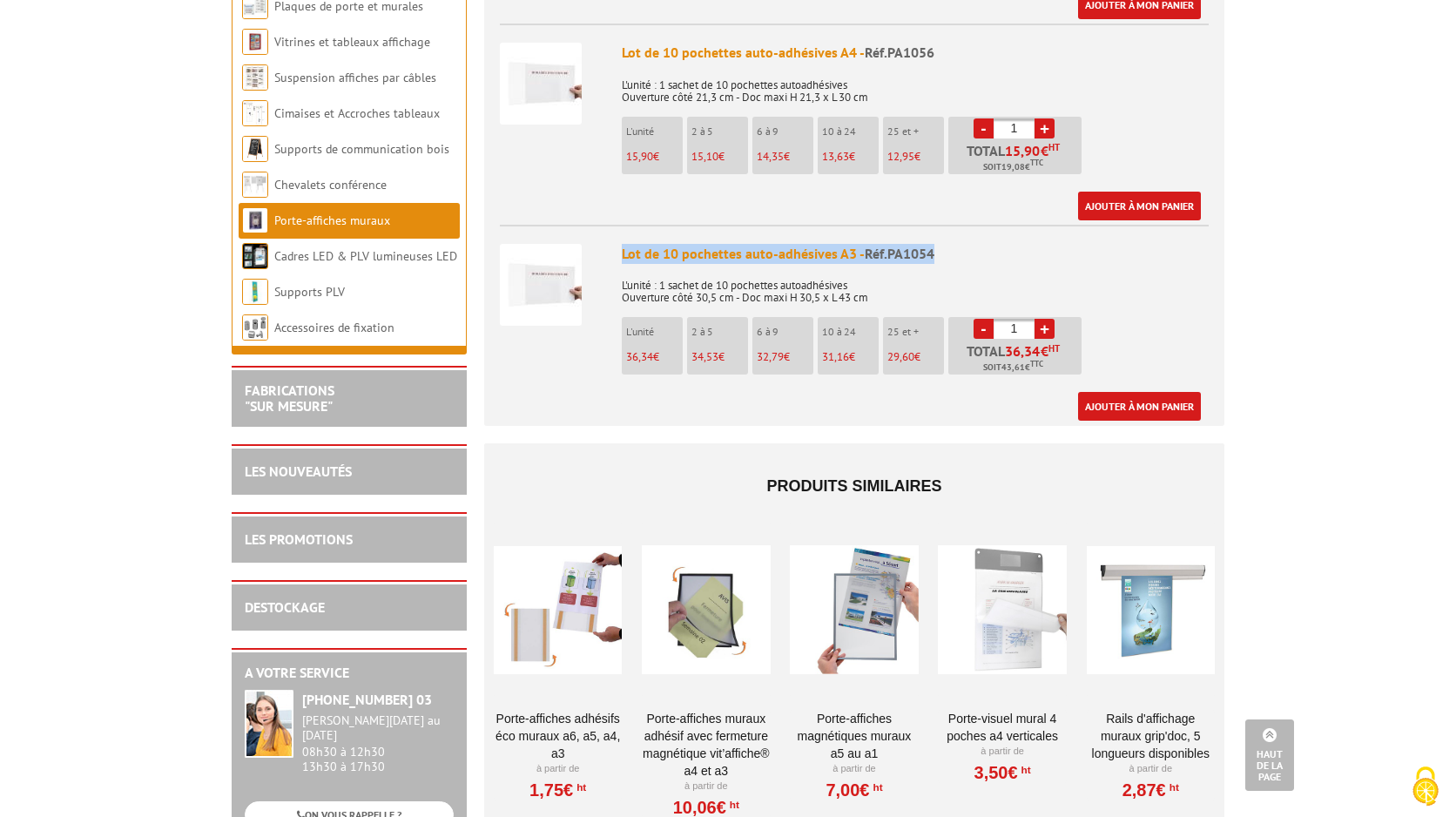
drag, startPoint x: 931, startPoint y: 228, endPoint x: 615, endPoint y: 223, distance: 316.0
click at [615, 224] on li "Lot de 10 pochettes auto-adhésives A3 - Réf.PA1054 L'unité : 1 sachet de 10 poc…" at bounding box center [854, 323] width 709 height 197
copy div "Lot de 10 pochettes auto-adhésives A3 - Réf.PA1054"
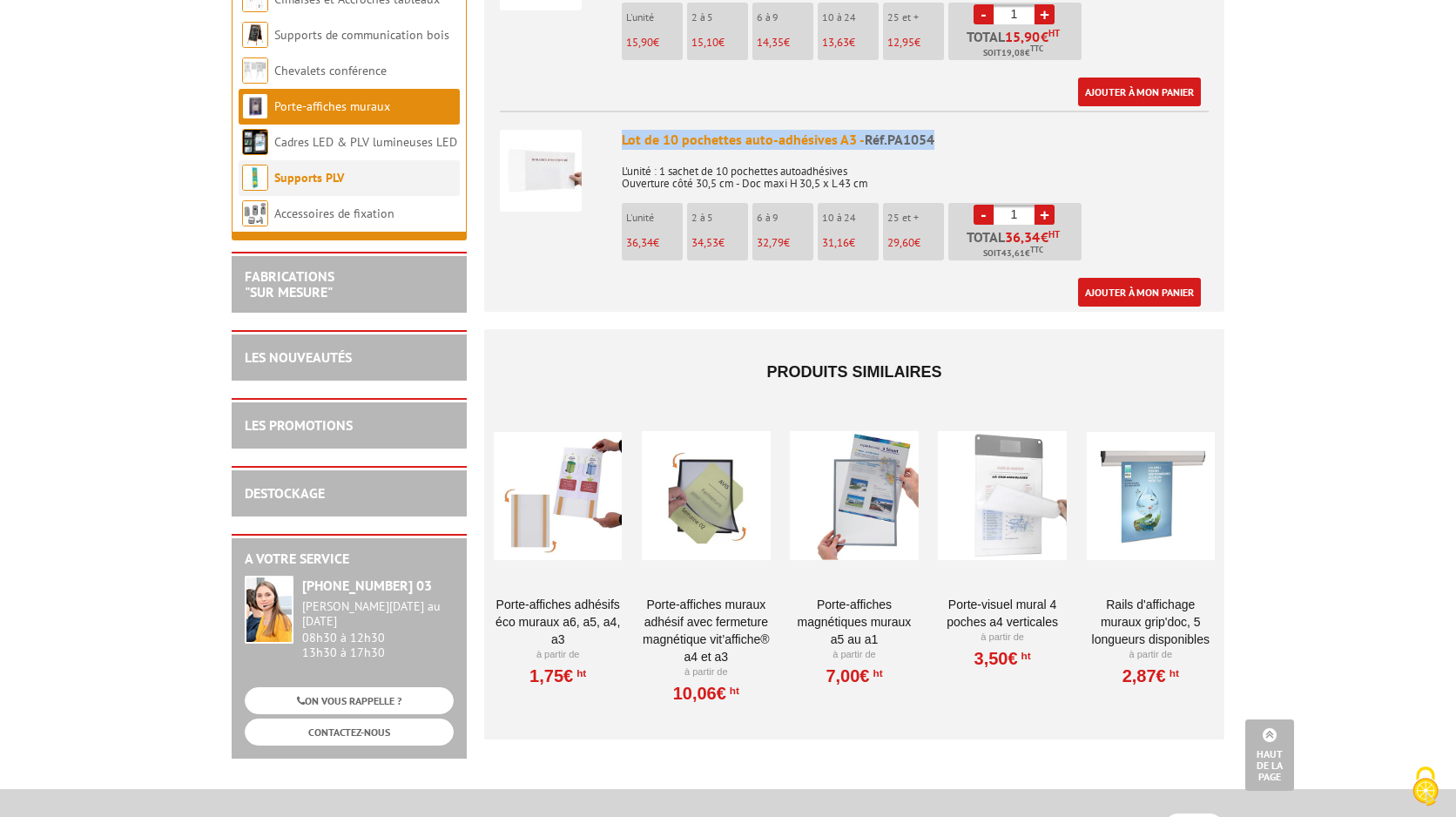
scroll to position [1202, 0]
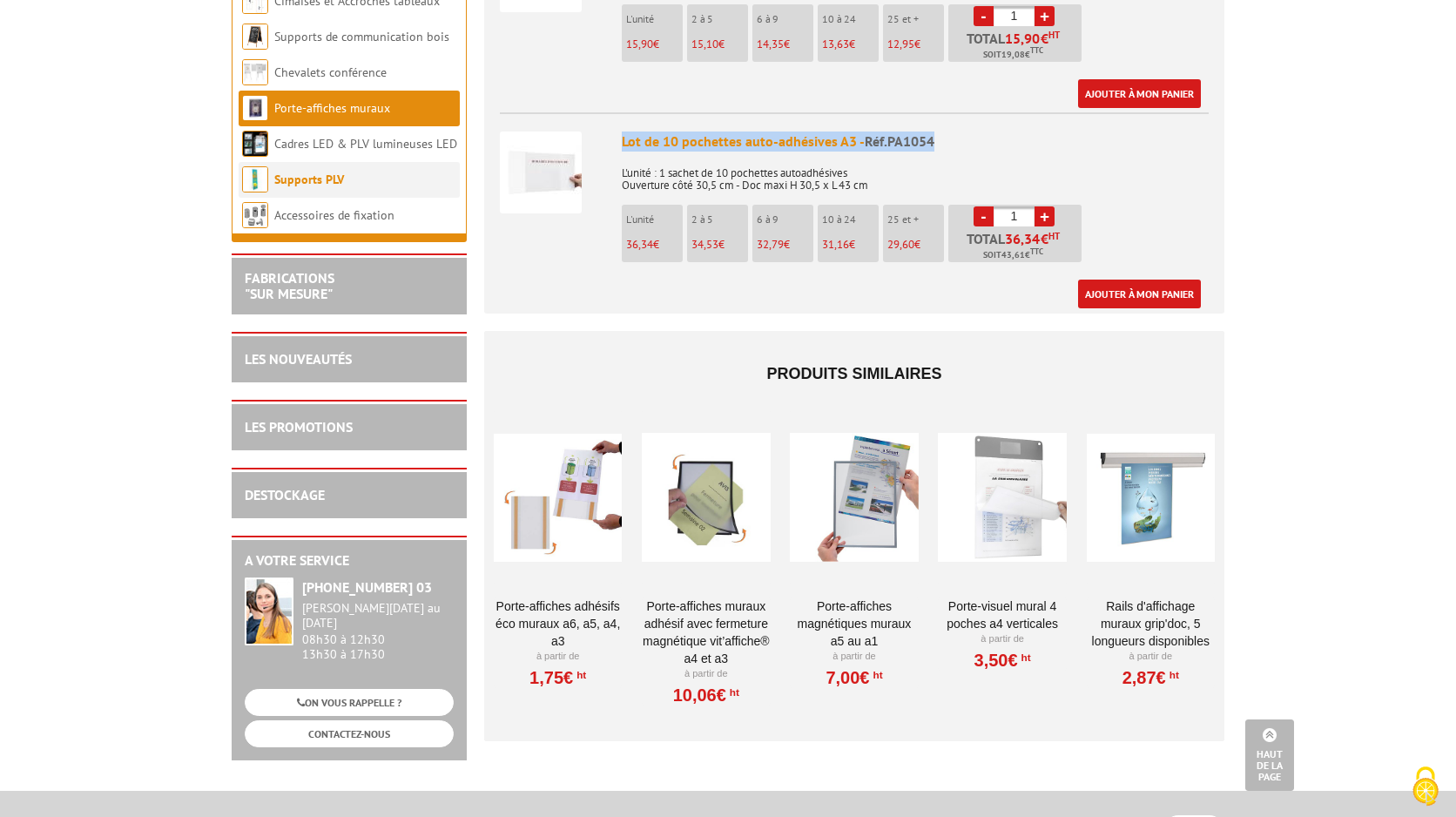
click at [328, 172] on link "Supports PLV" at bounding box center [309, 179] width 70 height 16
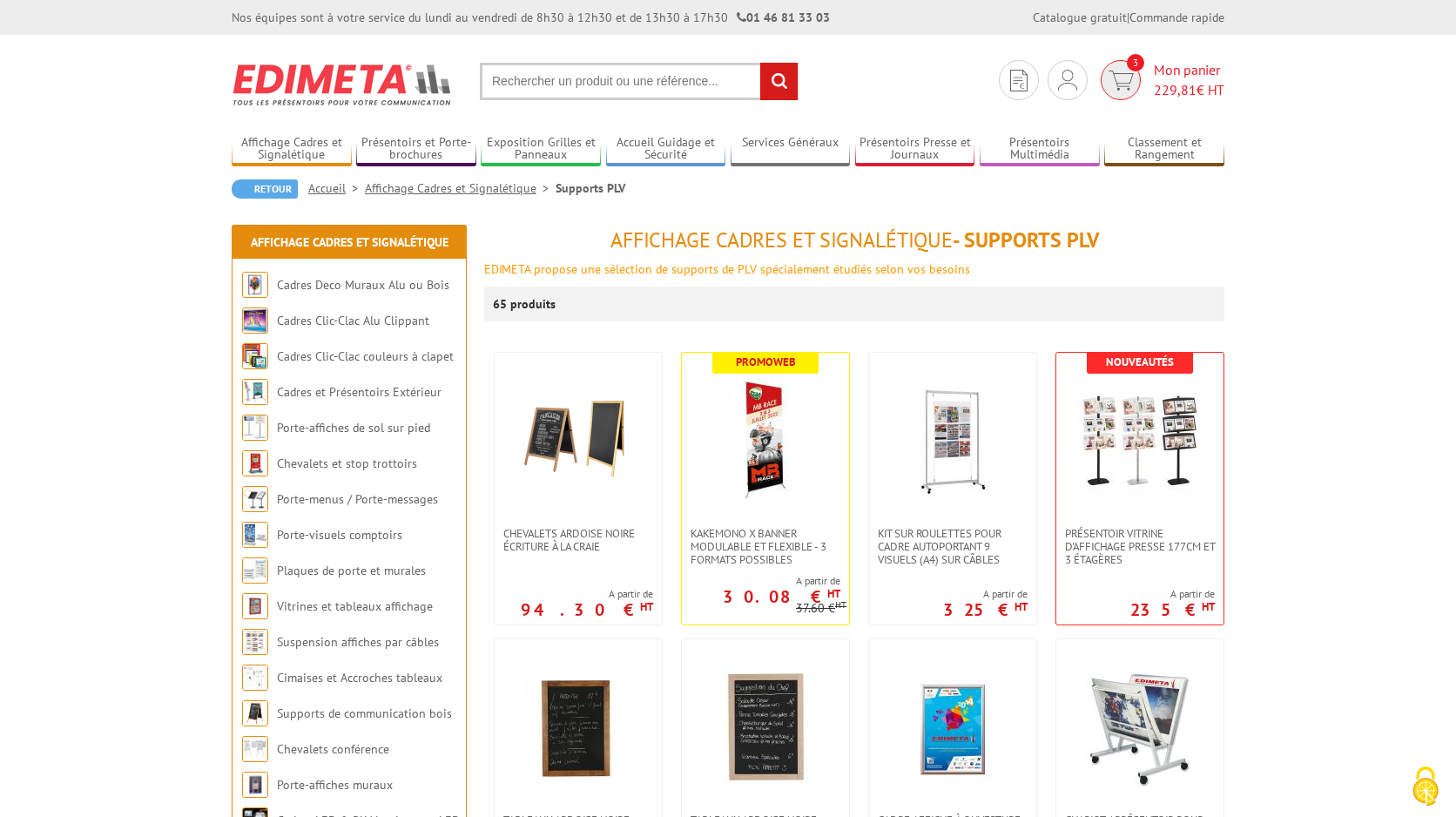
click at [1186, 93] on span "229,81" at bounding box center [1175, 89] width 43 height 18
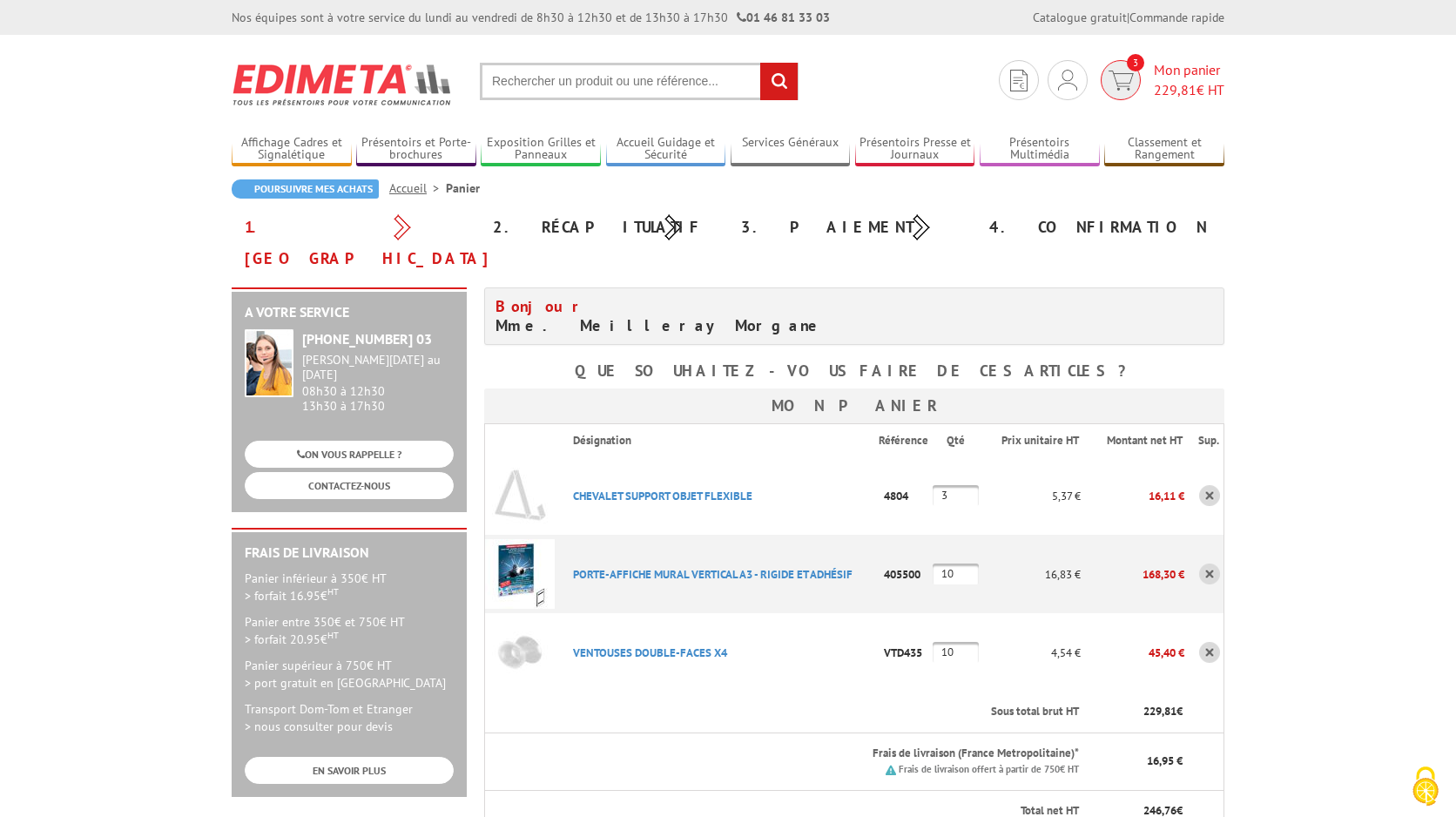
click at [1179, 94] on span "229,81" at bounding box center [1175, 89] width 43 height 18
click at [1212, 564] on link at bounding box center [1209, 574] width 21 height 21
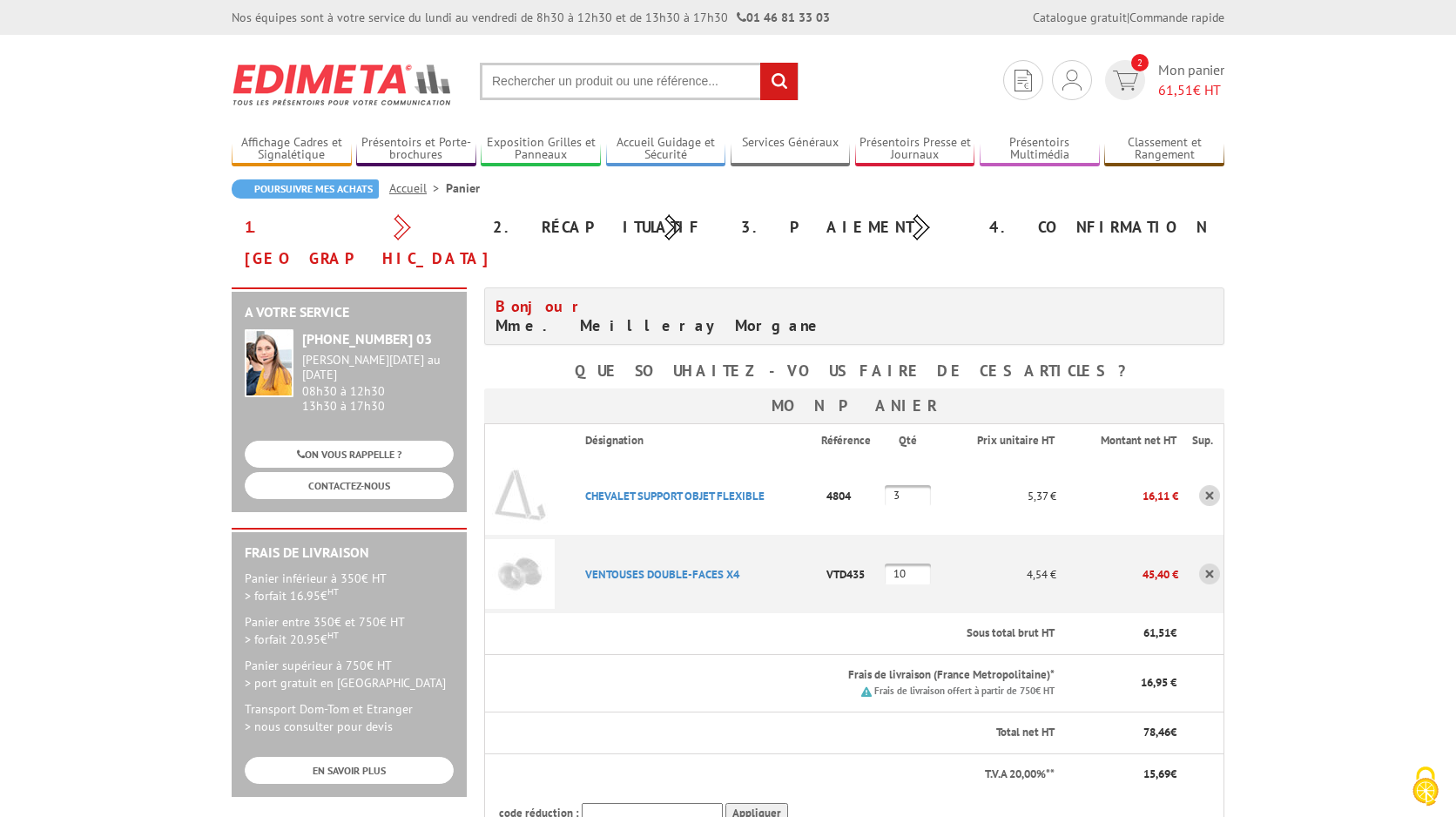
scroll to position [-1, 1]
